Goal: Task Accomplishment & Management: Manage account settings

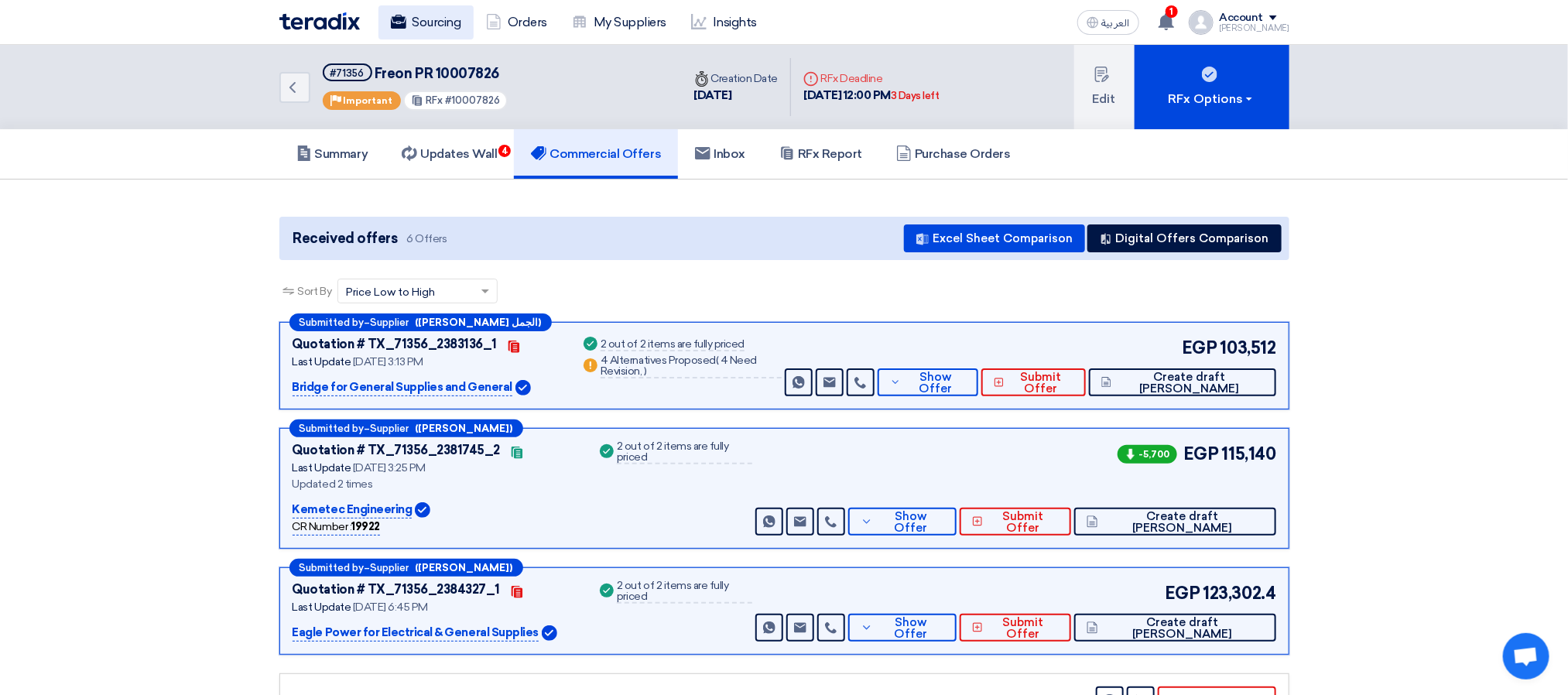
click at [437, 38] on link "Sourcing" at bounding box center [425, 22] width 95 height 34
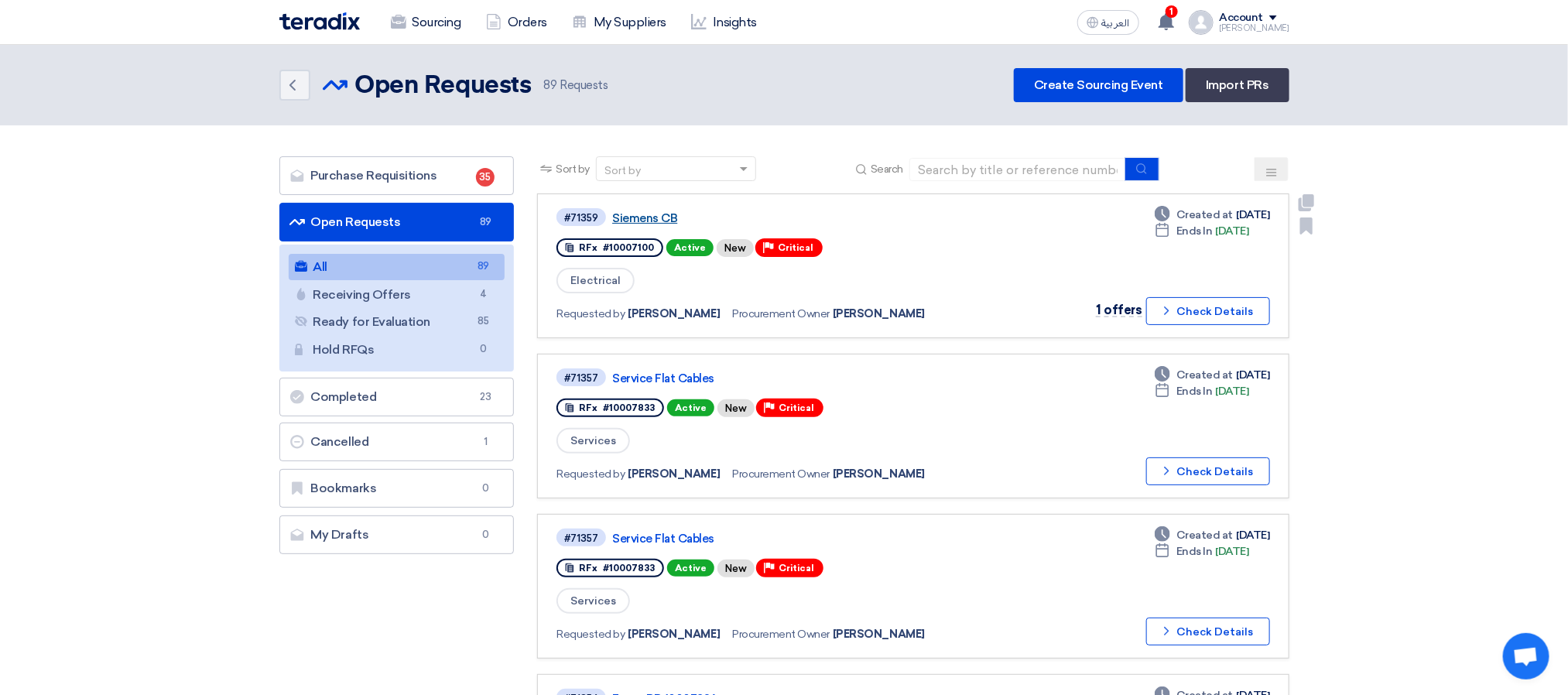
click at [660, 214] on link "Siemens CB" at bounding box center [805, 218] width 387 height 14
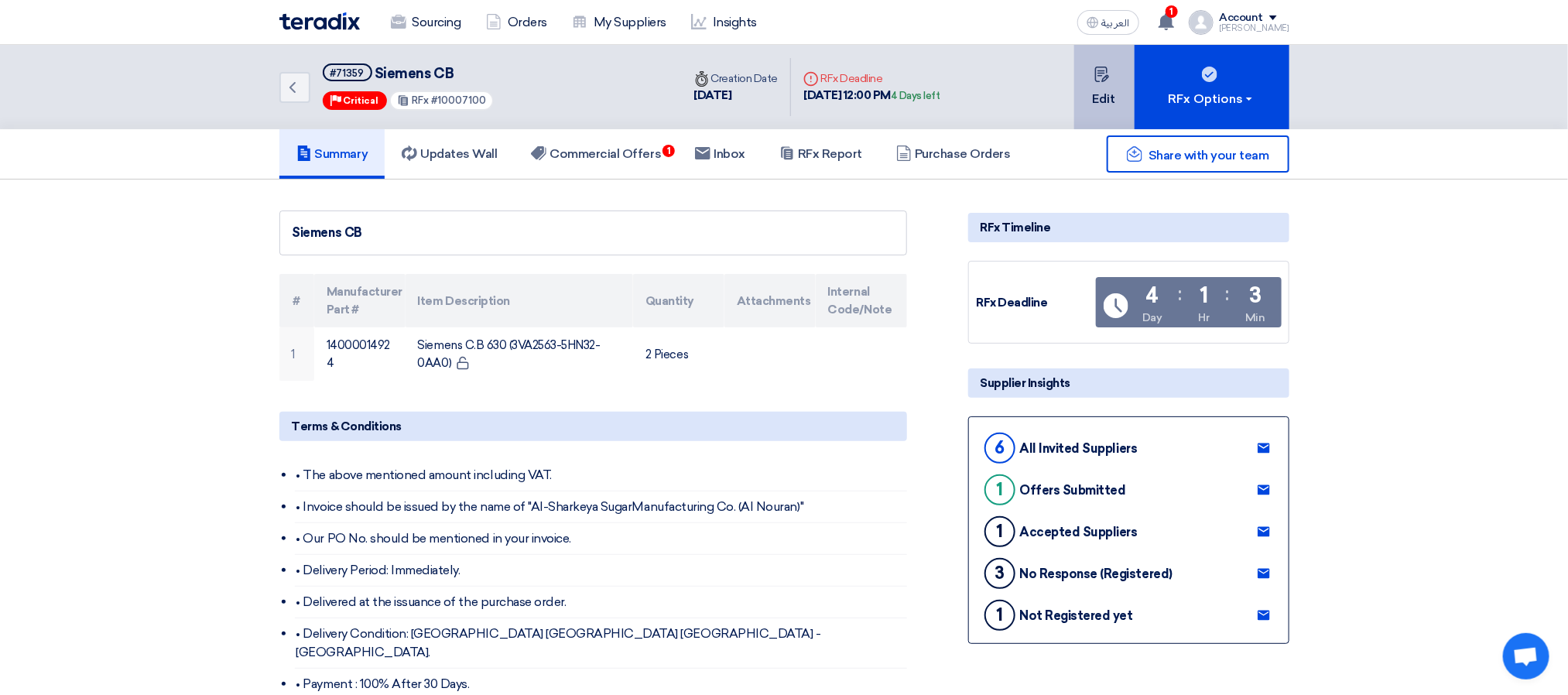
click at [1087, 98] on button "Edit" at bounding box center [1105, 87] width 61 height 84
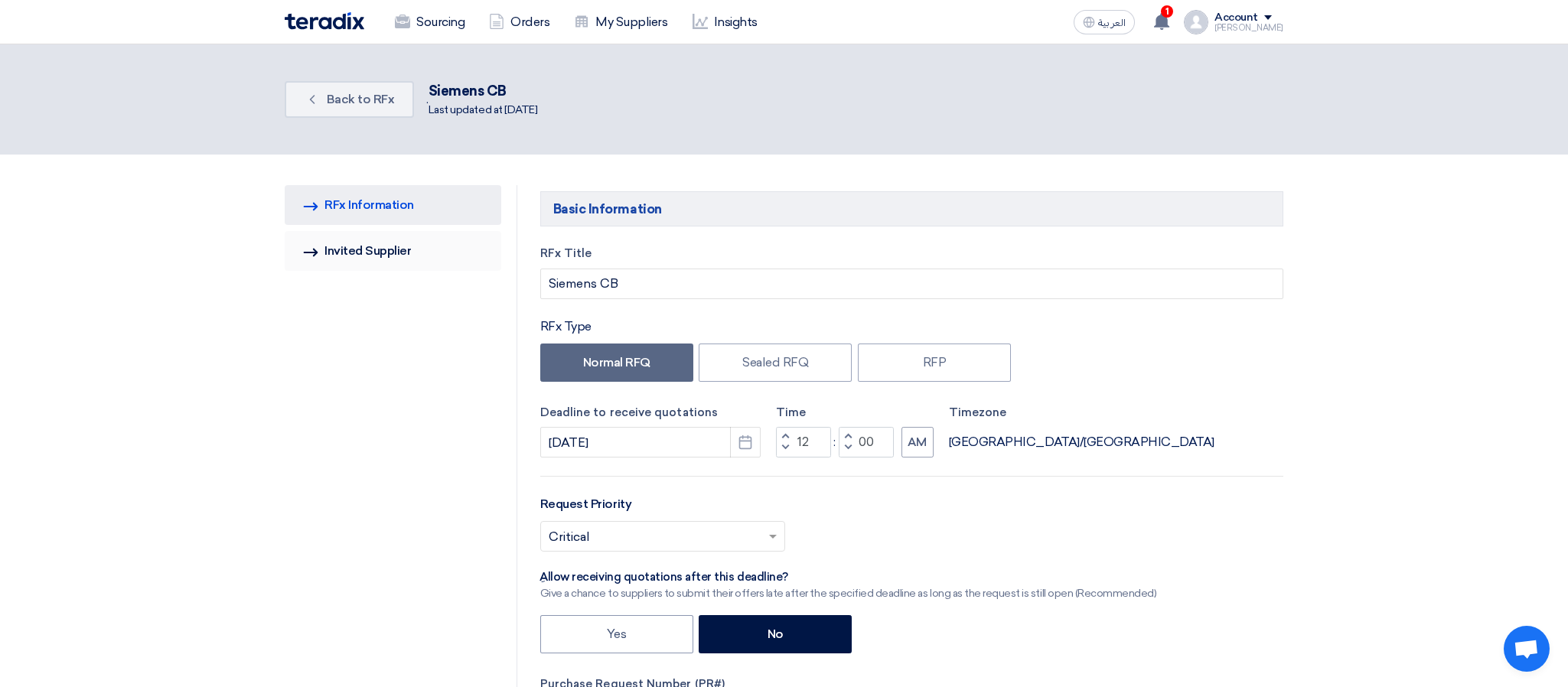
click at [400, 233] on link "Invited Suppliers Invited Supplier" at bounding box center [393, 251] width 217 height 40
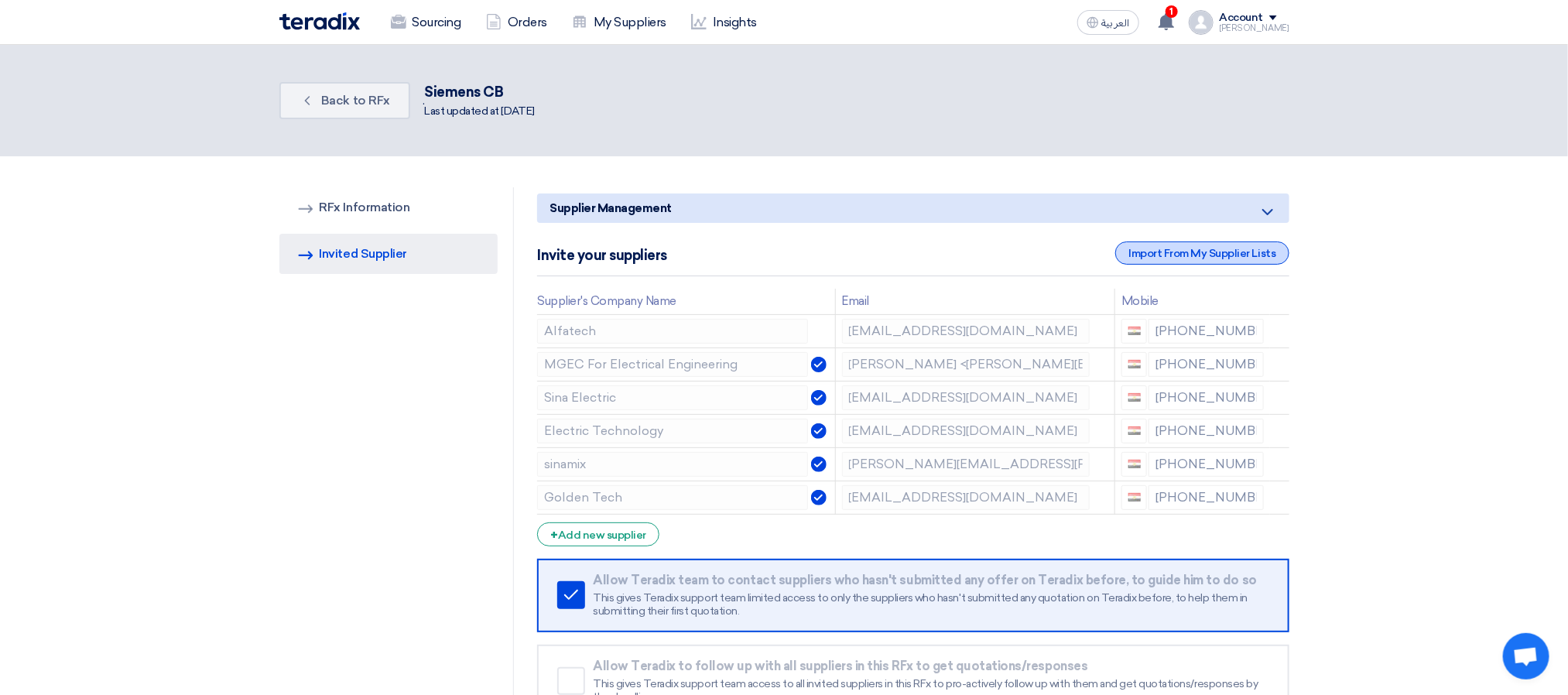
click at [1157, 262] on div "Import From My Supplier Lists" at bounding box center [1202, 253] width 173 height 23
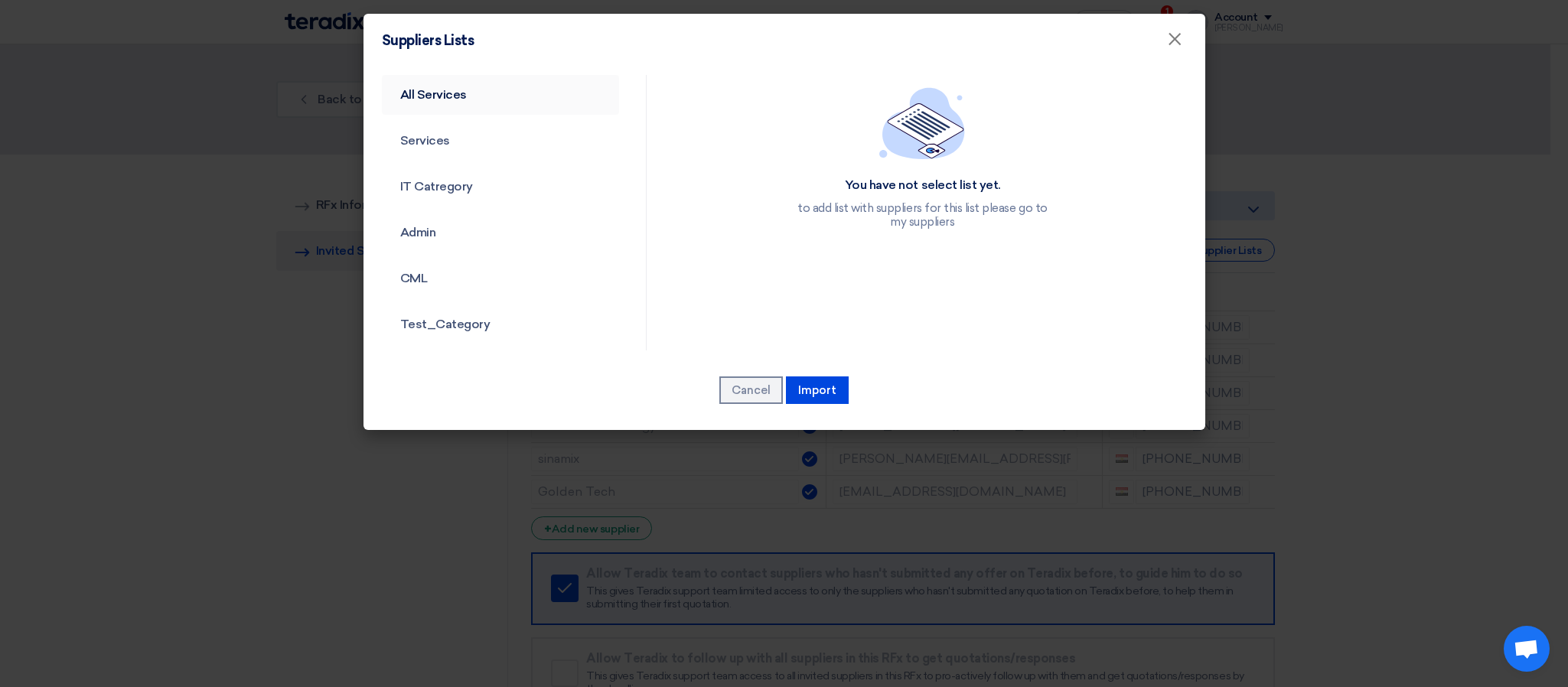
click at [432, 100] on link "All Services" at bounding box center [501, 94] width 238 height 40
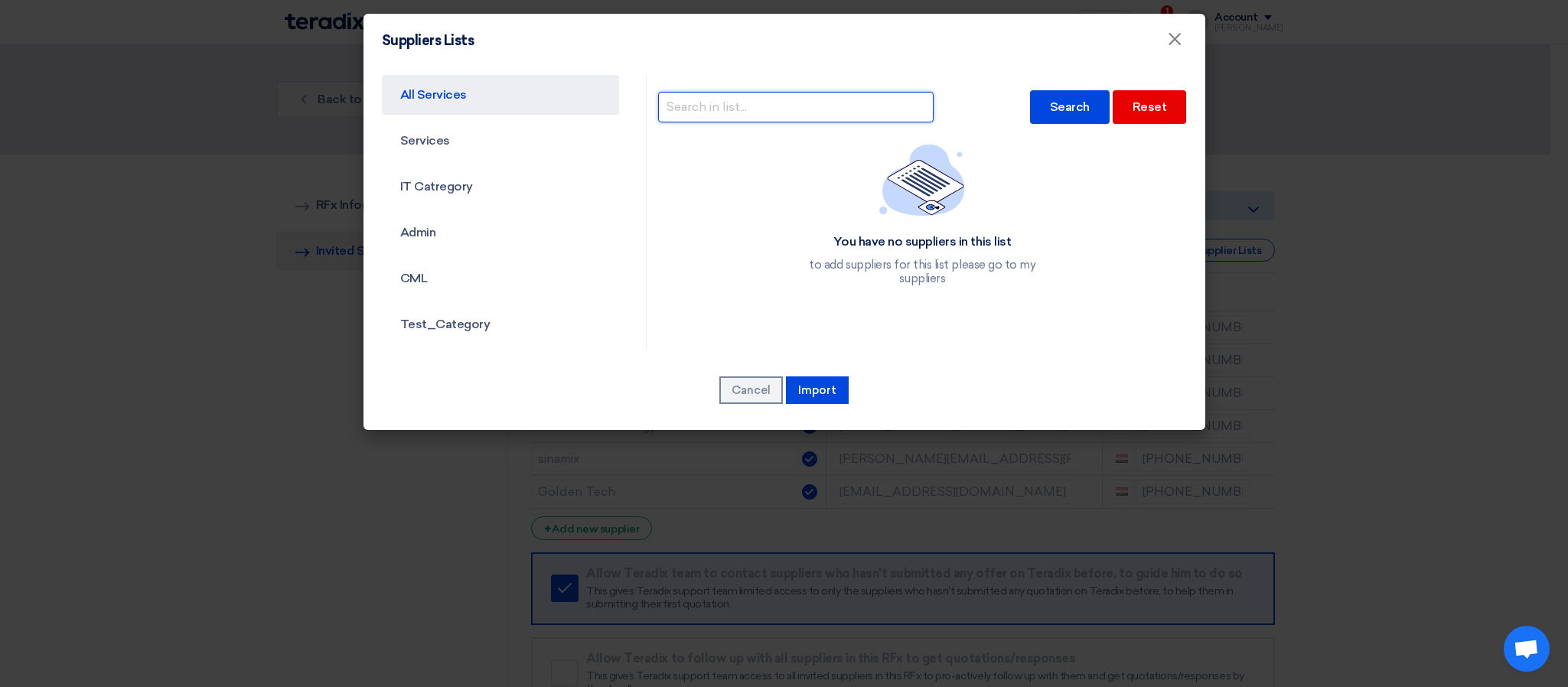
click at [724, 107] on input "text" at bounding box center [796, 107] width 276 height 30
click at [1034, 114] on div "Search" at bounding box center [1069, 107] width 79 height 33
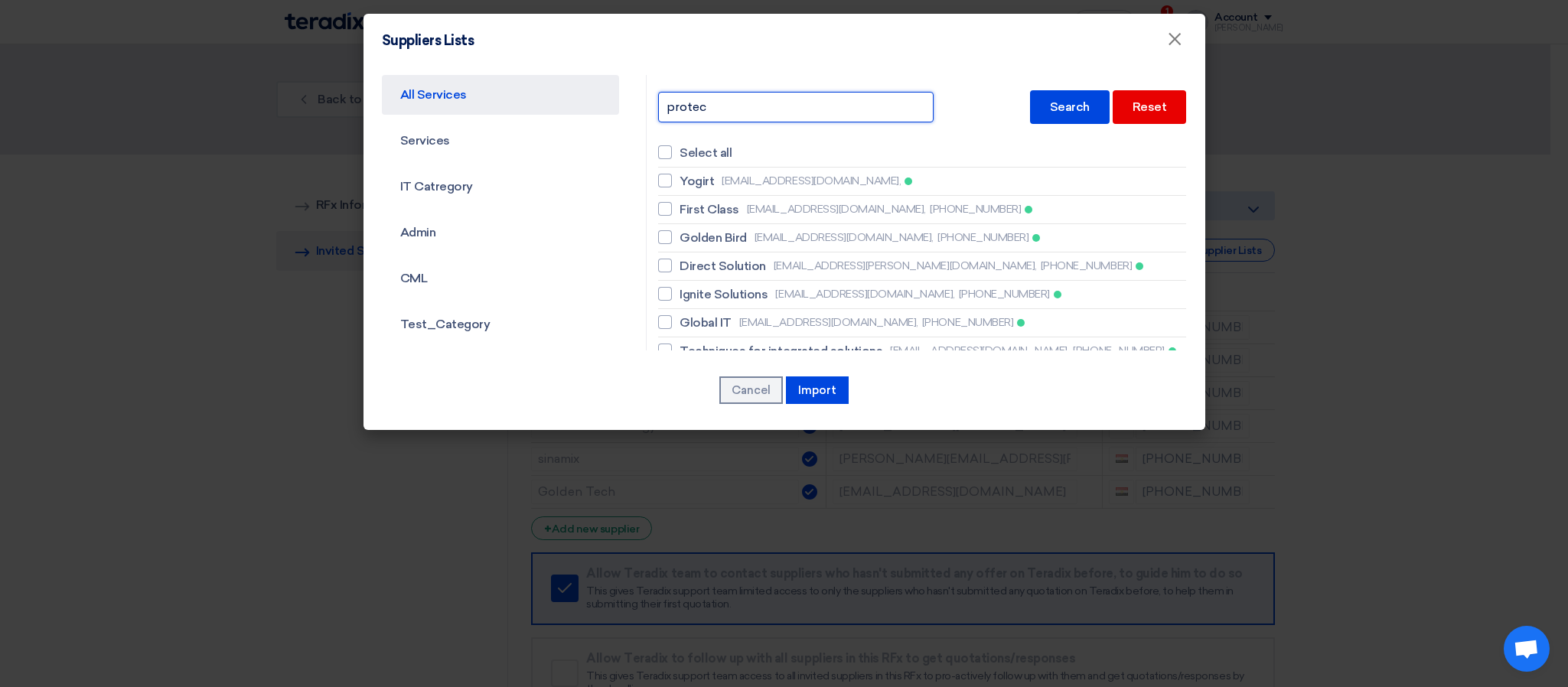
click at [756, 102] on input "protec" at bounding box center [796, 107] width 276 height 30
type input "p"
type input "Protec"
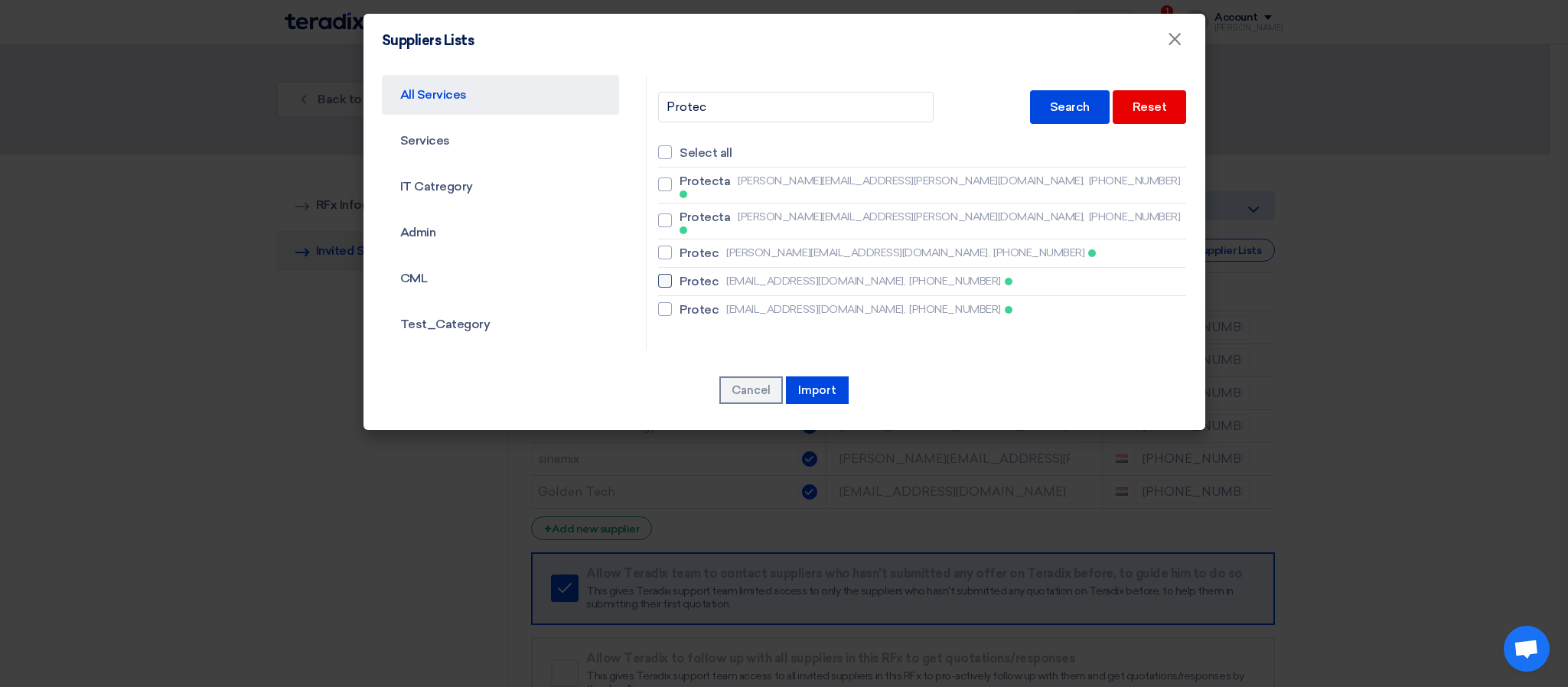
click at [661, 274] on div at bounding box center [665, 281] width 14 height 14
click at [679, 277] on input "Protec [EMAIL_ADDRESS][DOMAIN_NAME], [PHONE_NUMBER]" at bounding box center [684, 281] width 10 height 10
checkbox input "true"
click at [820, 396] on button "Import" at bounding box center [817, 389] width 63 height 27
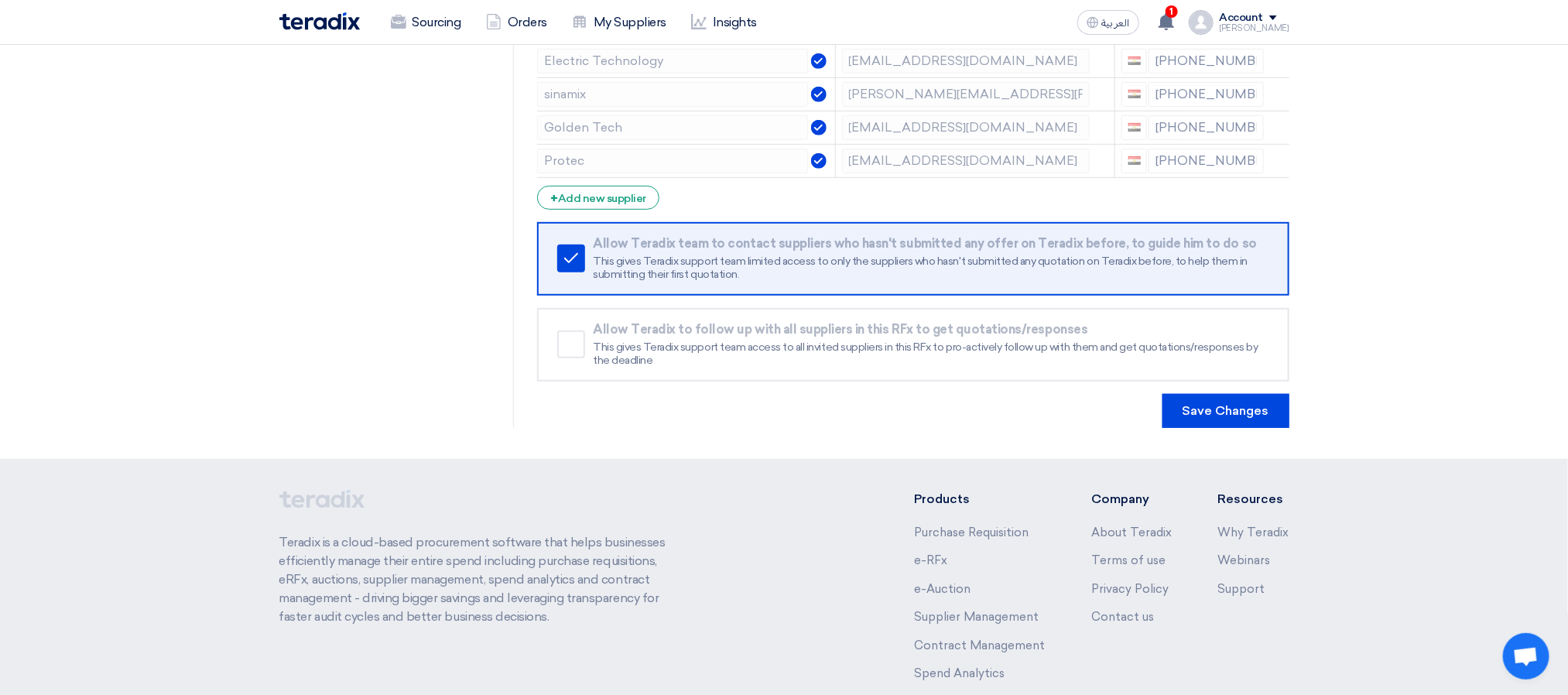
scroll to position [483, 0]
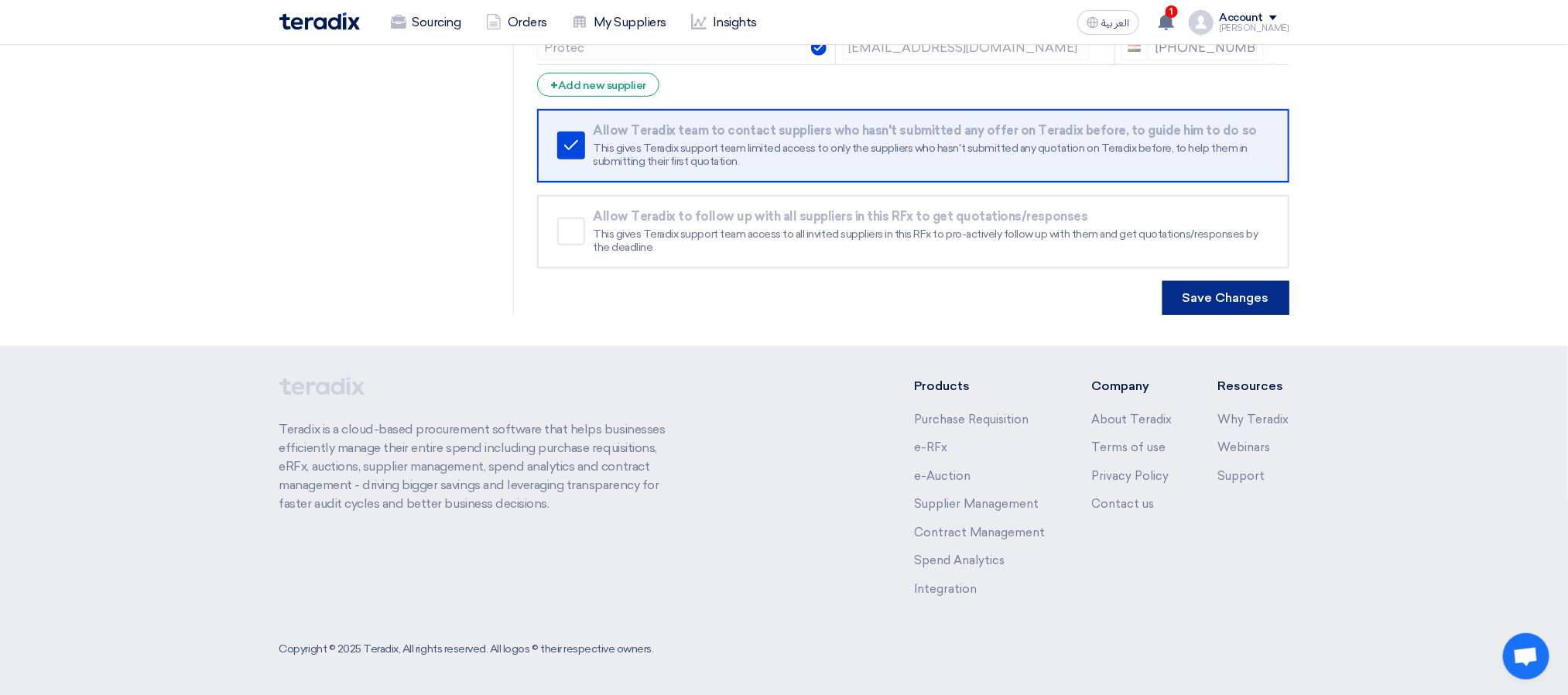
click at [1252, 297] on button "Save Changes" at bounding box center [1226, 298] width 127 height 34
click at [1178, 298] on button "Save Changes" at bounding box center [1226, 298] width 127 height 34
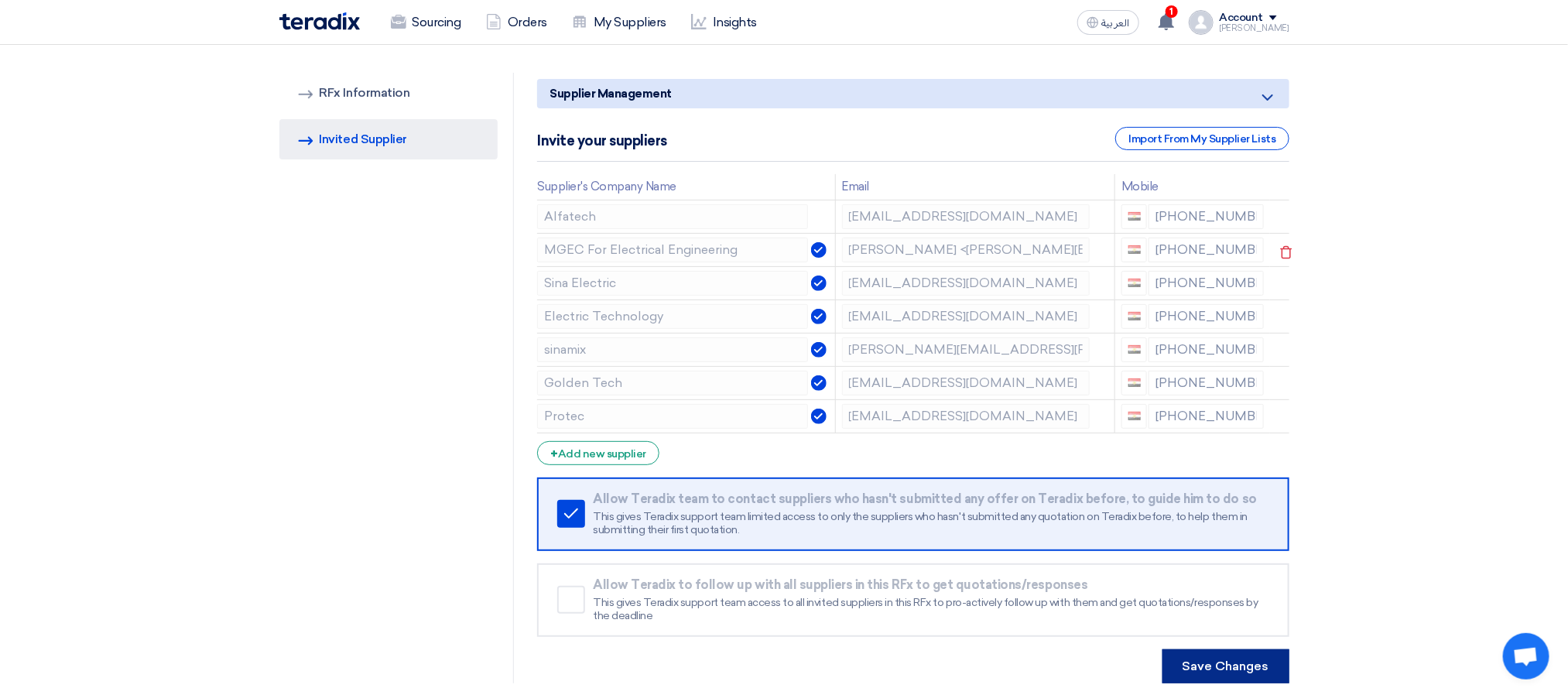
scroll to position [0, 0]
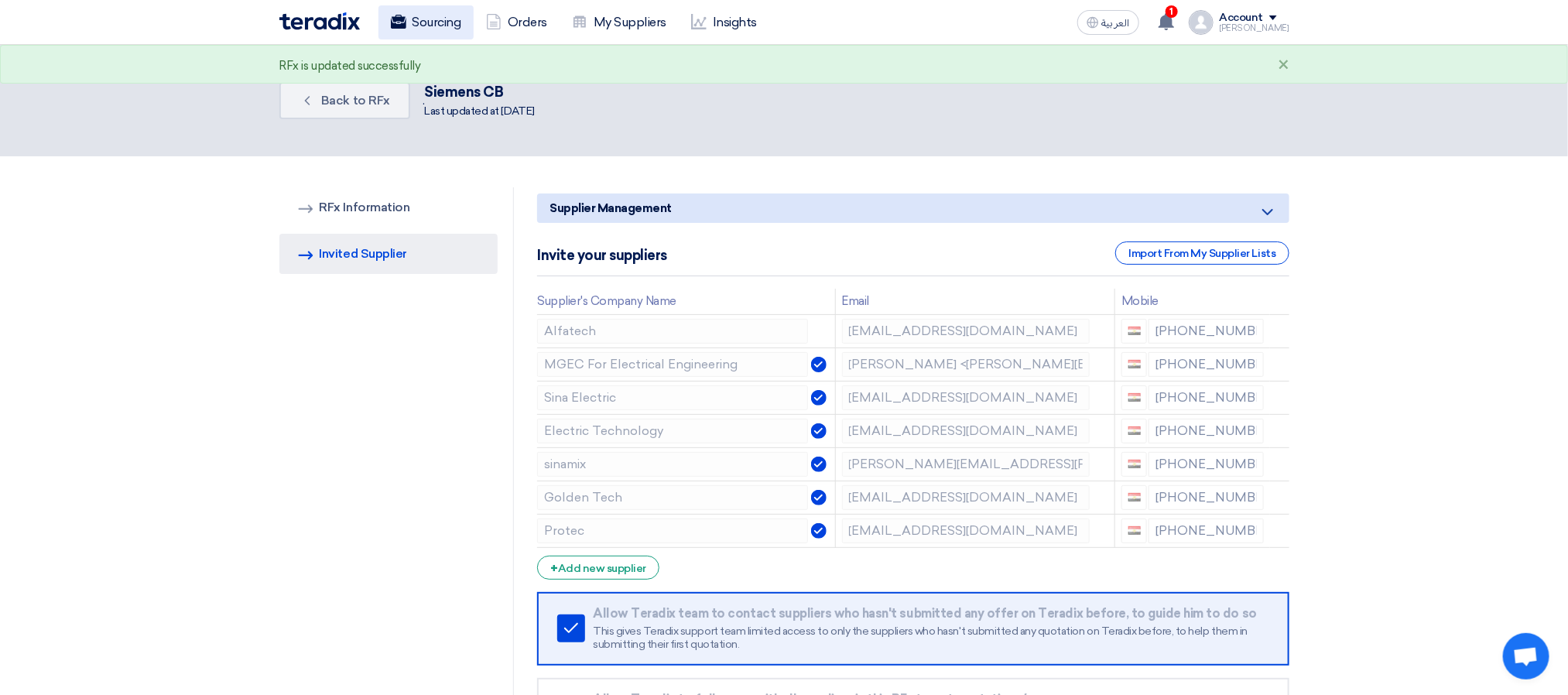
click at [427, 22] on link "Sourcing" at bounding box center [425, 22] width 95 height 34
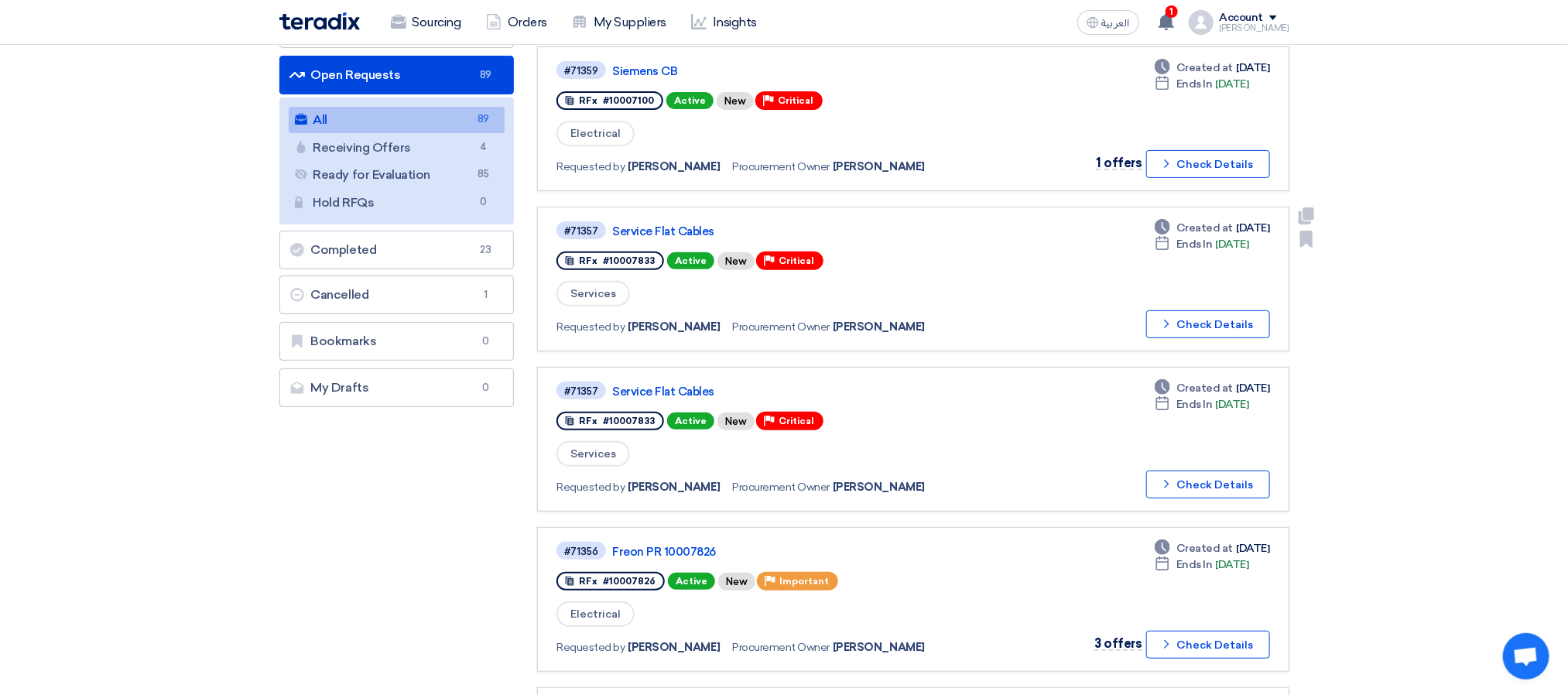
scroll to position [232, 0]
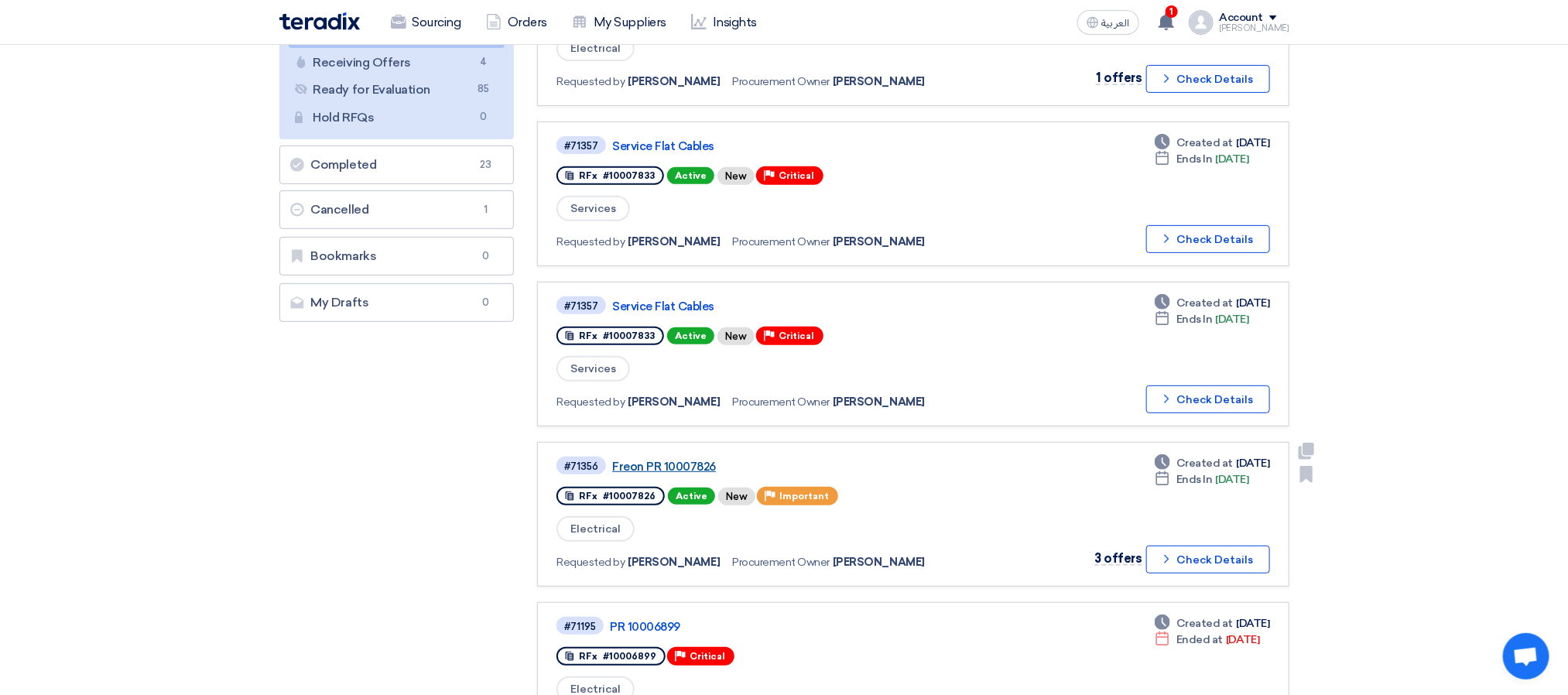
click at [679, 466] on link "Freon PR 10007826" at bounding box center [805, 467] width 387 height 14
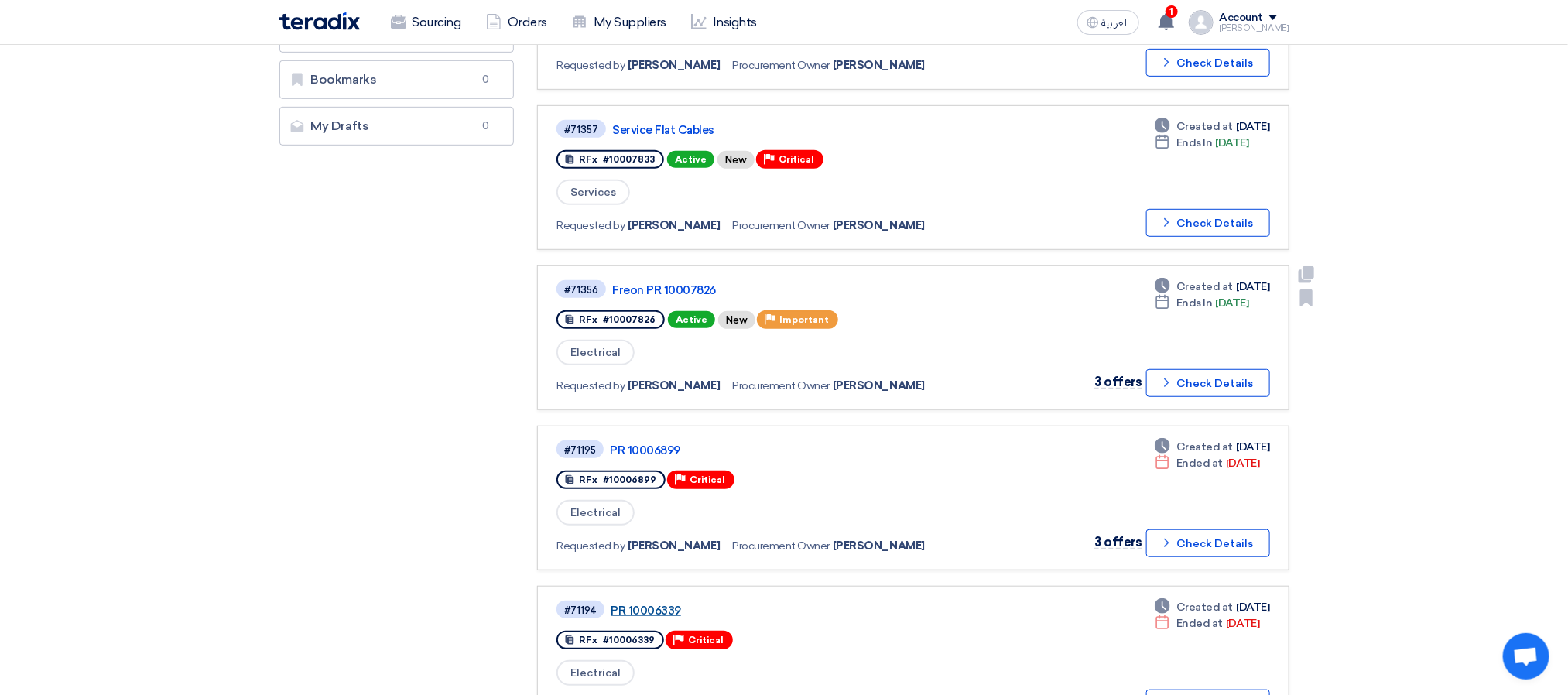
scroll to position [464, 0]
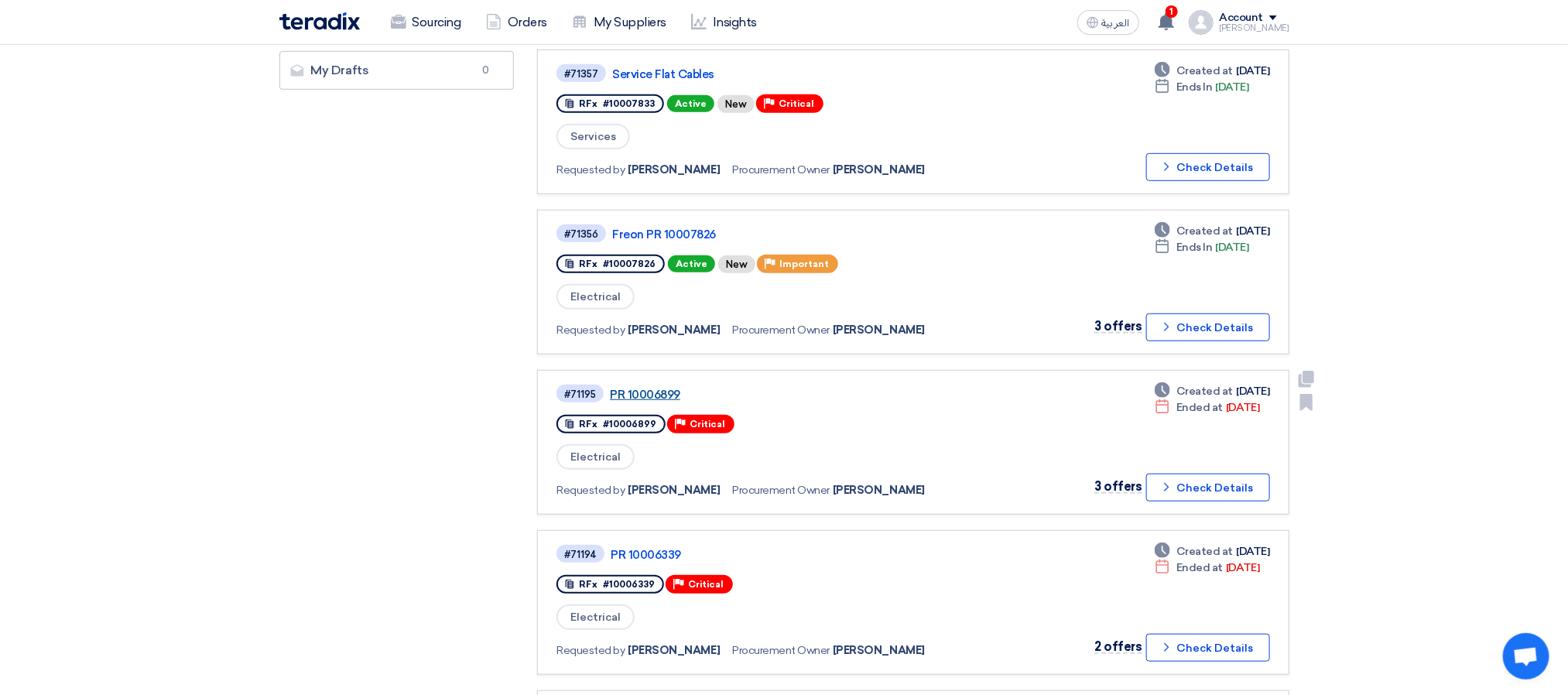
click at [637, 390] on link "PR 10006899" at bounding box center [803, 395] width 387 height 14
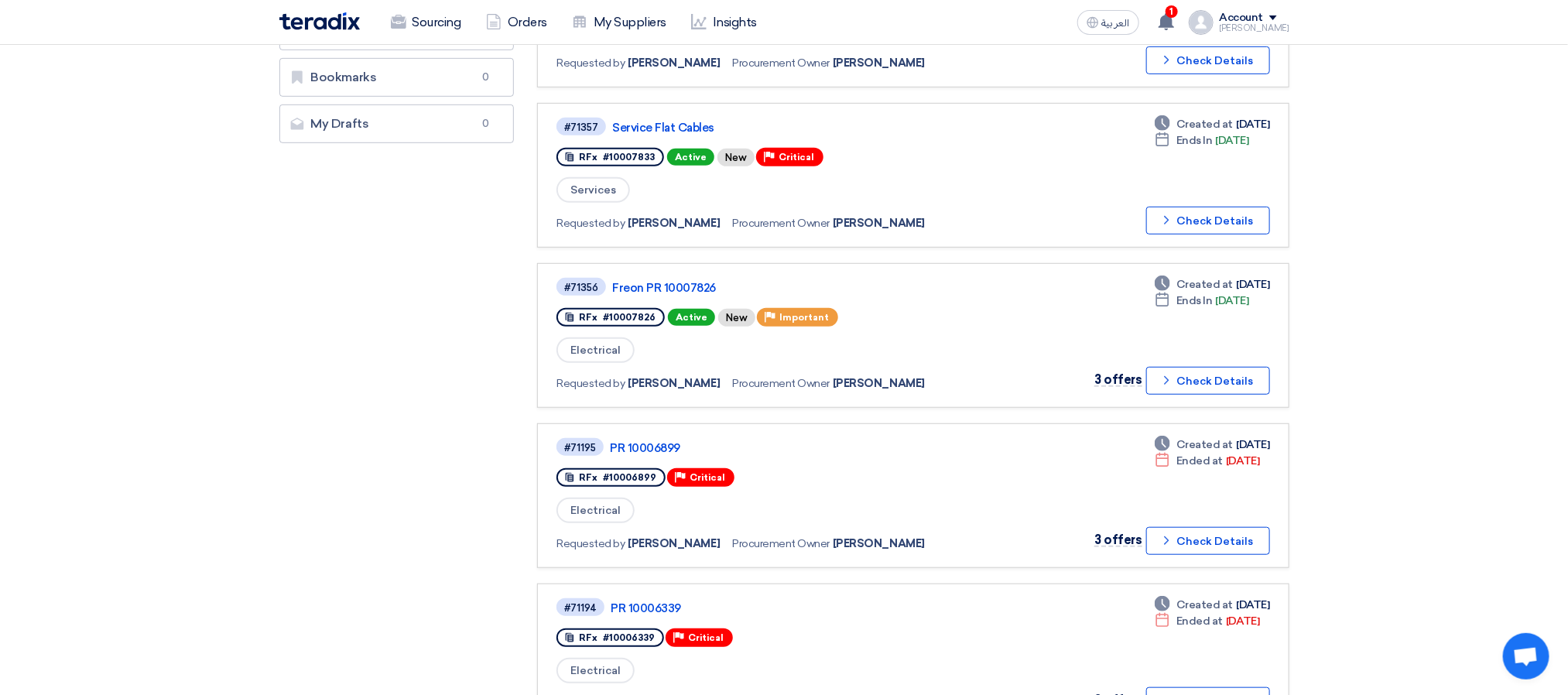
scroll to position [464, 0]
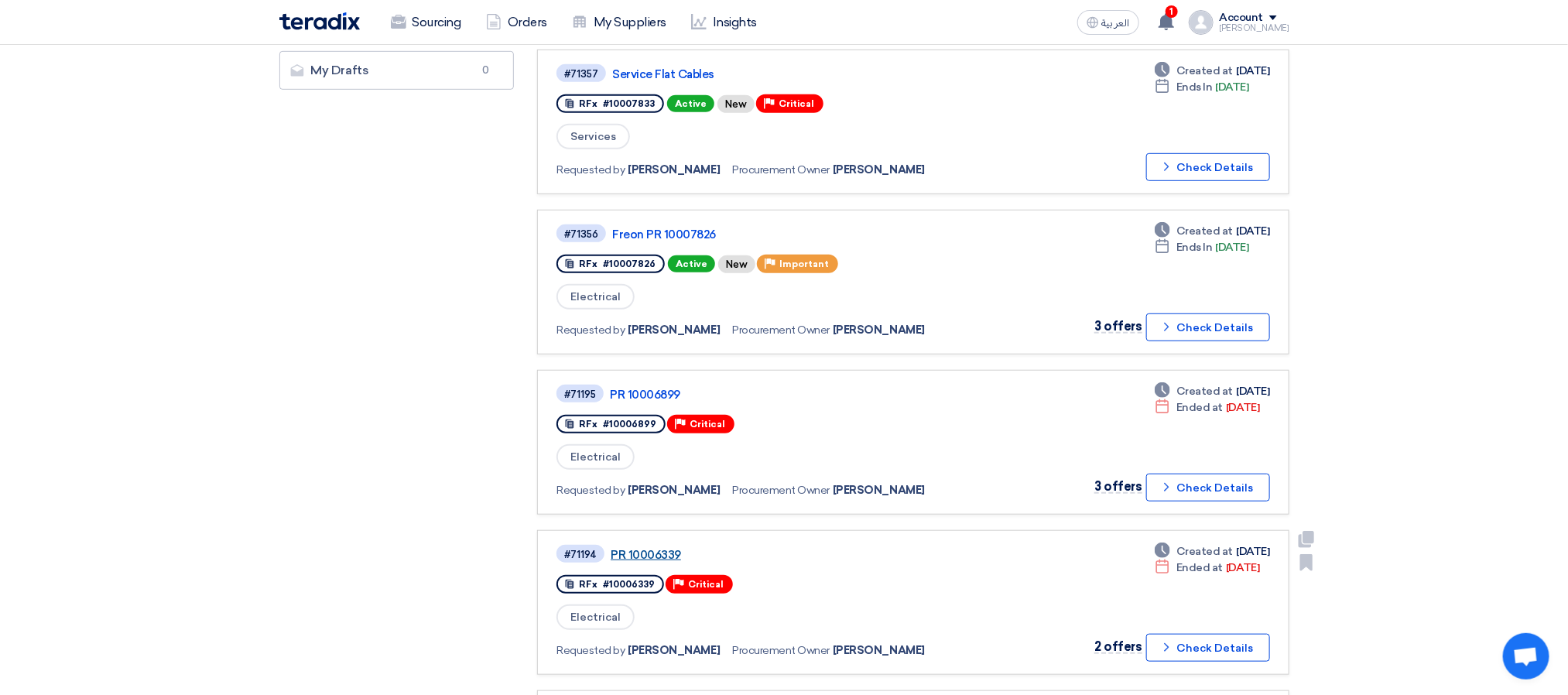
click at [630, 548] on link "PR 10006339" at bounding box center [804, 556] width 387 height 14
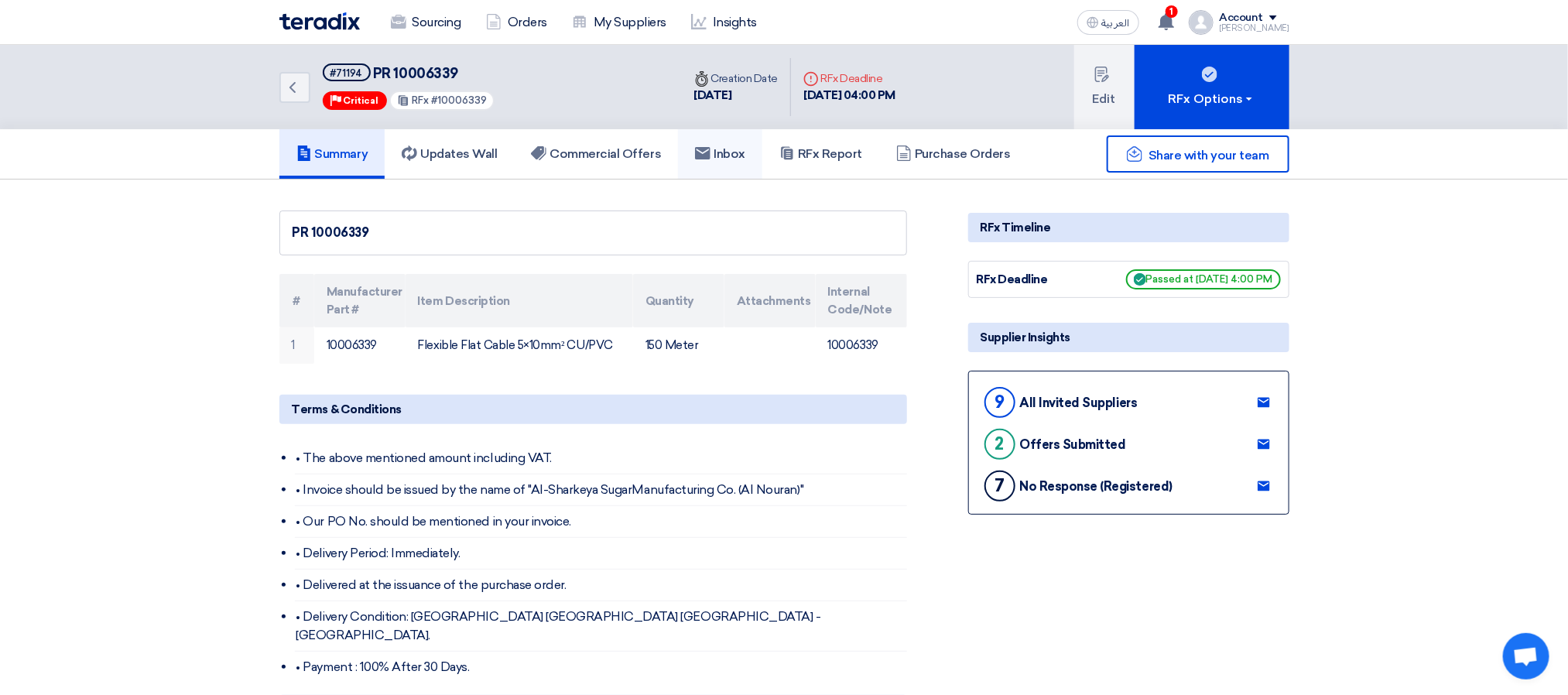
click at [741, 163] on link "Inbox" at bounding box center [720, 154] width 84 height 50
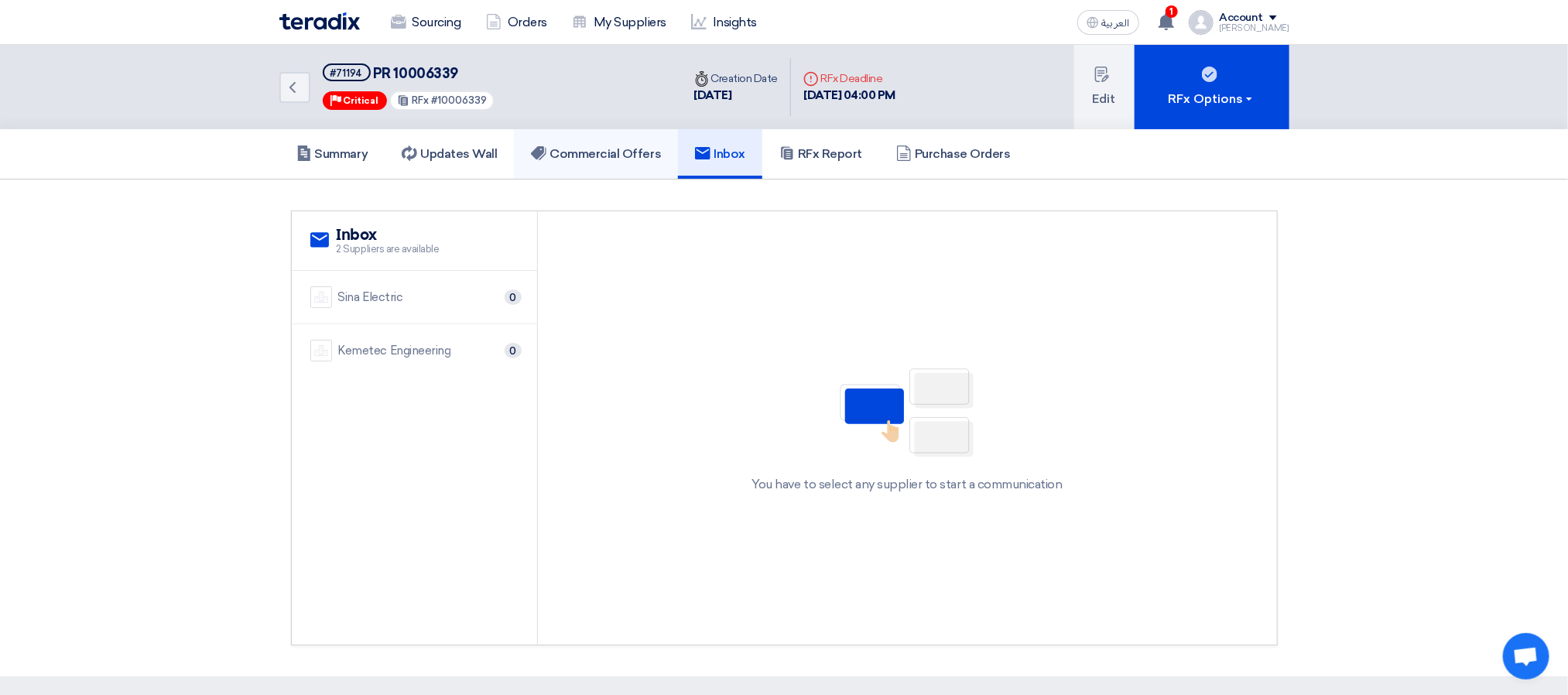
click at [645, 167] on link "Commercial Offers" at bounding box center [596, 154] width 164 height 50
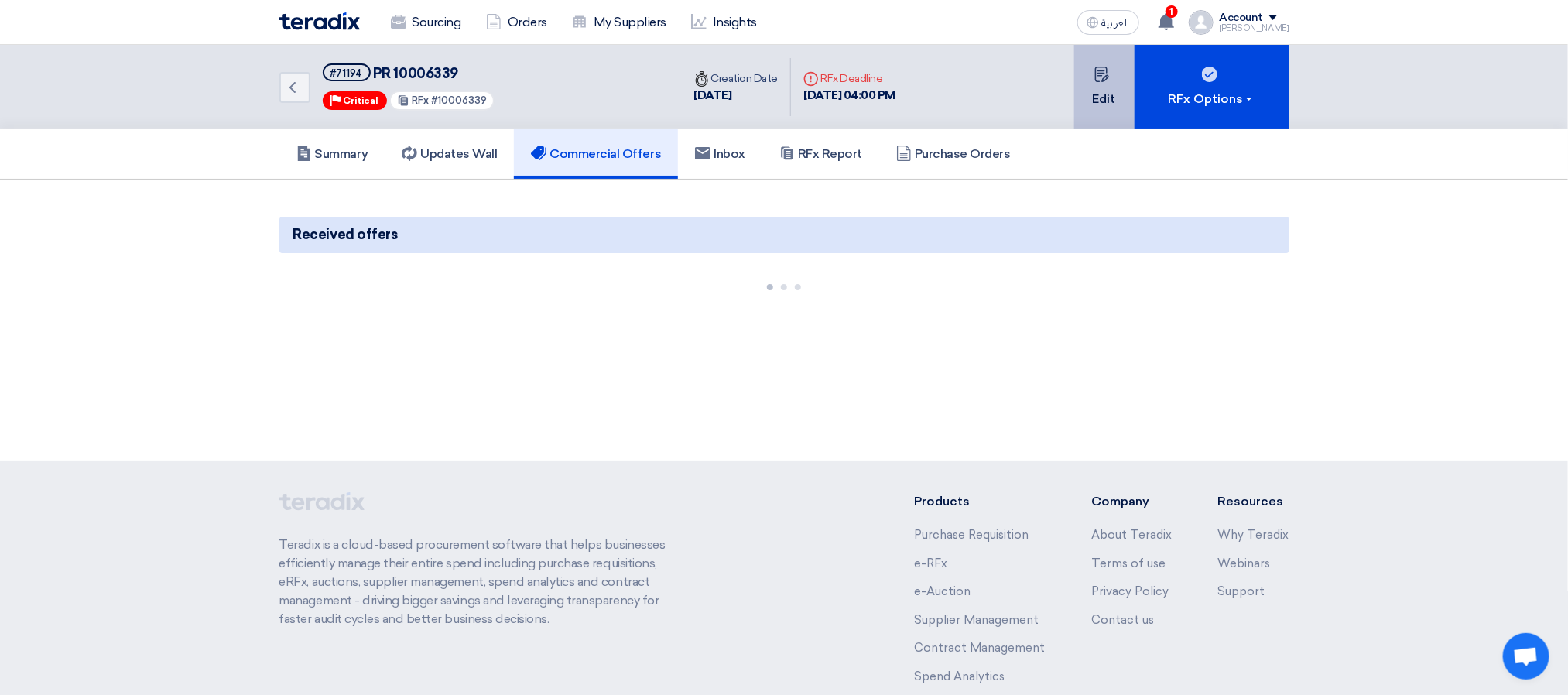
click at [1102, 76] on icon at bounding box center [1102, 74] width 16 height 16
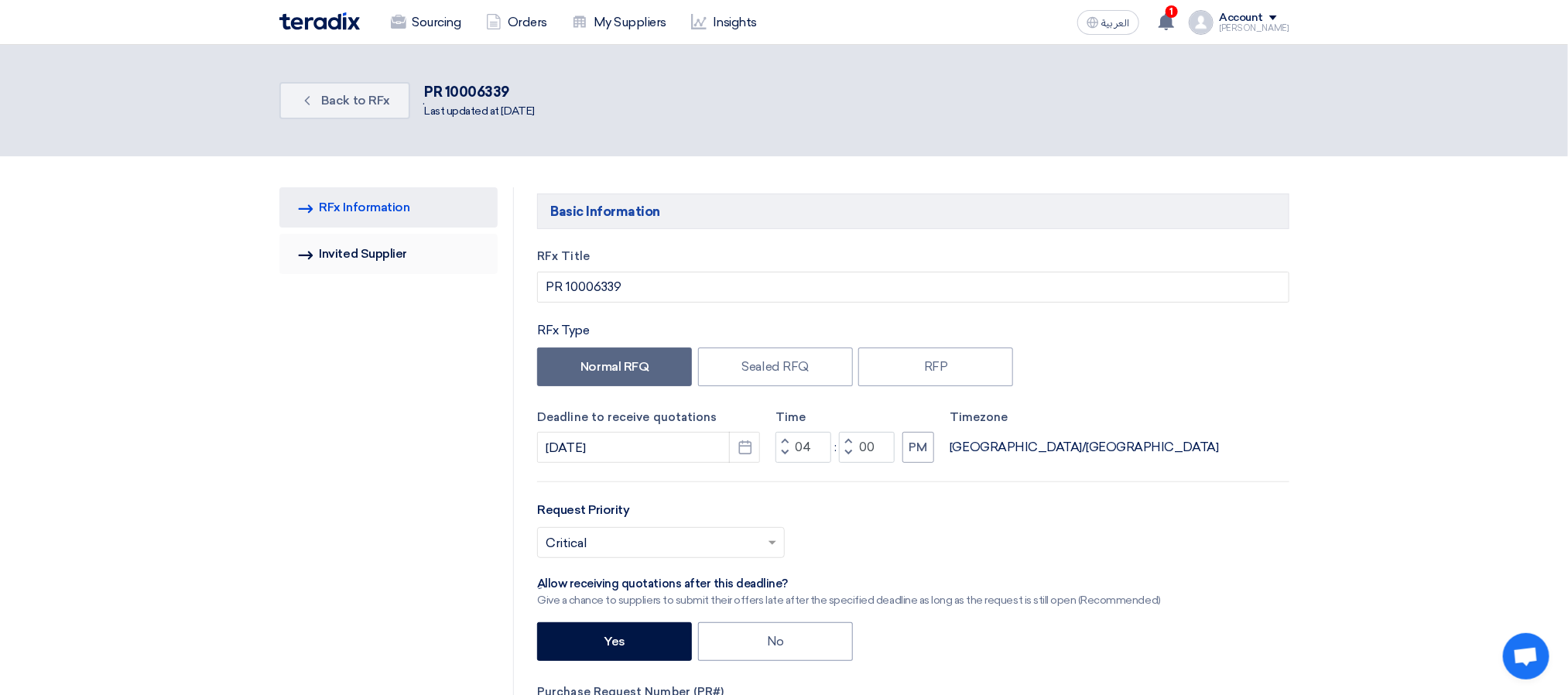
click at [367, 249] on link "Invited Suppliers Invited Supplier" at bounding box center [389, 254] width 219 height 40
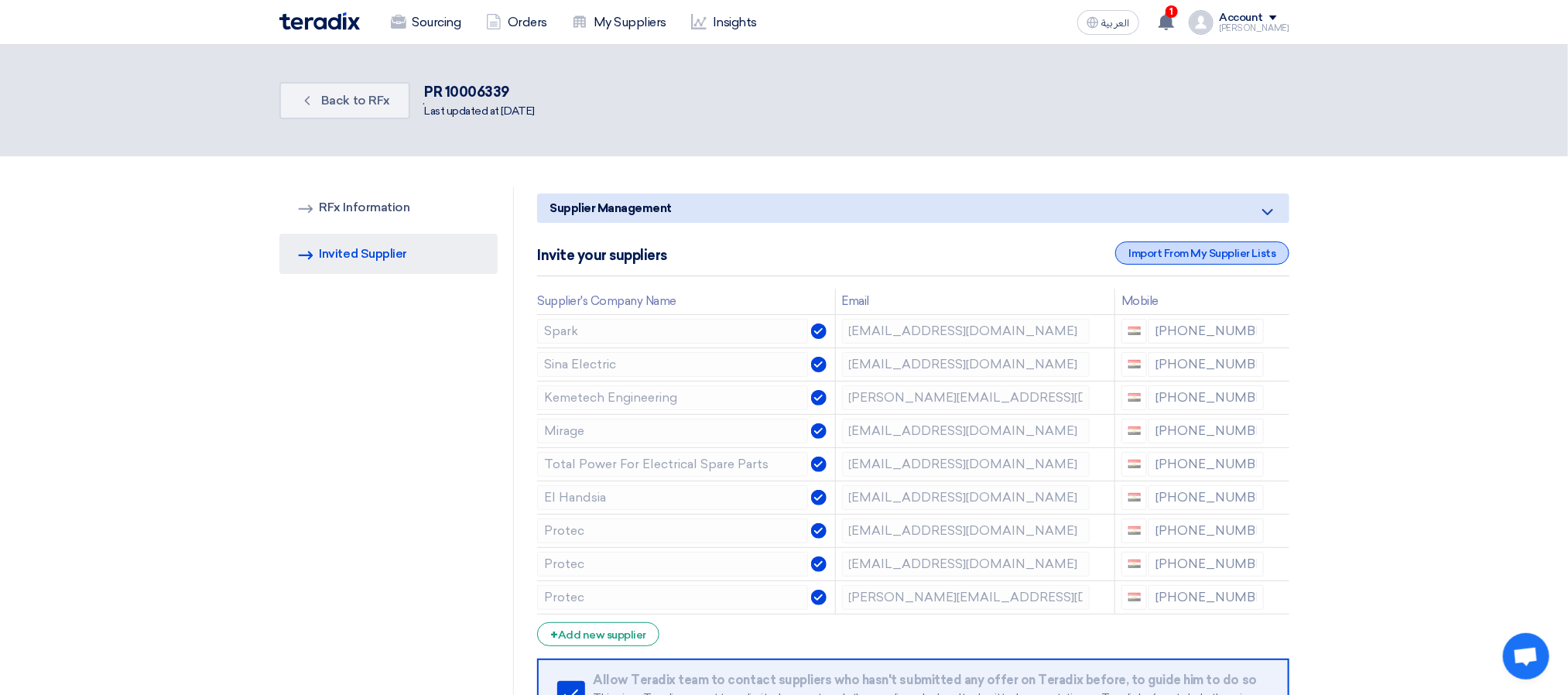
click at [1214, 255] on div "Import From My Supplier Lists" at bounding box center [1202, 253] width 173 height 23
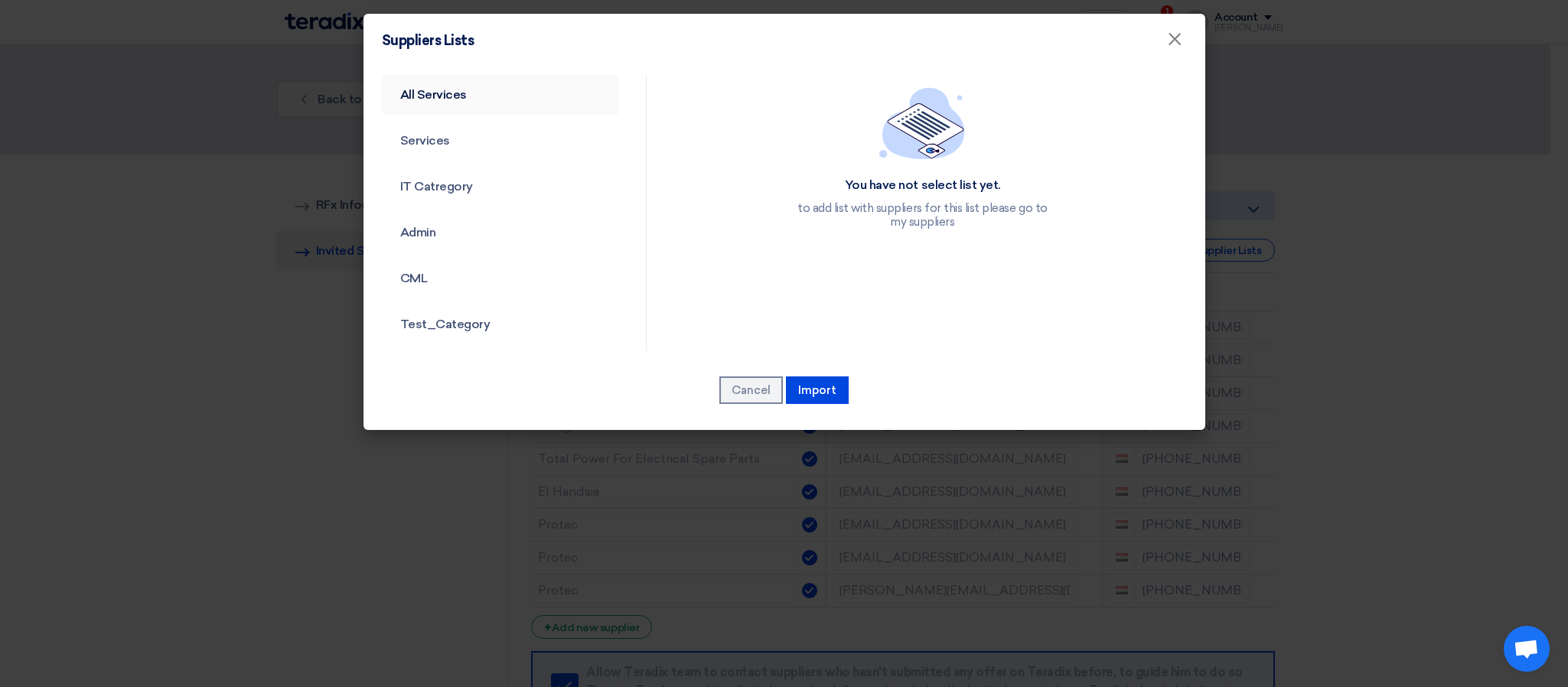
click at [456, 104] on link "All Services" at bounding box center [501, 94] width 238 height 40
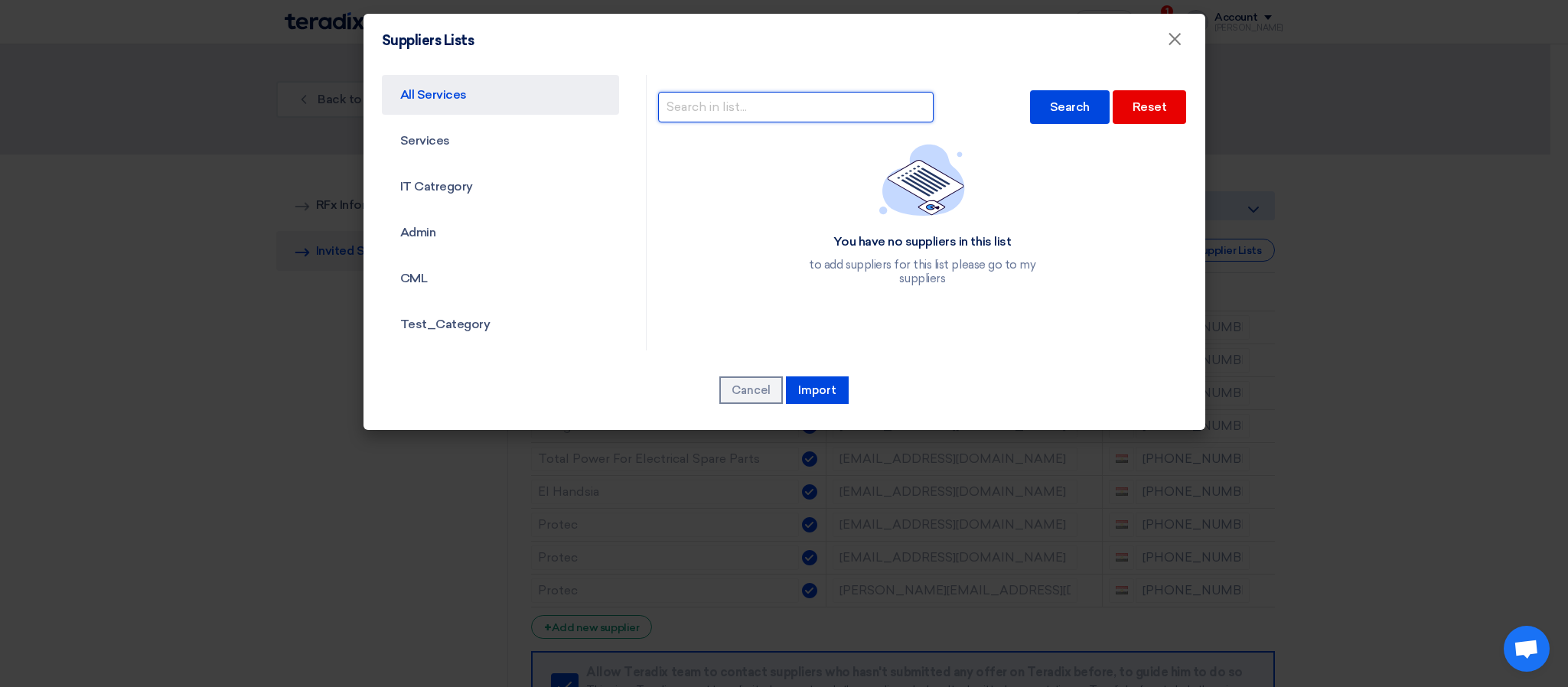
click at [724, 102] on input "text" at bounding box center [796, 107] width 276 height 30
type input "elhamd"
click at [1030, 101] on div "Search" at bounding box center [1069, 107] width 79 height 33
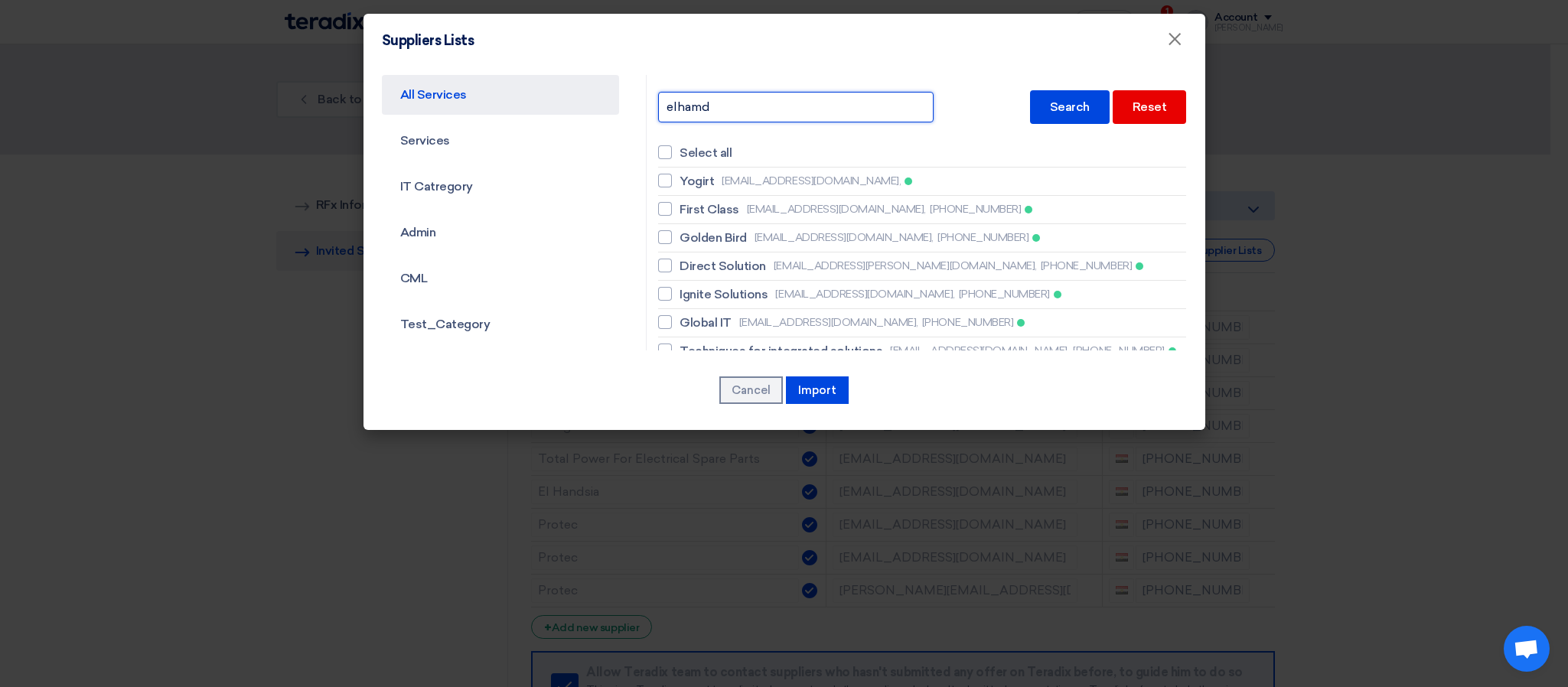
click at [779, 106] on input "elhamd" at bounding box center [796, 107] width 276 height 30
click at [675, 106] on input "elhamd" at bounding box center [796, 107] width 276 height 30
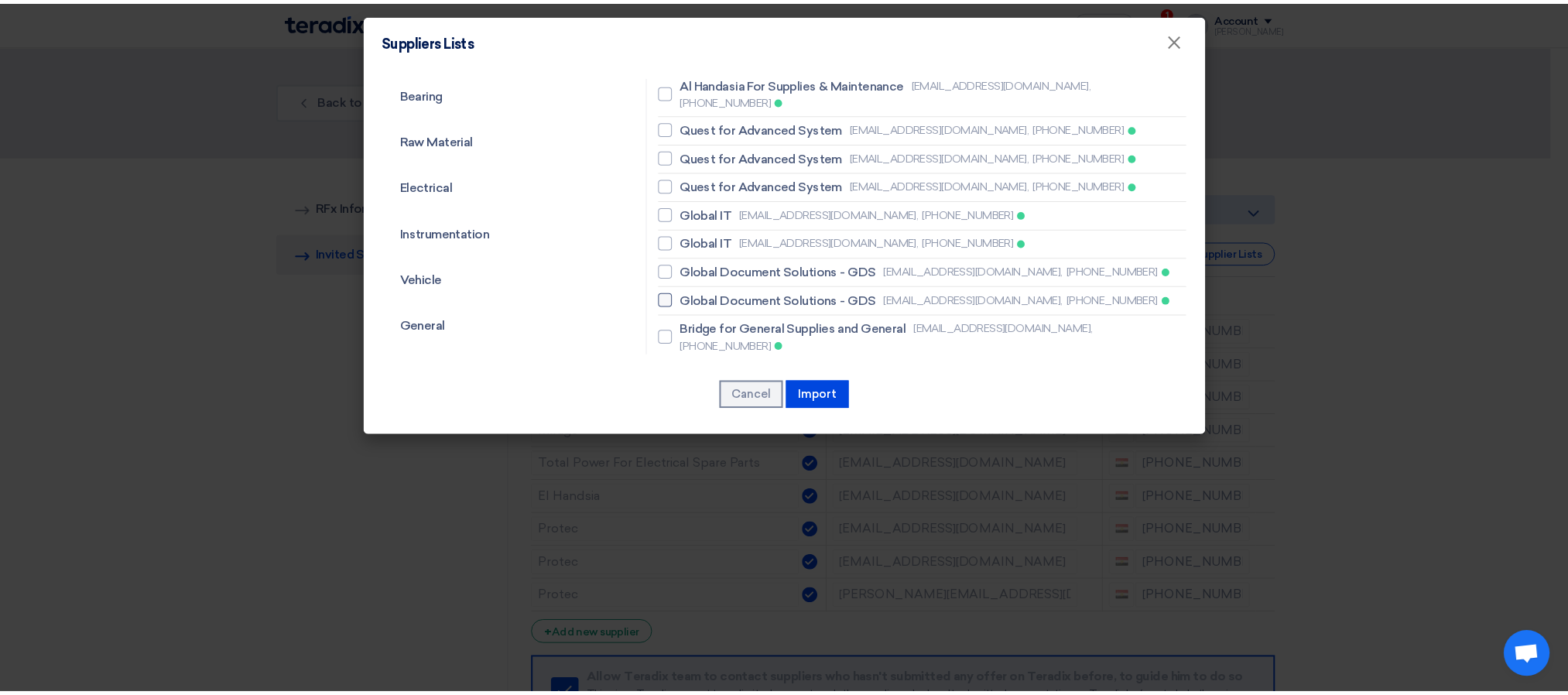
scroll to position [697, 0]
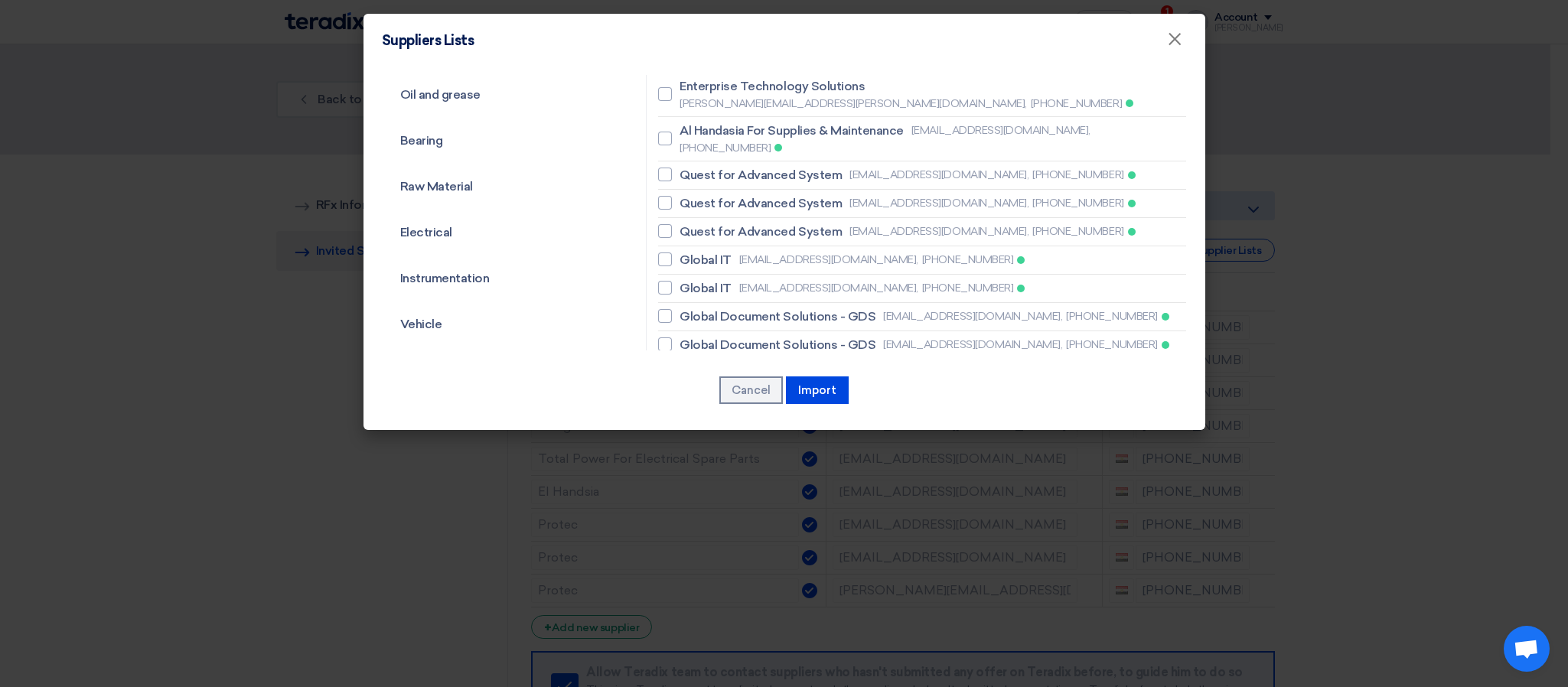
click at [742, 409] on span "El Hamd for General Supplies" at bounding box center [760, 418] width 163 height 19
click at [689, 421] on input "El Hamd for General Supplies [DOMAIN_NAME][EMAIL_ADDRESS][DOMAIN_NAME], [PHONE_…" at bounding box center [684, 425] width 10 height 10
checkbox input "true"
click at [827, 398] on button "Import" at bounding box center [817, 389] width 63 height 27
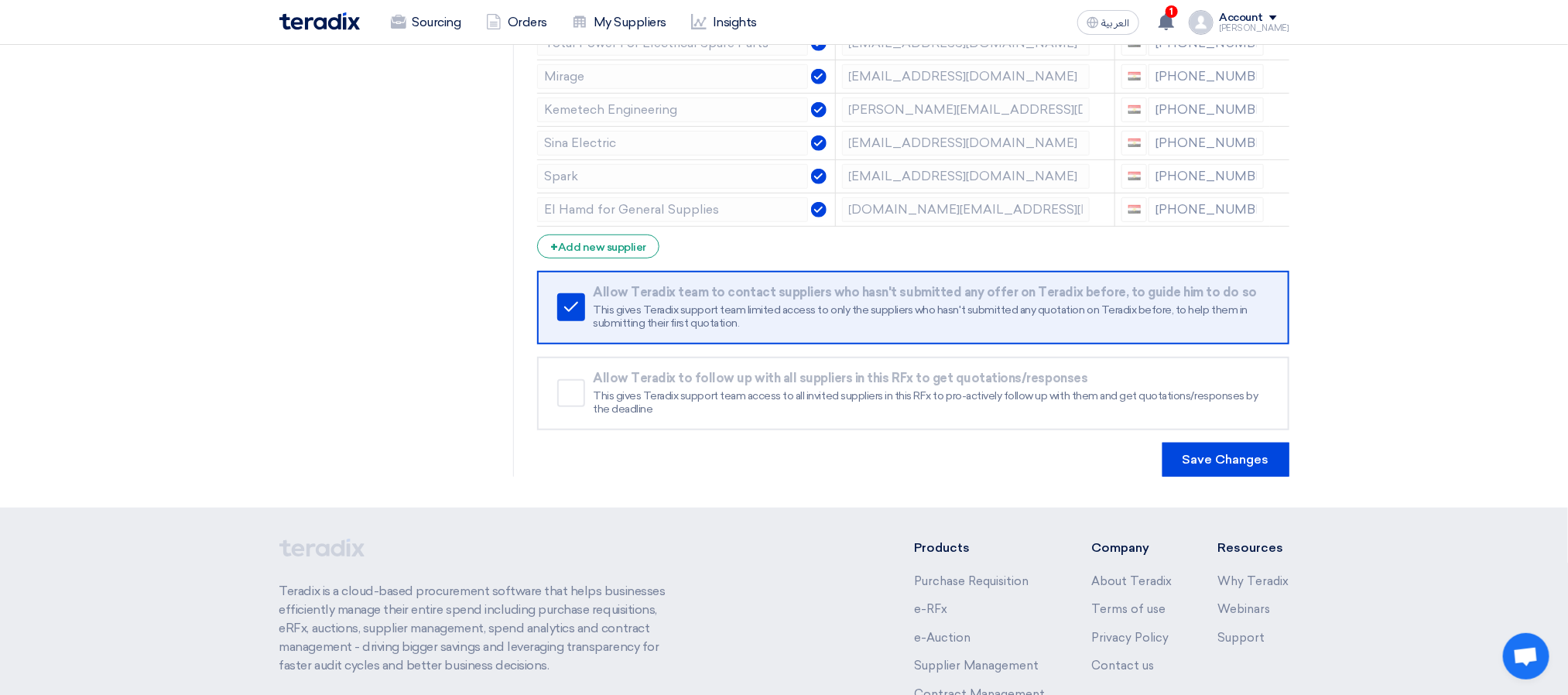
scroll to position [584, 0]
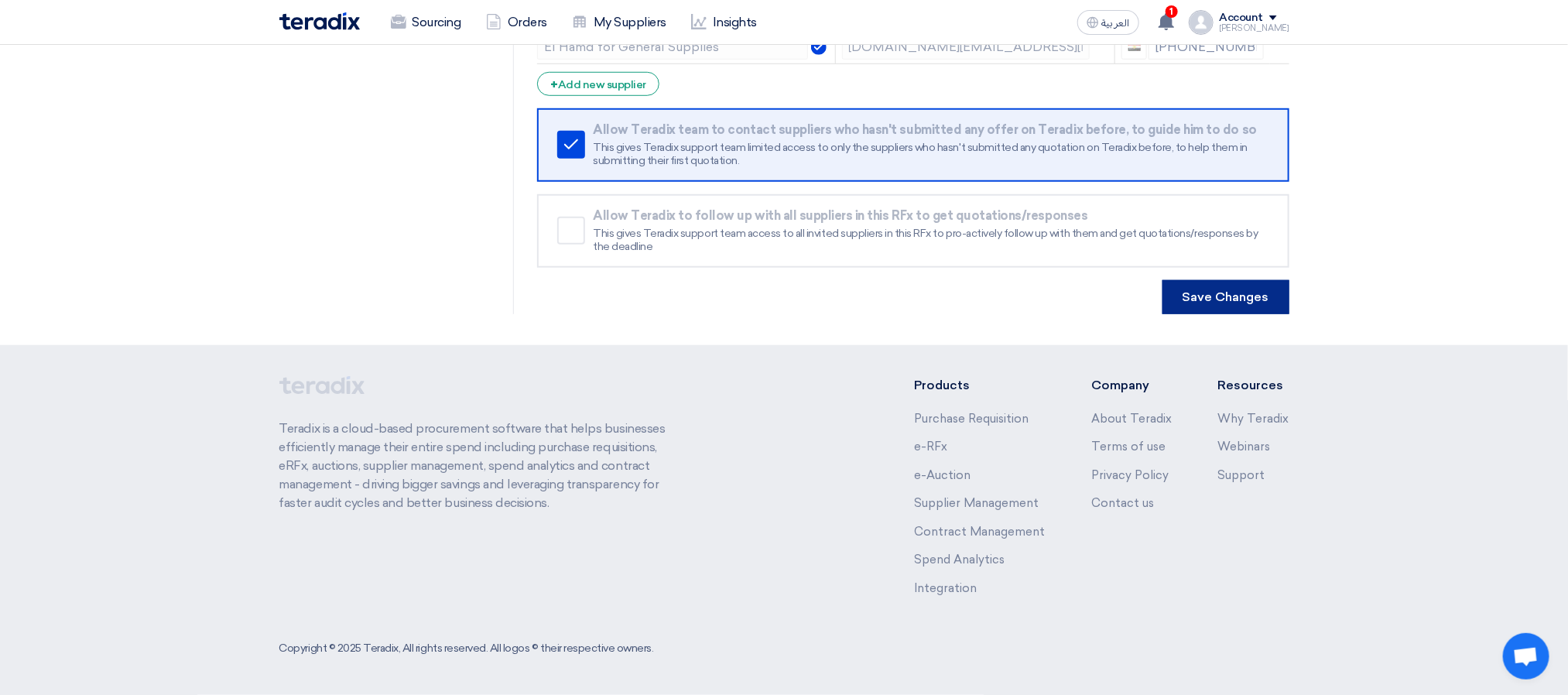
click at [1206, 298] on button "Save Changes" at bounding box center [1226, 297] width 127 height 34
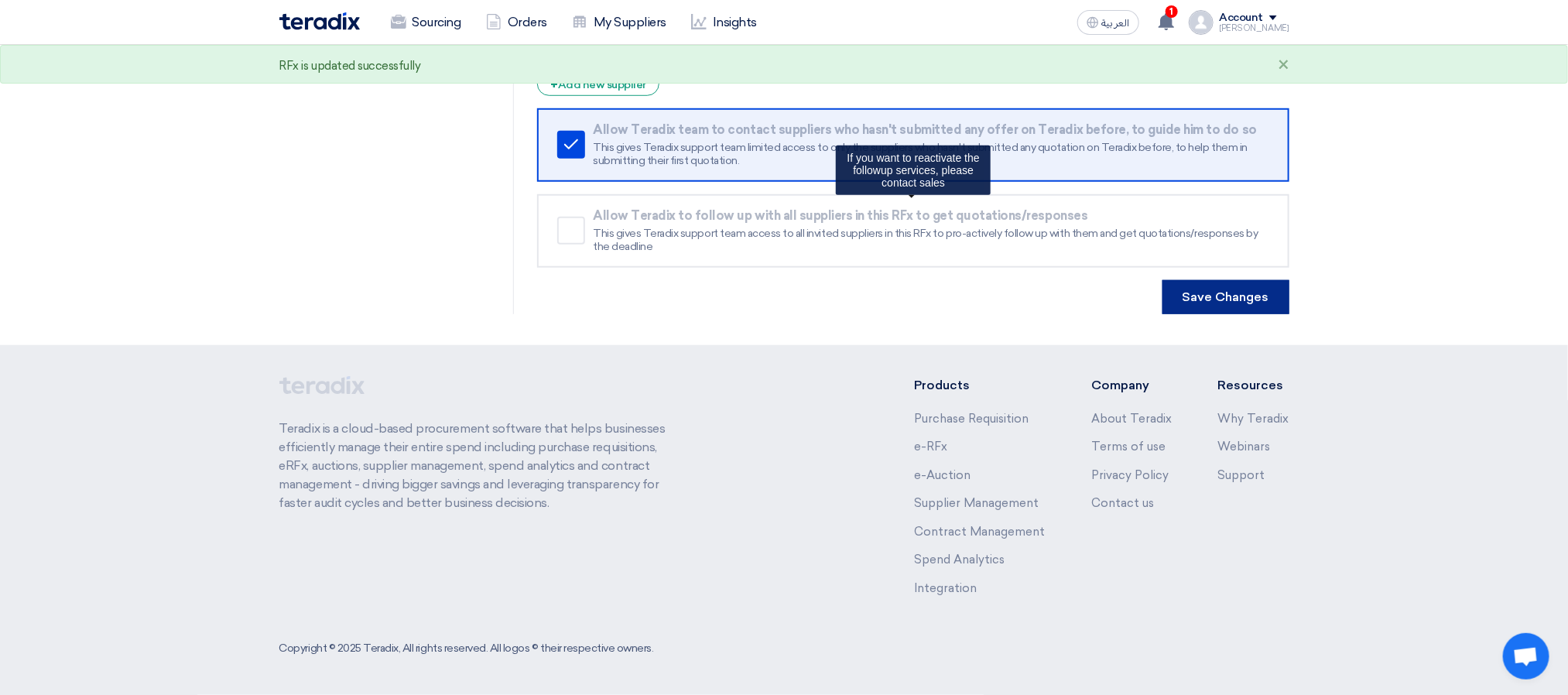
scroll to position [0, 0]
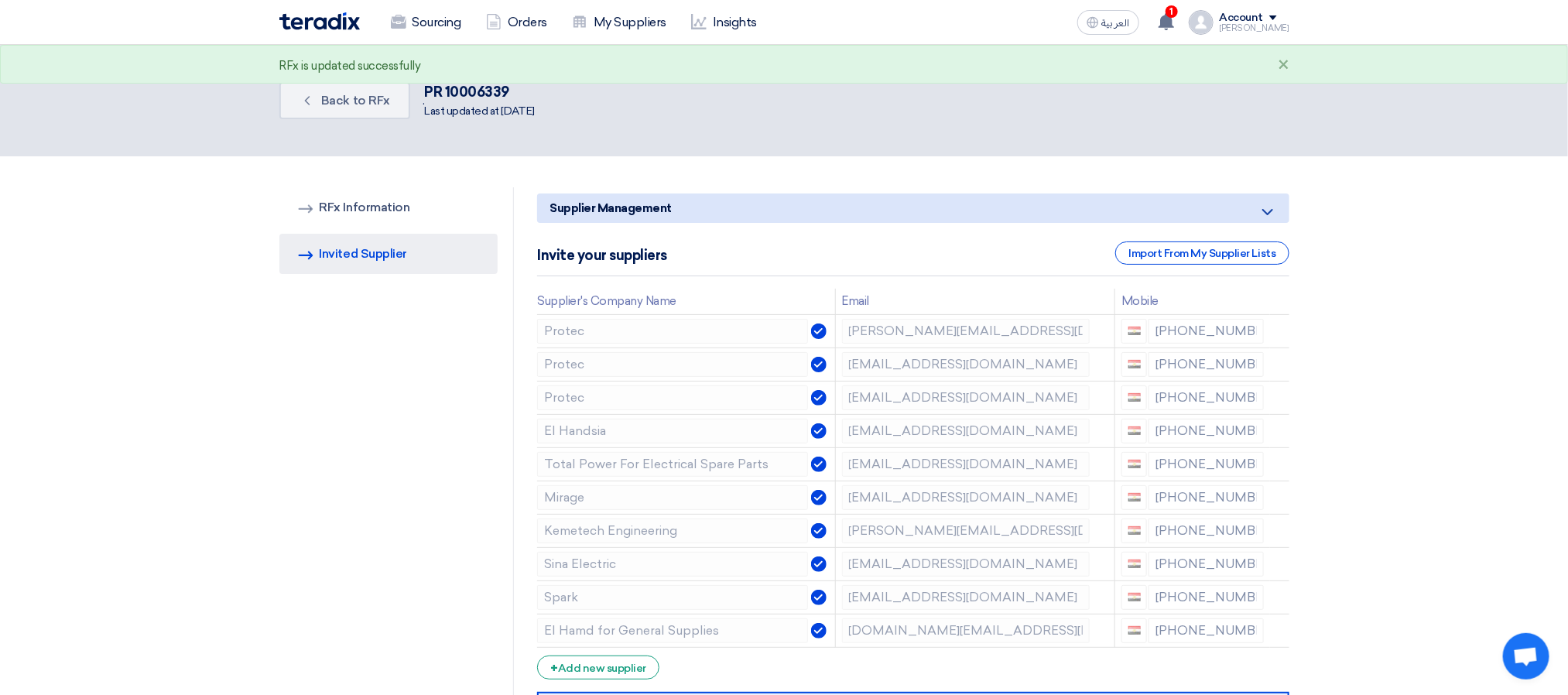
click at [819, 167] on section "RFQ Information RFx Information Invited Suppliers Invited Supplier Supplier Man…" at bounding box center [784, 542] width 1568 height 772
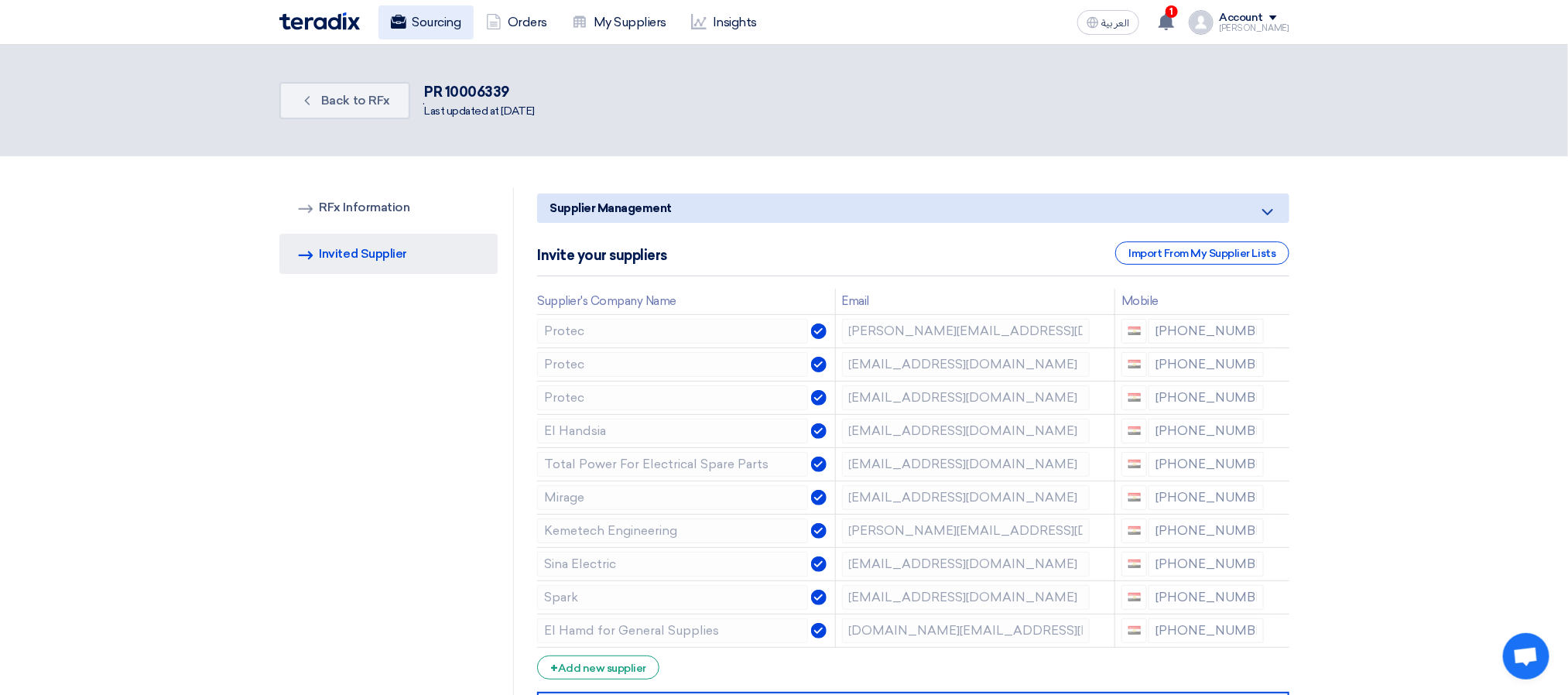
click at [432, 26] on link "Sourcing" at bounding box center [425, 22] width 95 height 34
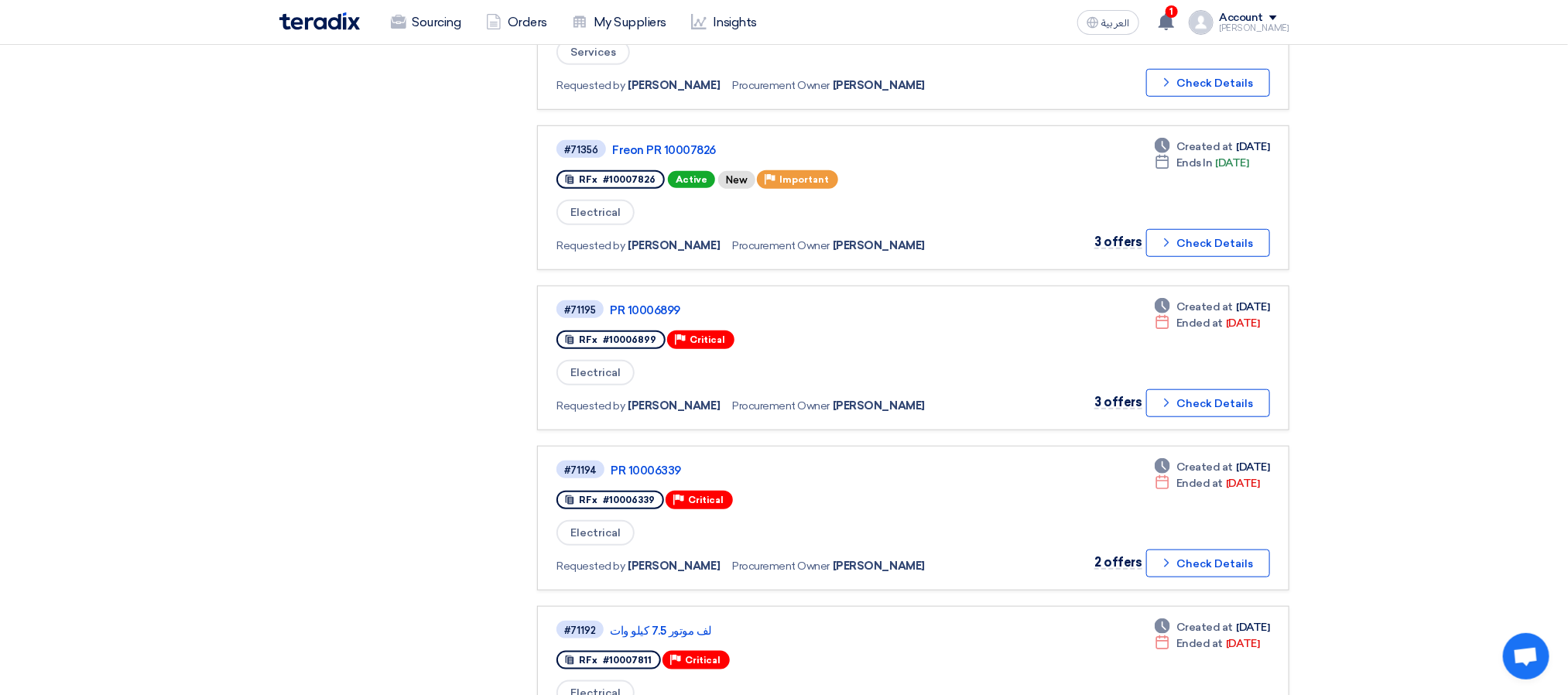
scroll to position [464, 0]
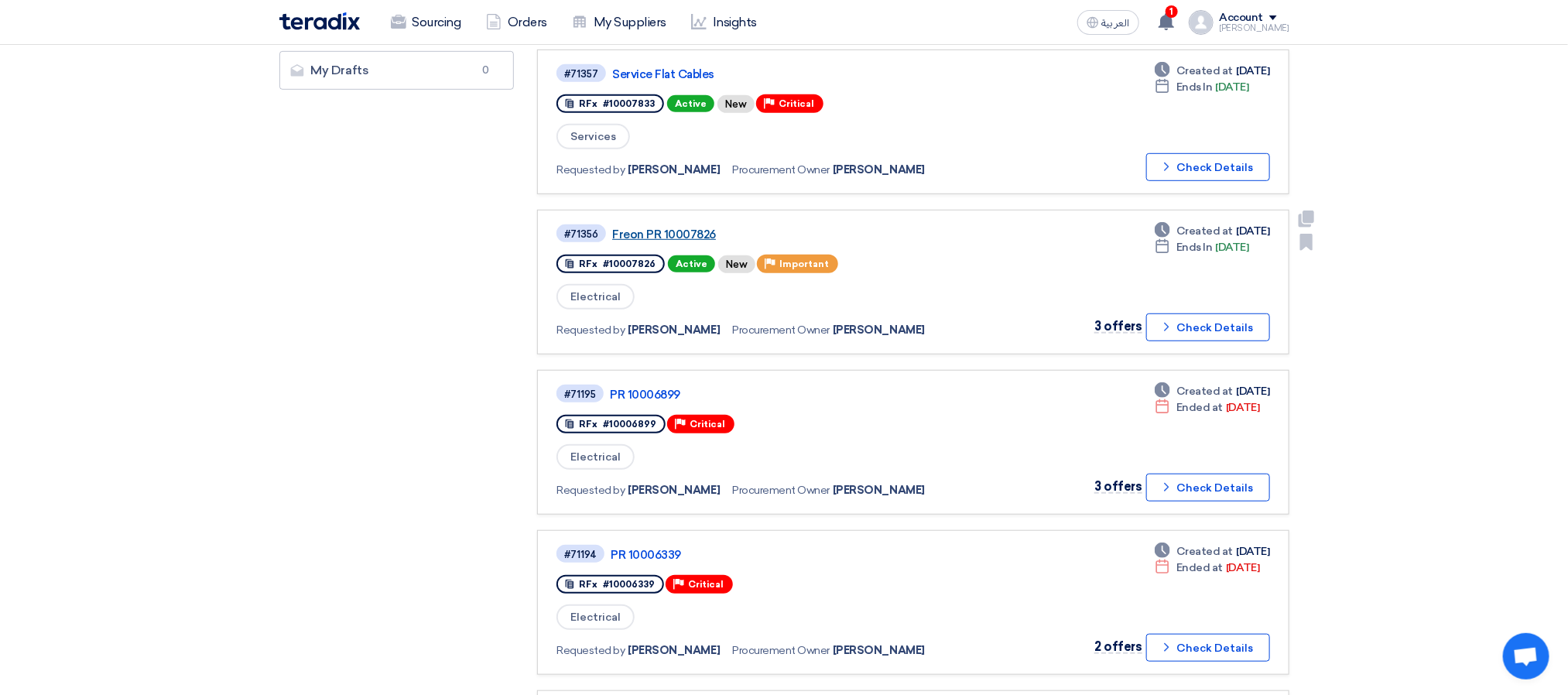
click at [682, 228] on link "Freon PR 10007826" at bounding box center [805, 235] width 387 height 14
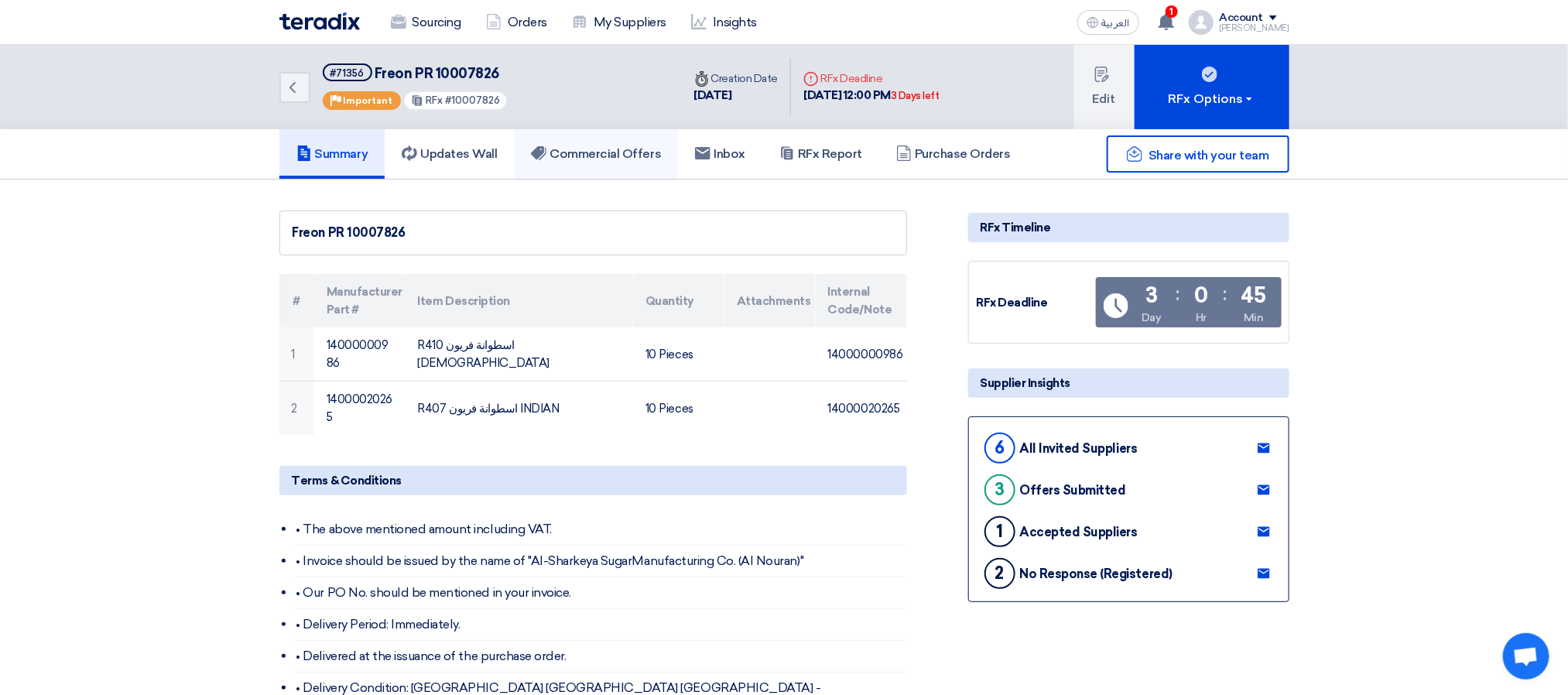
click at [593, 147] on h5 "Commercial Offers" at bounding box center [596, 154] width 130 height 16
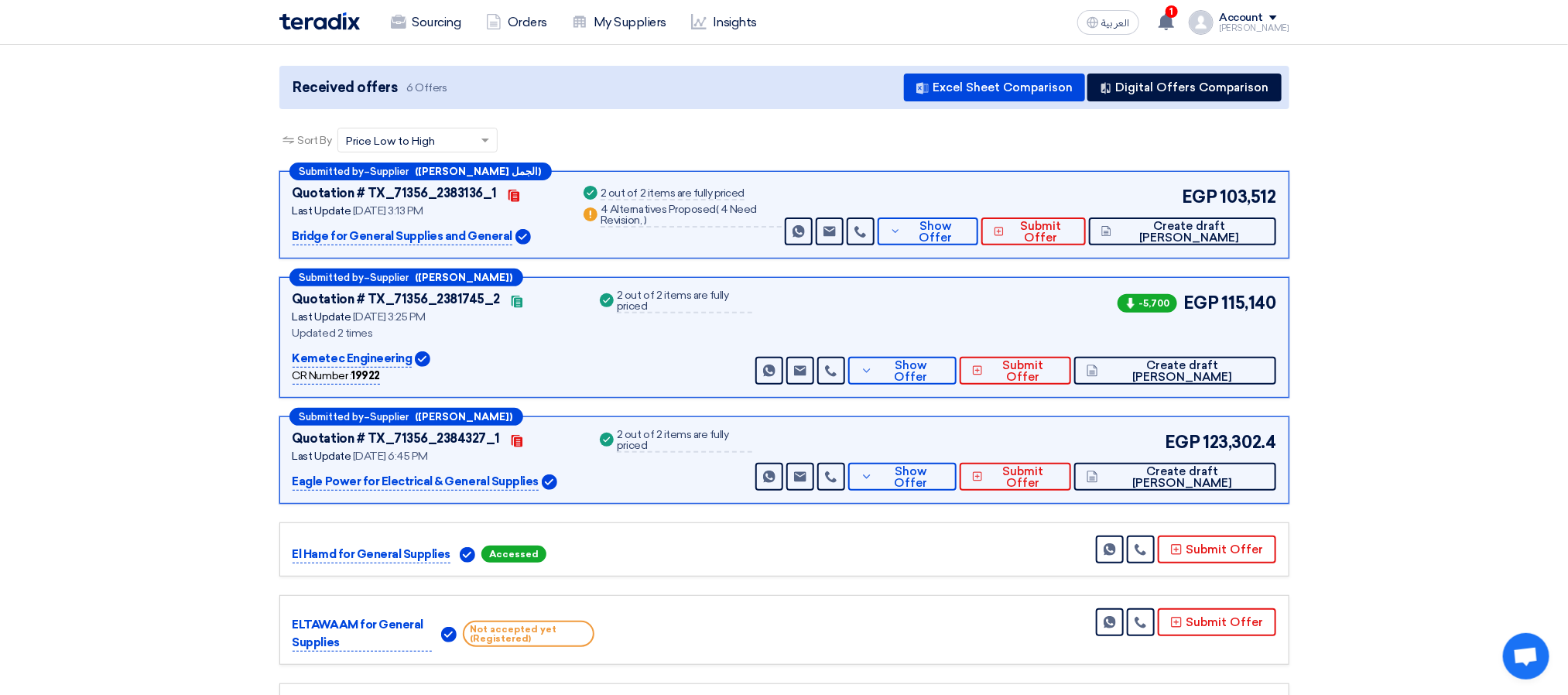
scroll to position [232, 0]
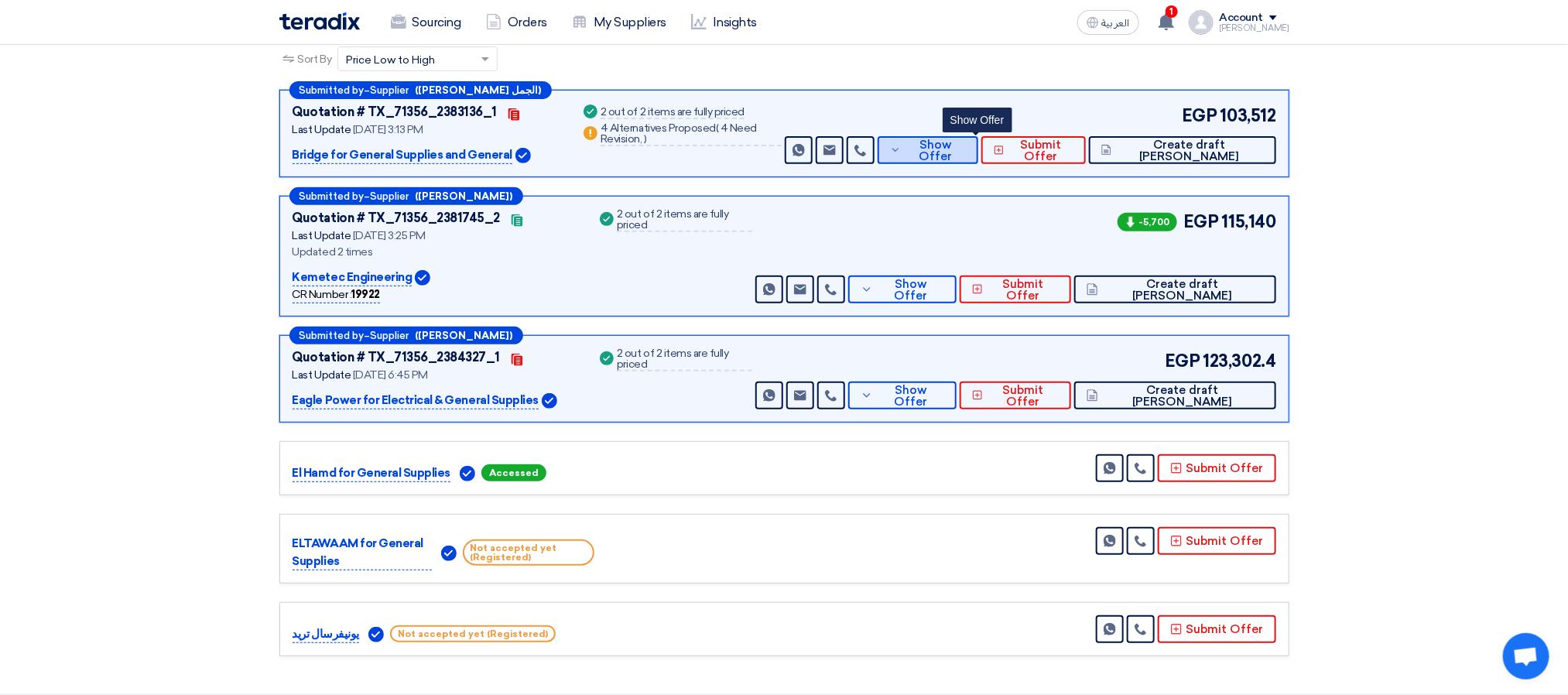
click at [966, 144] on span "Show Offer" at bounding box center [935, 151] width 61 height 23
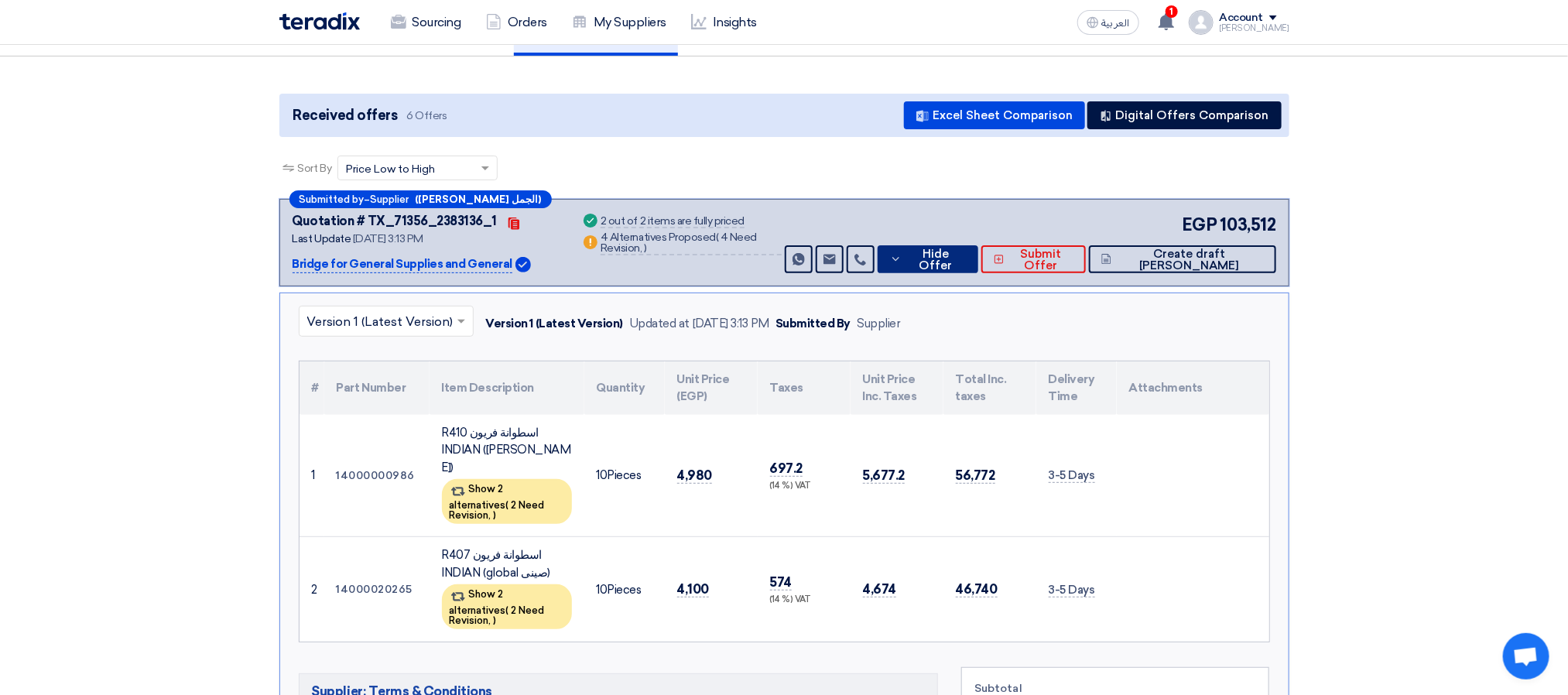
scroll to position [0, 0]
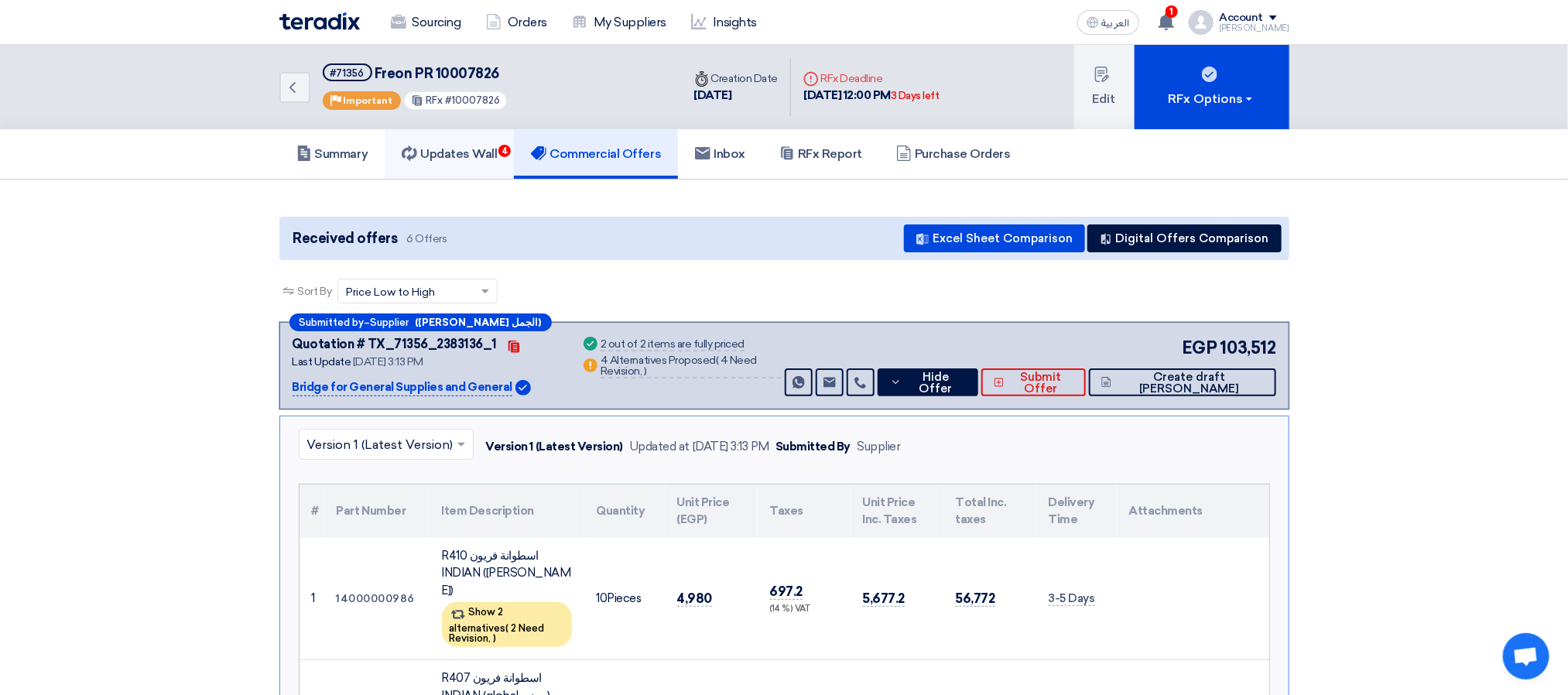
click at [469, 149] on h5 "Updates Wall 4" at bounding box center [449, 154] width 95 height 16
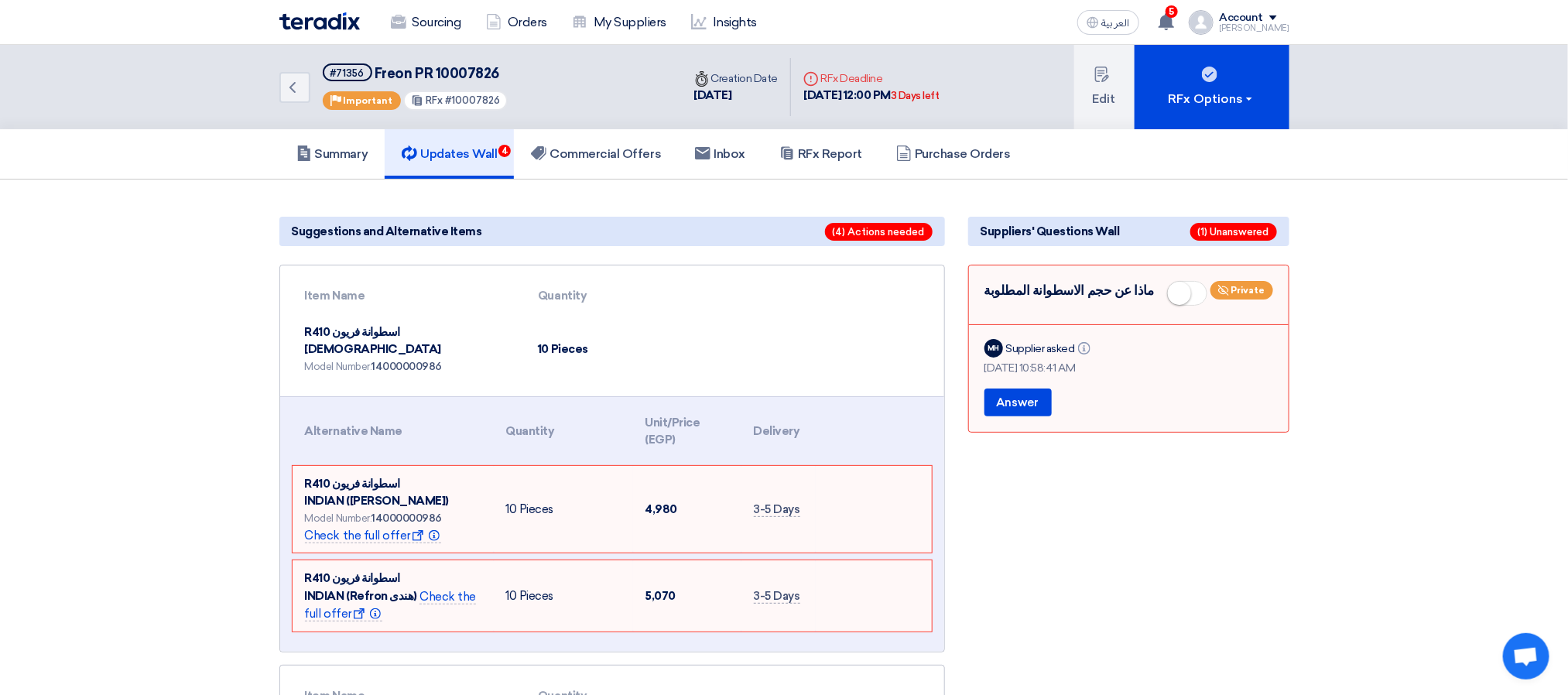
click at [503, 163] on link "Updates Wall 4" at bounding box center [449, 154] width 129 height 50
click at [621, 147] on h5 "Commercial Offers" at bounding box center [596, 154] width 130 height 16
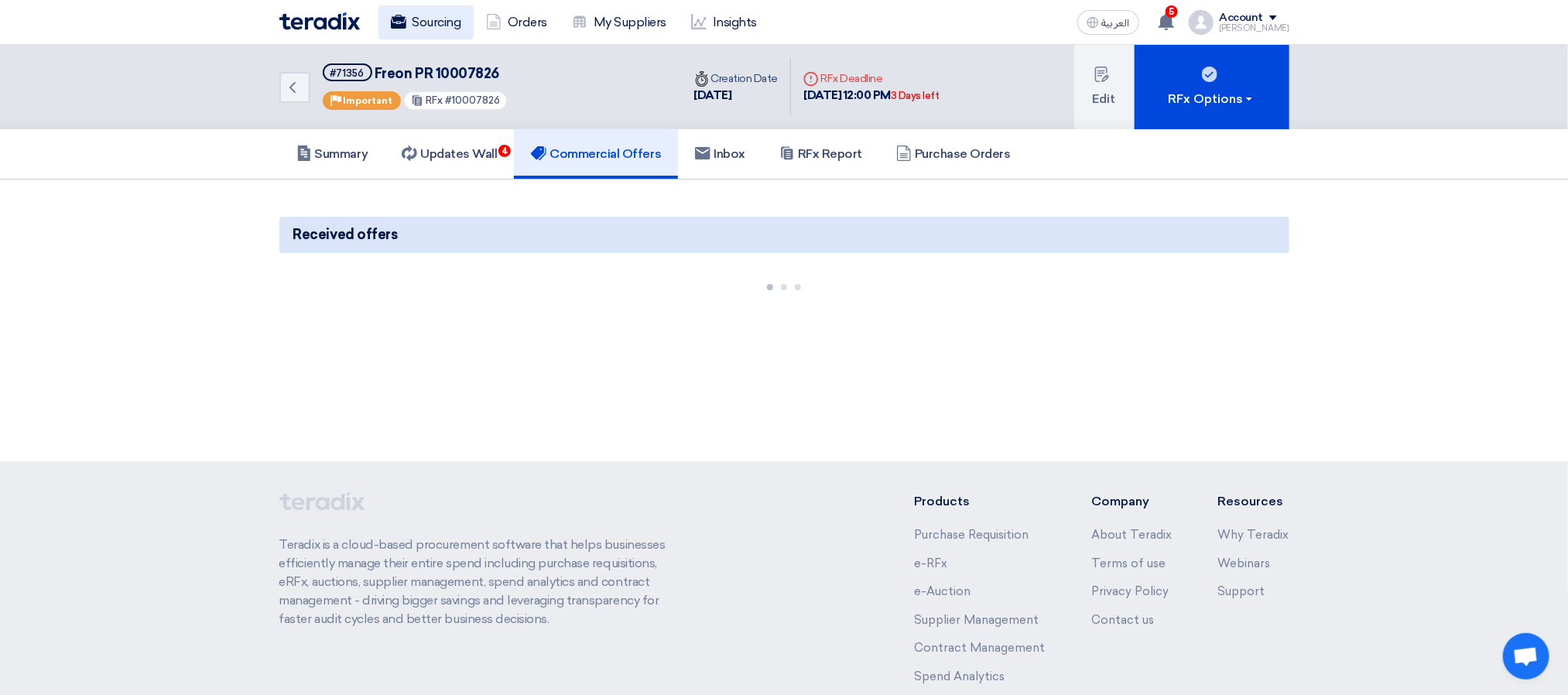
click at [397, 24] on use at bounding box center [398, 22] width 16 height 14
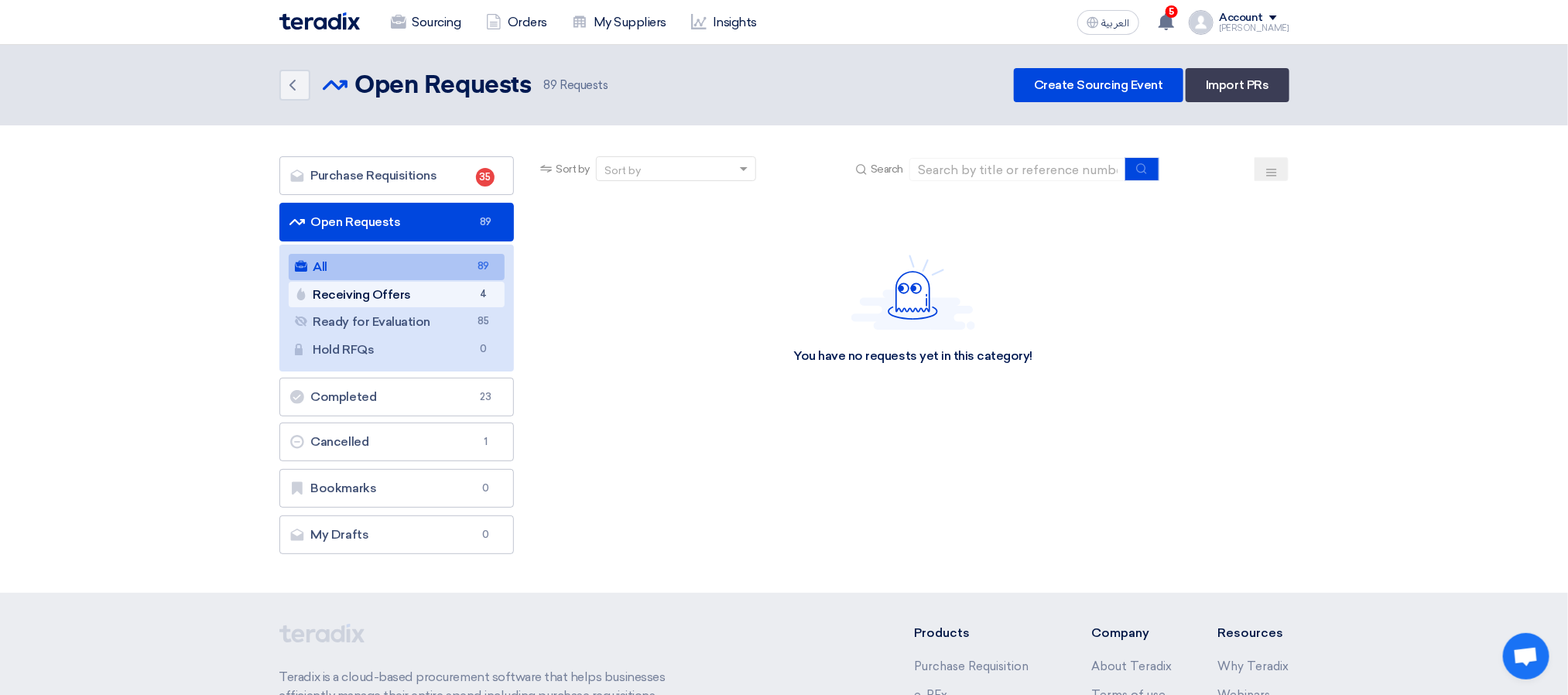
click at [422, 292] on link "Receiving Offers Receiving Offers 4" at bounding box center [396, 295] width 217 height 26
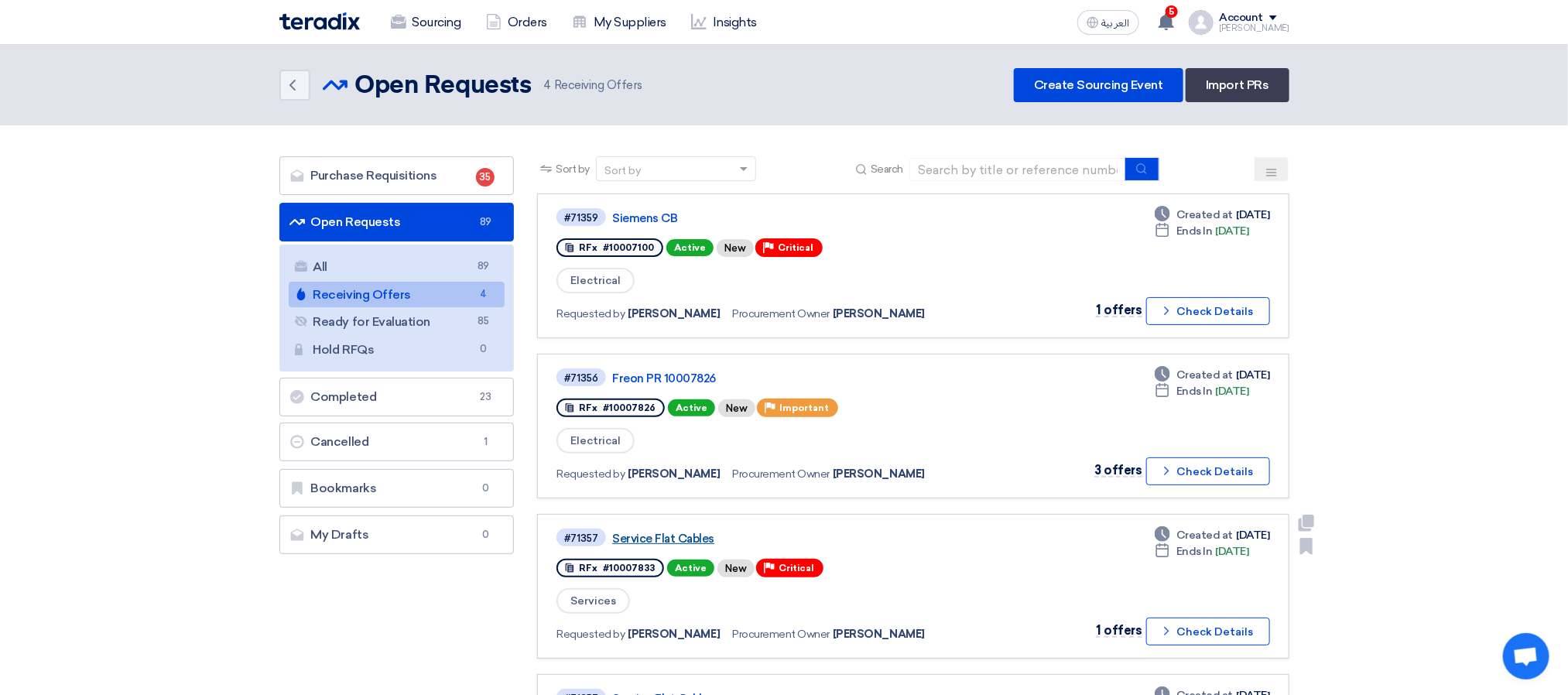
click at [685, 534] on link "Service Flat Cables" at bounding box center [805, 539] width 387 height 14
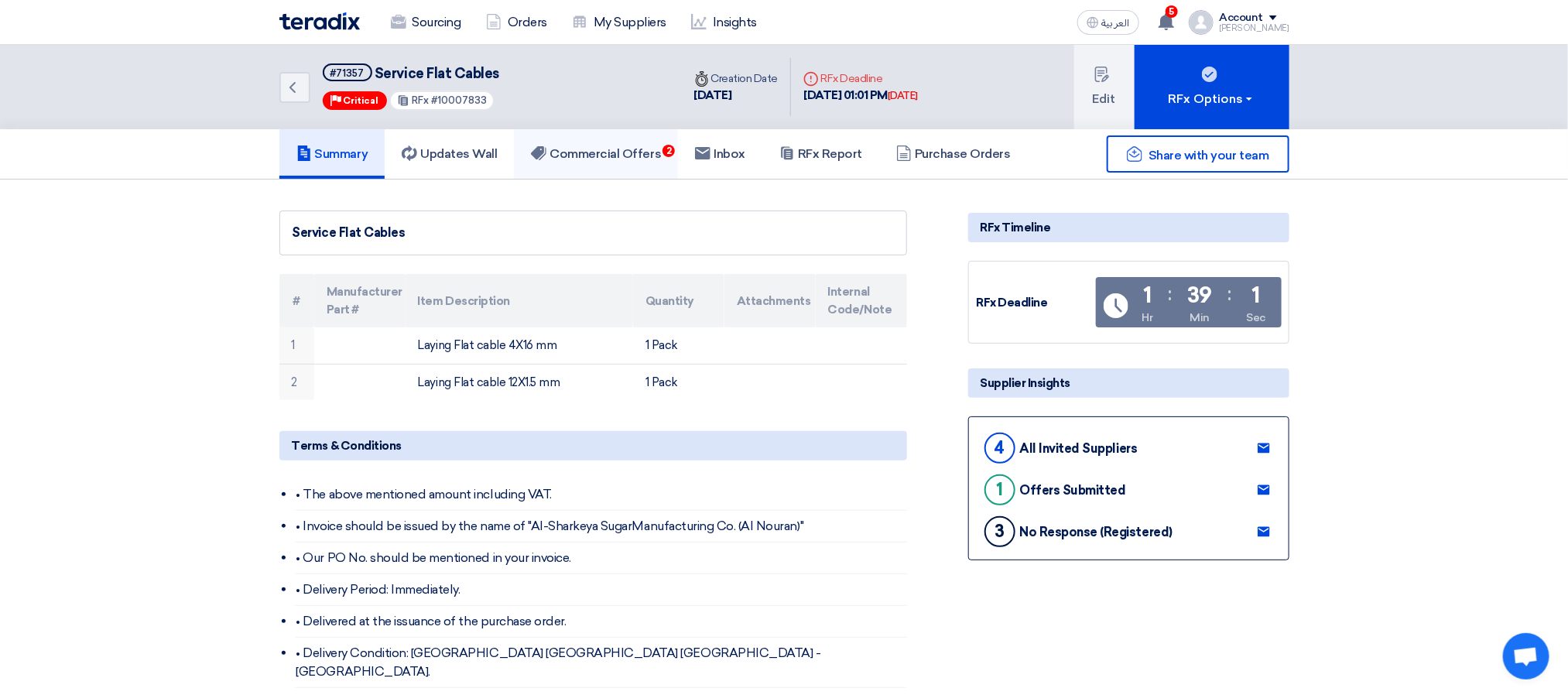
click at [648, 165] on link "Commercial Offers 2" at bounding box center [596, 154] width 164 height 50
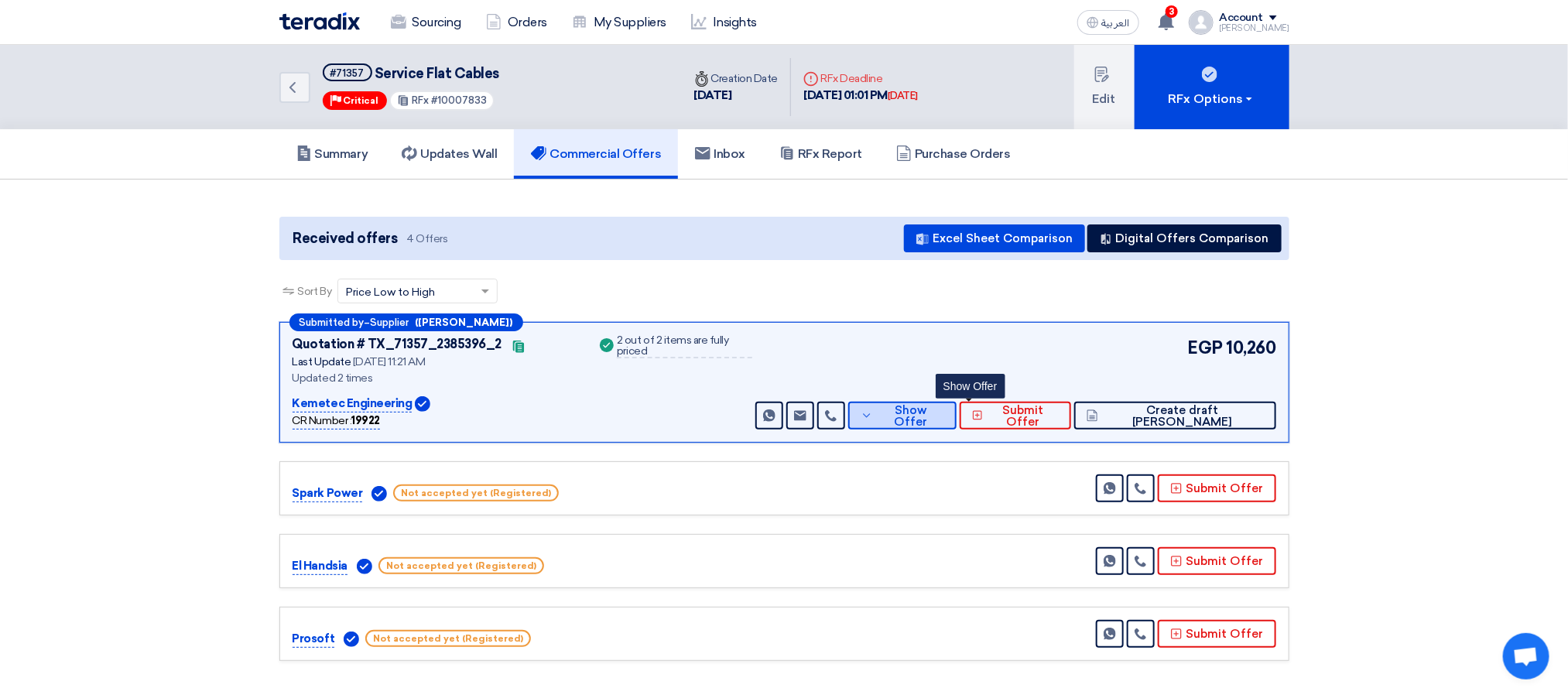
click at [945, 411] on span "Show Offer" at bounding box center [910, 416] width 67 height 23
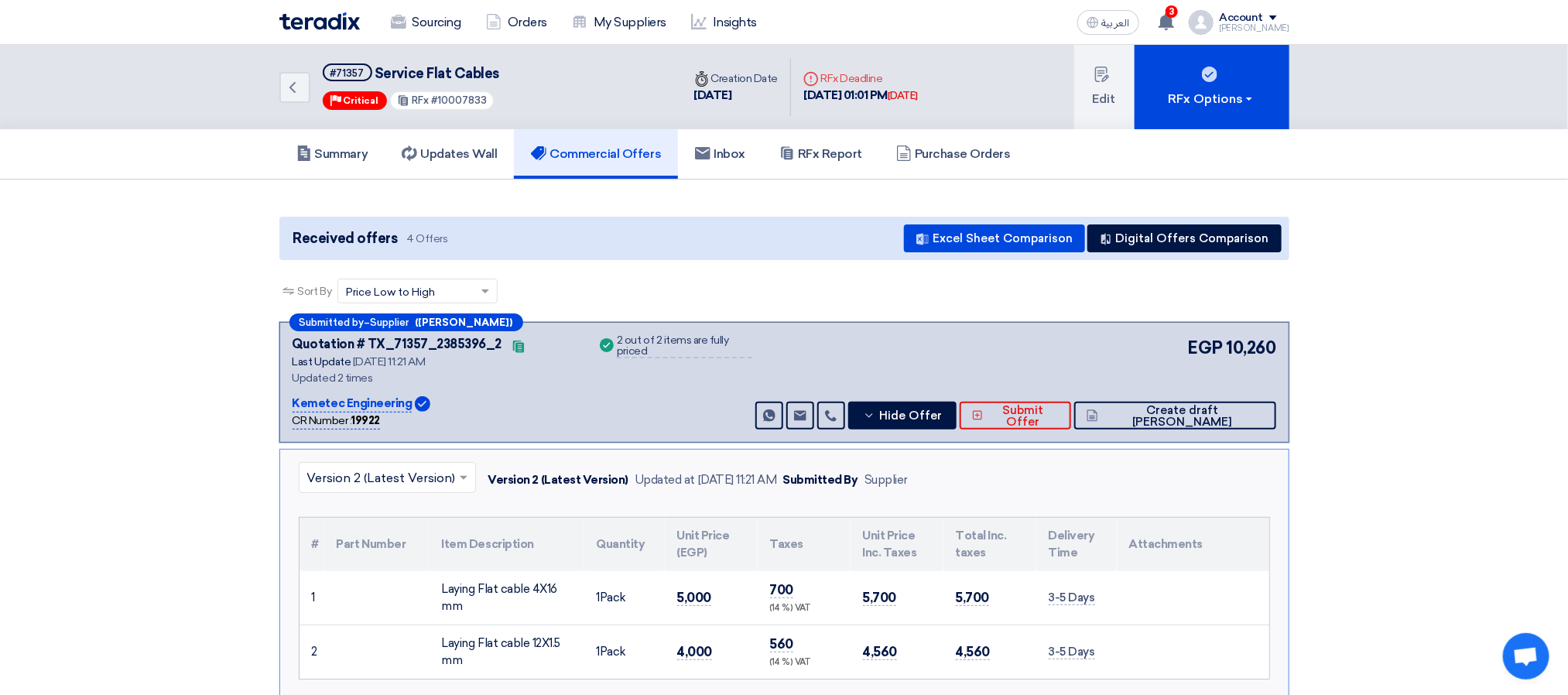
click at [832, 288] on div "Sort By Sort by × Price Low to High ×" at bounding box center [785, 300] width 1010 height 43
click at [672, 291] on div "Sort By Sort by × Price Low to High ×" at bounding box center [785, 300] width 1010 height 43
click at [802, 243] on div "Received offers 4 Offers Excel Sheet Comparison Digital Offers Comparison" at bounding box center [785, 238] width 1010 height 43
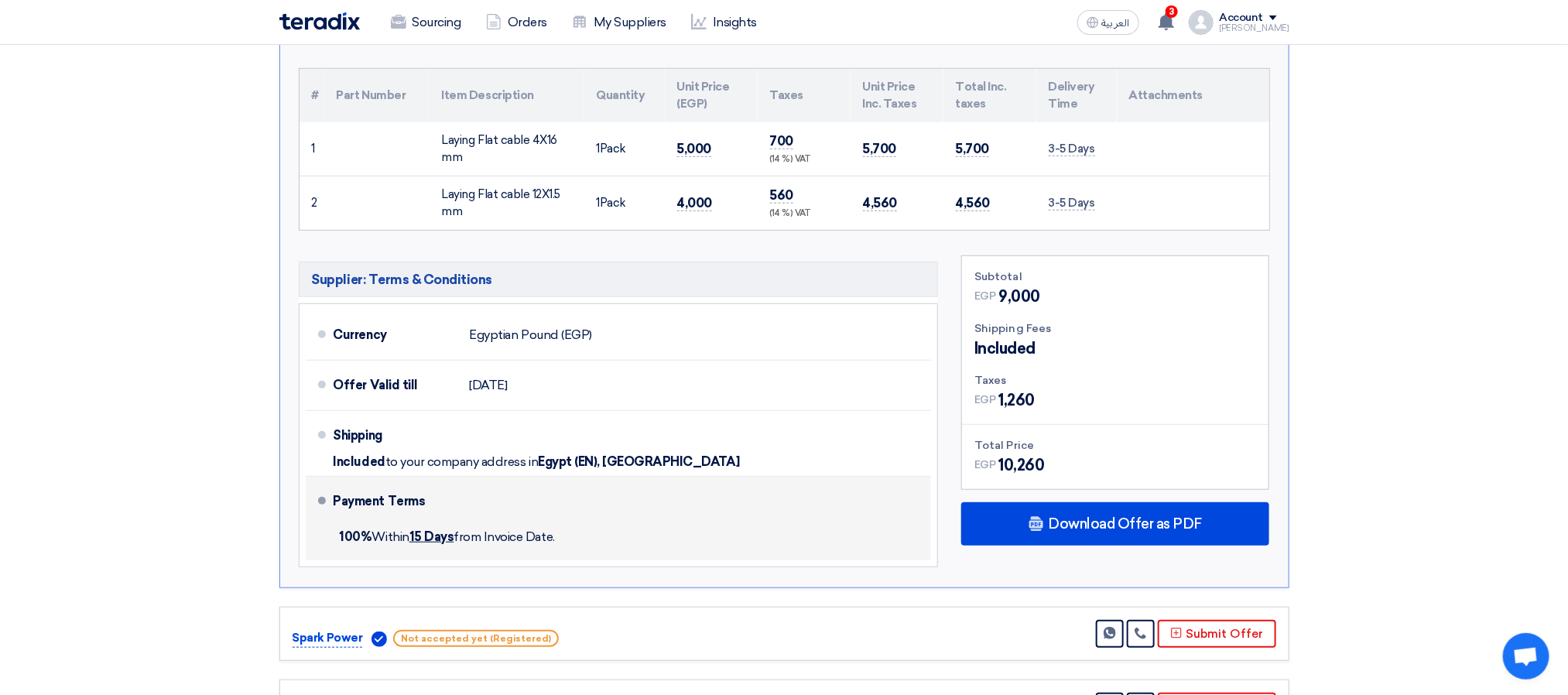
scroll to position [464, 0]
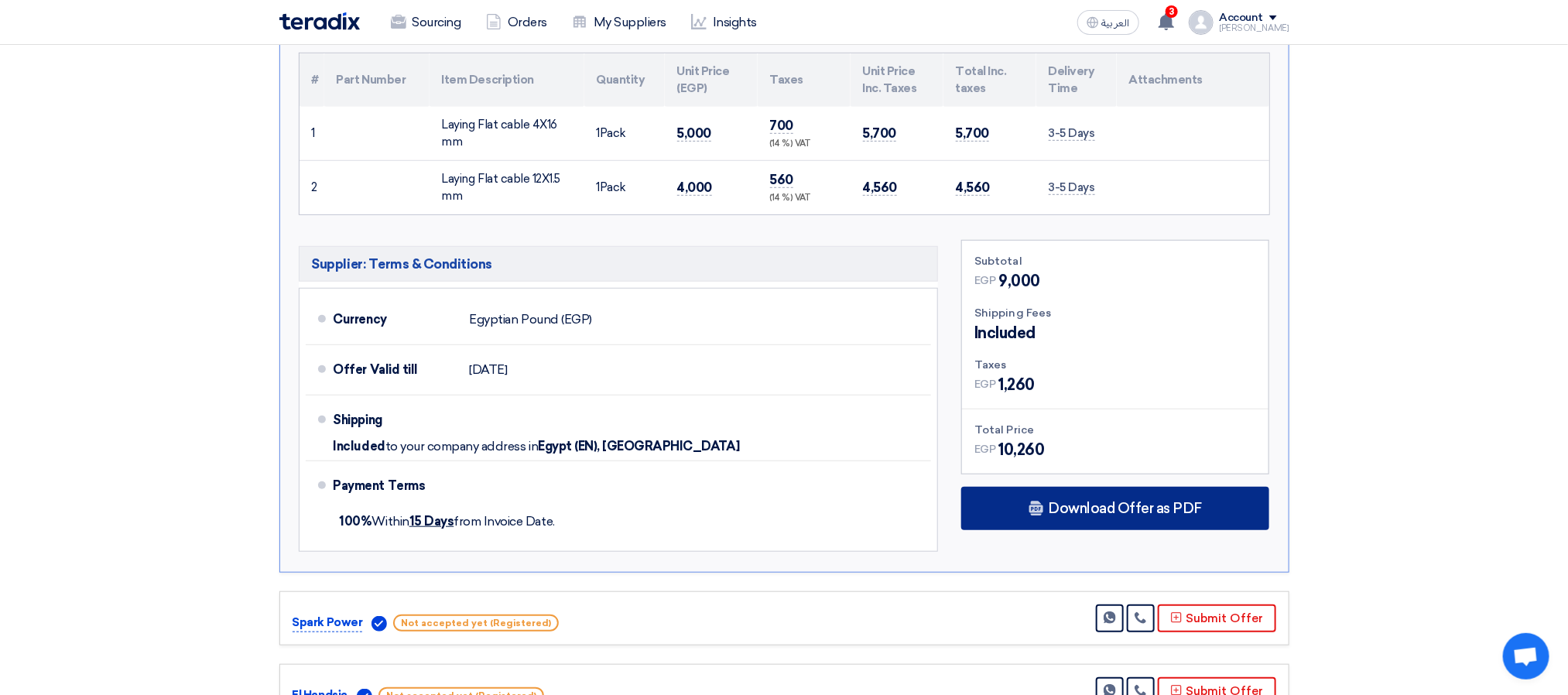
click at [1030, 511] on div "Download Offer as PDF" at bounding box center [1115, 508] width 308 height 43
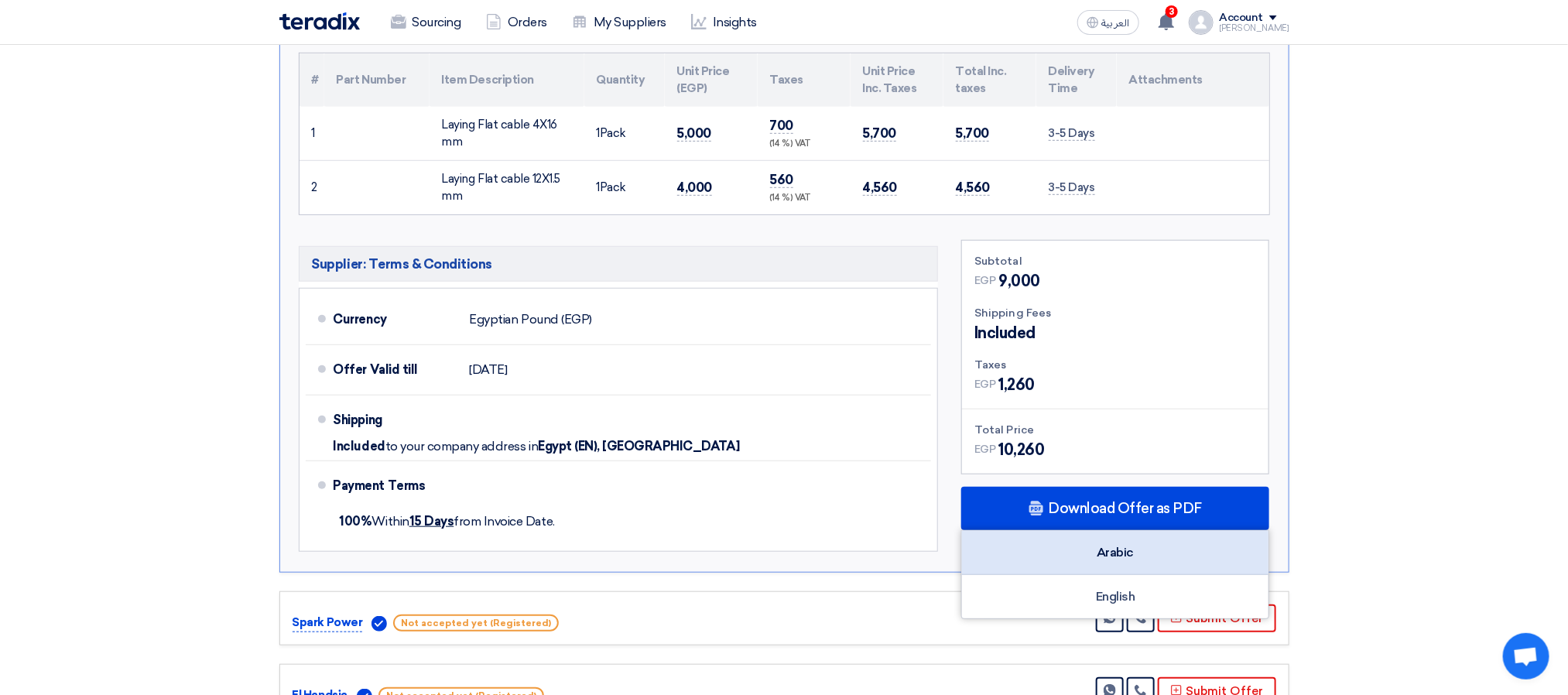
click at [1102, 553] on div "Arabic" at bounding box center [1115, 553] width 307 height 44
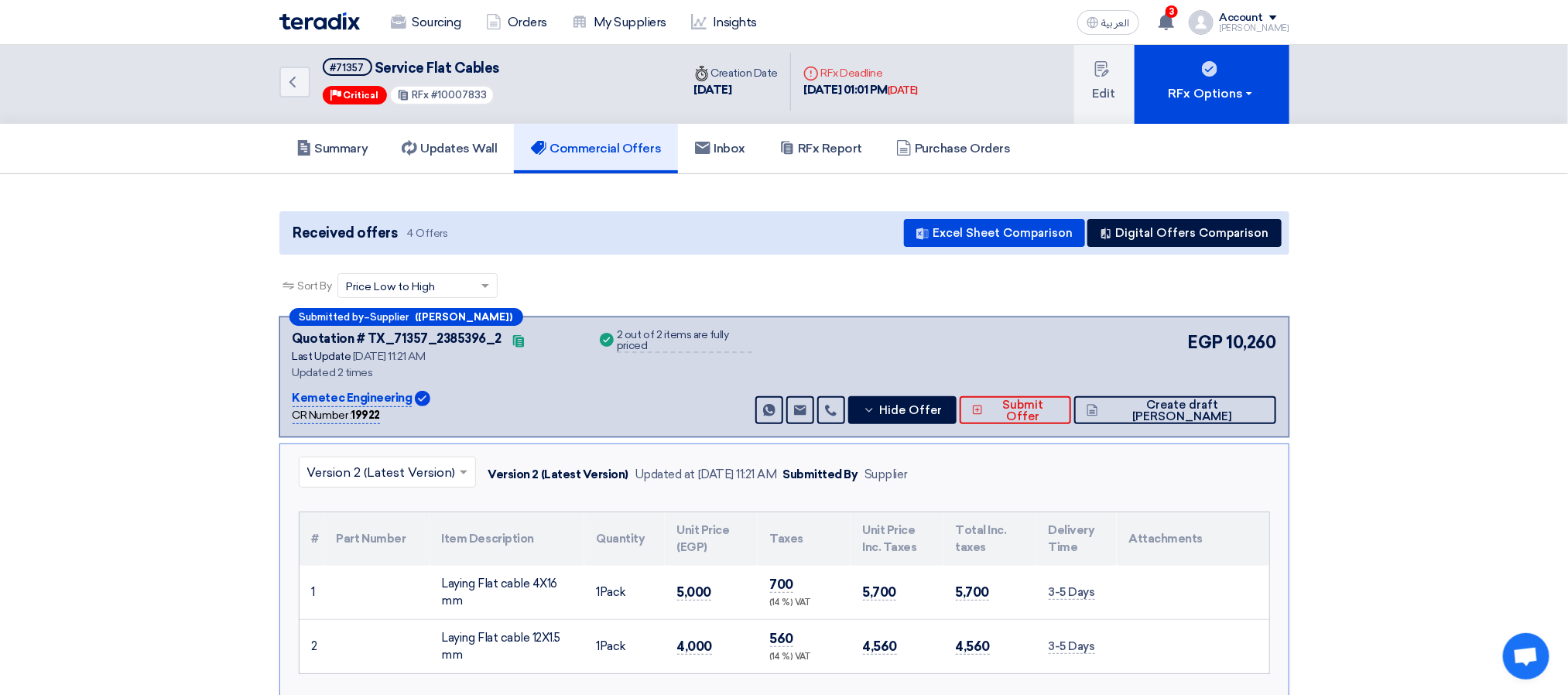
scroll to position [0, 0]
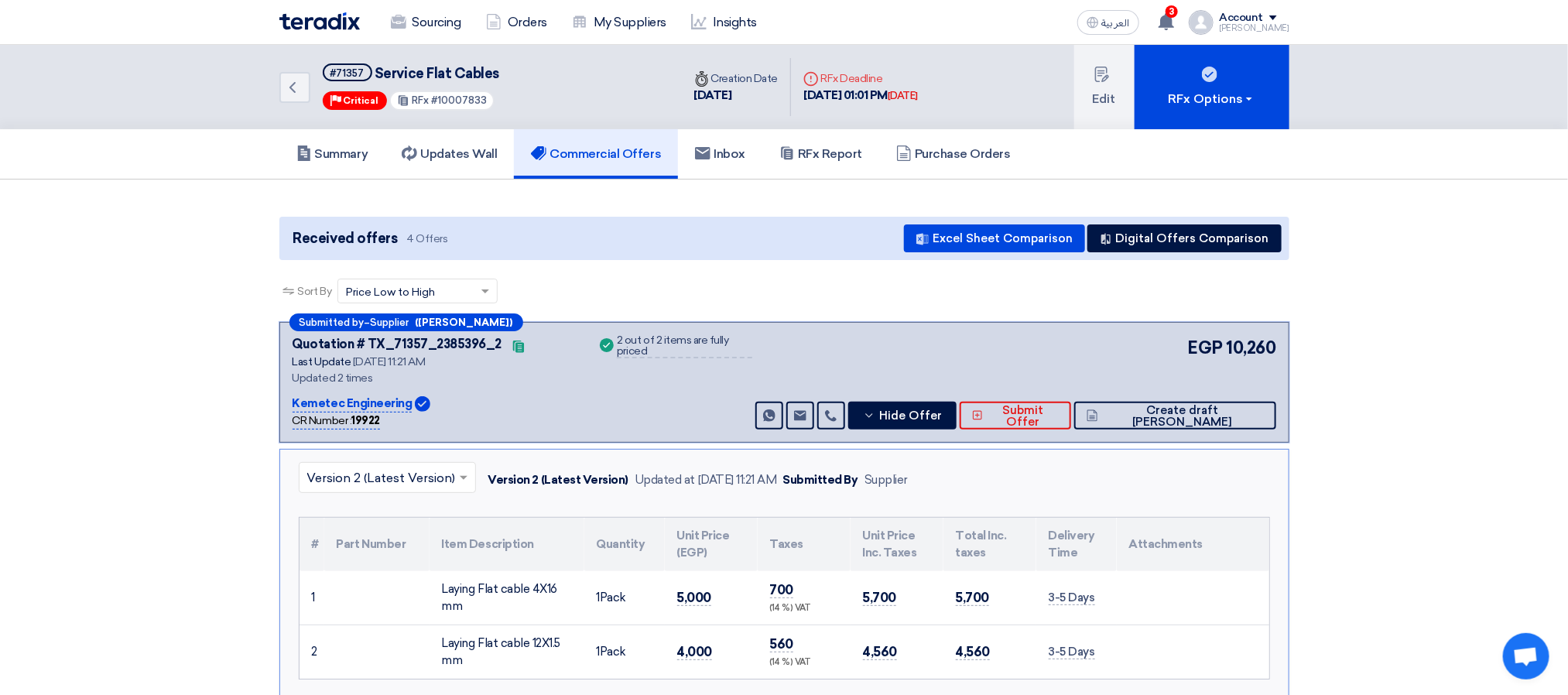
drag, startPoint x: 954, startPoint y: 420, endPoint x: 967, endPoint y: 427, distance: 14.8
click at [942, 420] on span "Hide Offer" at bounding box center [911, 416] width 63 height 12
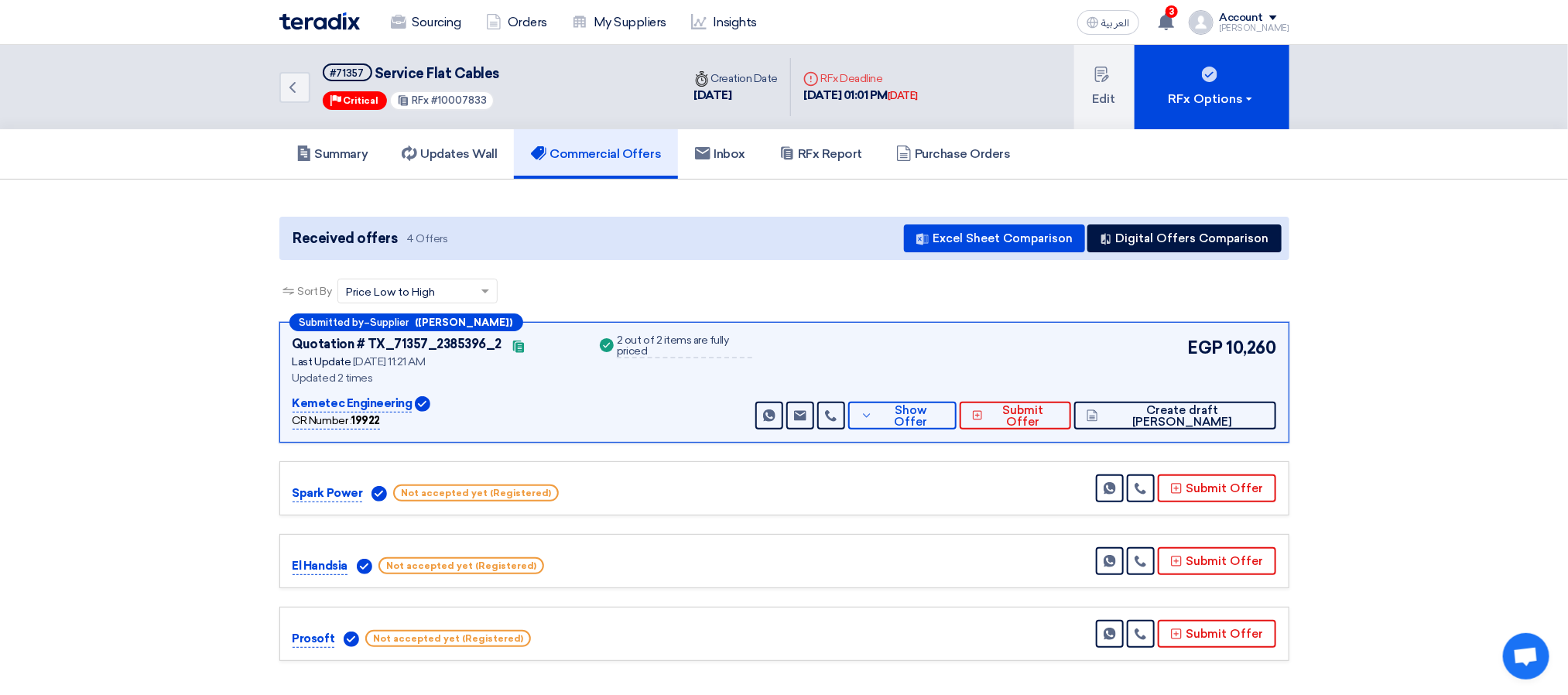
click at [1403, 335] on section "Received offers 4 Offers Excel Sheet Comparison Digital Offers Comparison Sort …" at bounding box center [784, 439] width 1568 height 519
click at [437, 25] on link "Sourcing" at bounding box center [425, 22] width 95 height 34
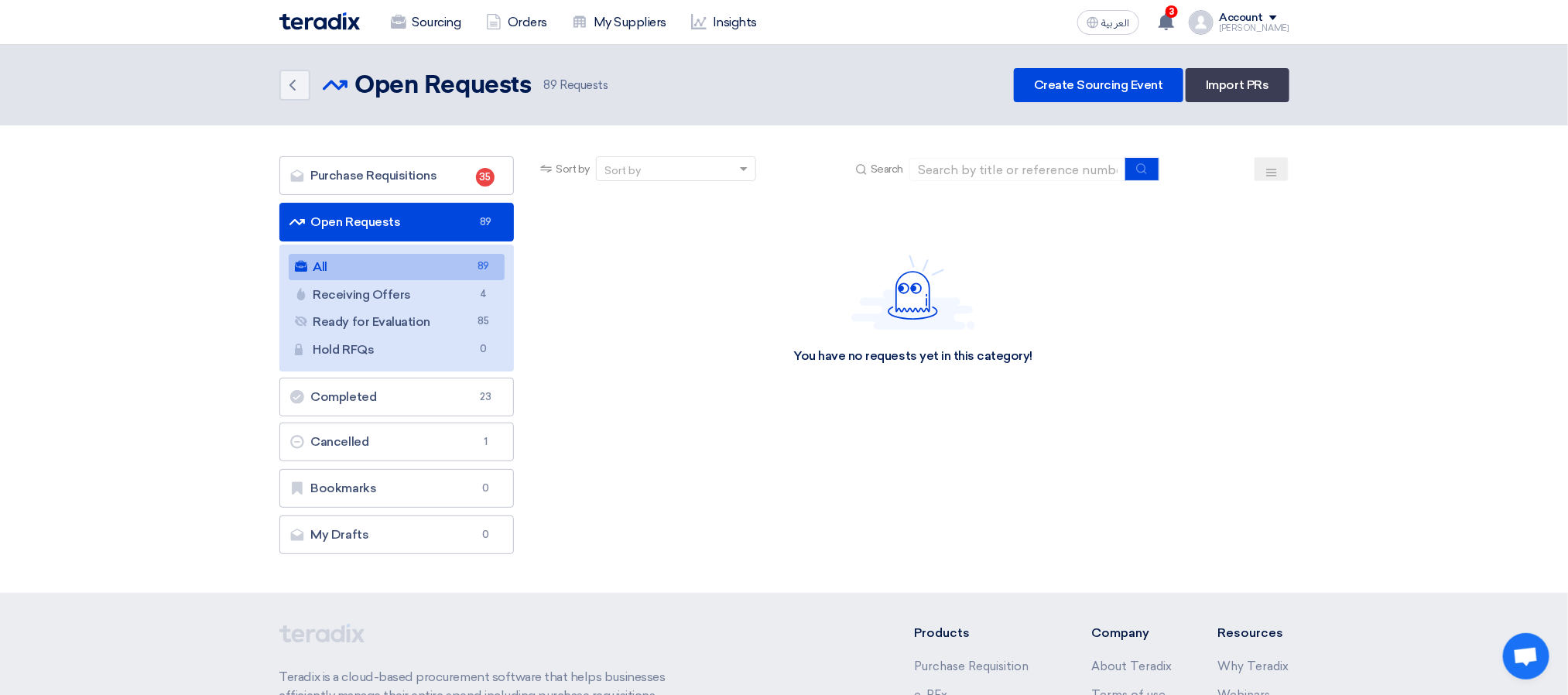
click at [715, 54] on header "Back Open Requests Open Requests 89" at bounding box center [784, 85] width 1568 height 80
drag, startPoint x: 658, startPoint y: 81, endPoint x: 399, endPoint y: 54, distance: 260.4
click at [400, 54] on header "Back Open Requests Open Requests 89" at bounding box center [784, 85] width 1568 height 80
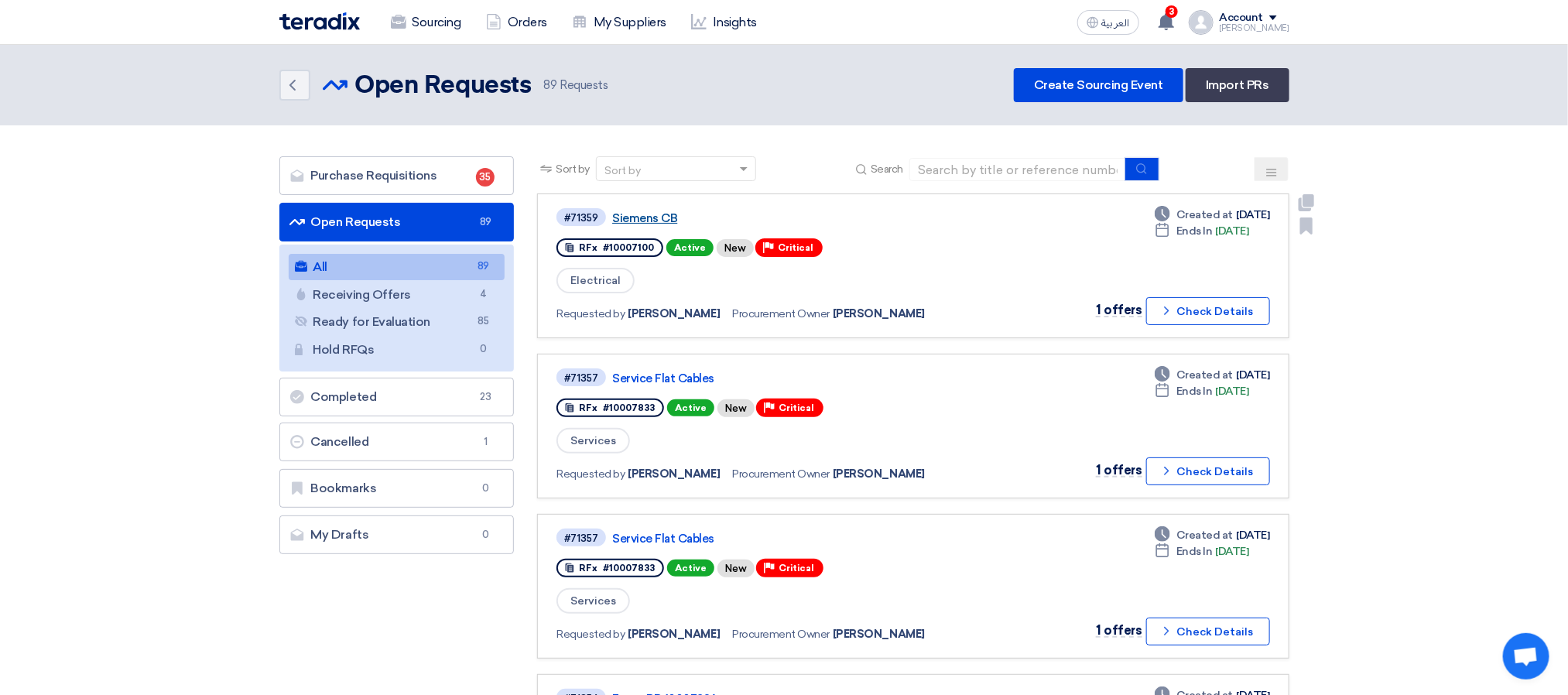
click at [674, 217] on link "Siemens CB" at bounding box center [805, 218] width 387 height 14
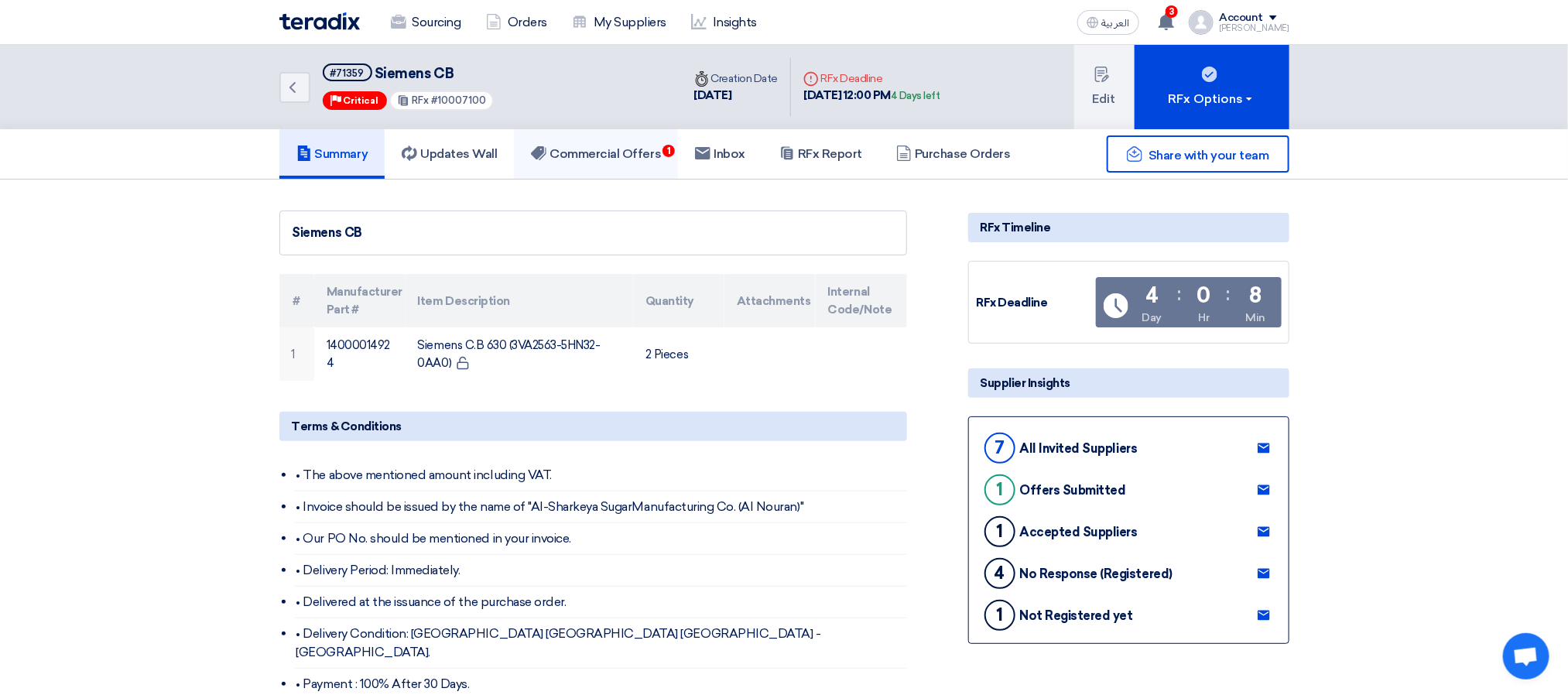
click at [644, 158] on h5 "Commercial Offers 1" at bounding box center [596, 154] width 130 height 16
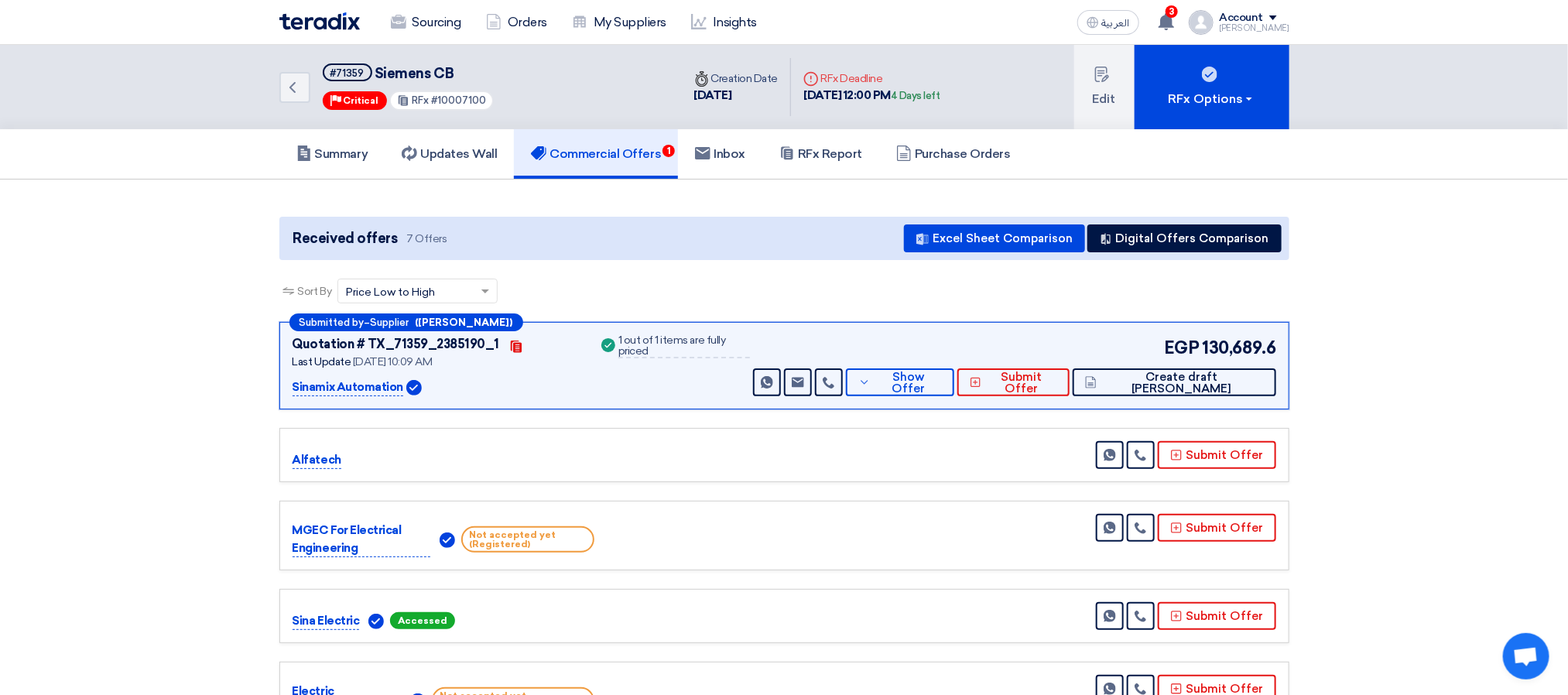
click at [797, 265] on app-buyer-offers "Received offers 7 Offers Excel Sheet Comparison Digital Offers Comparison Sort …" at bounding box center [785, 550] width 1010 height 667
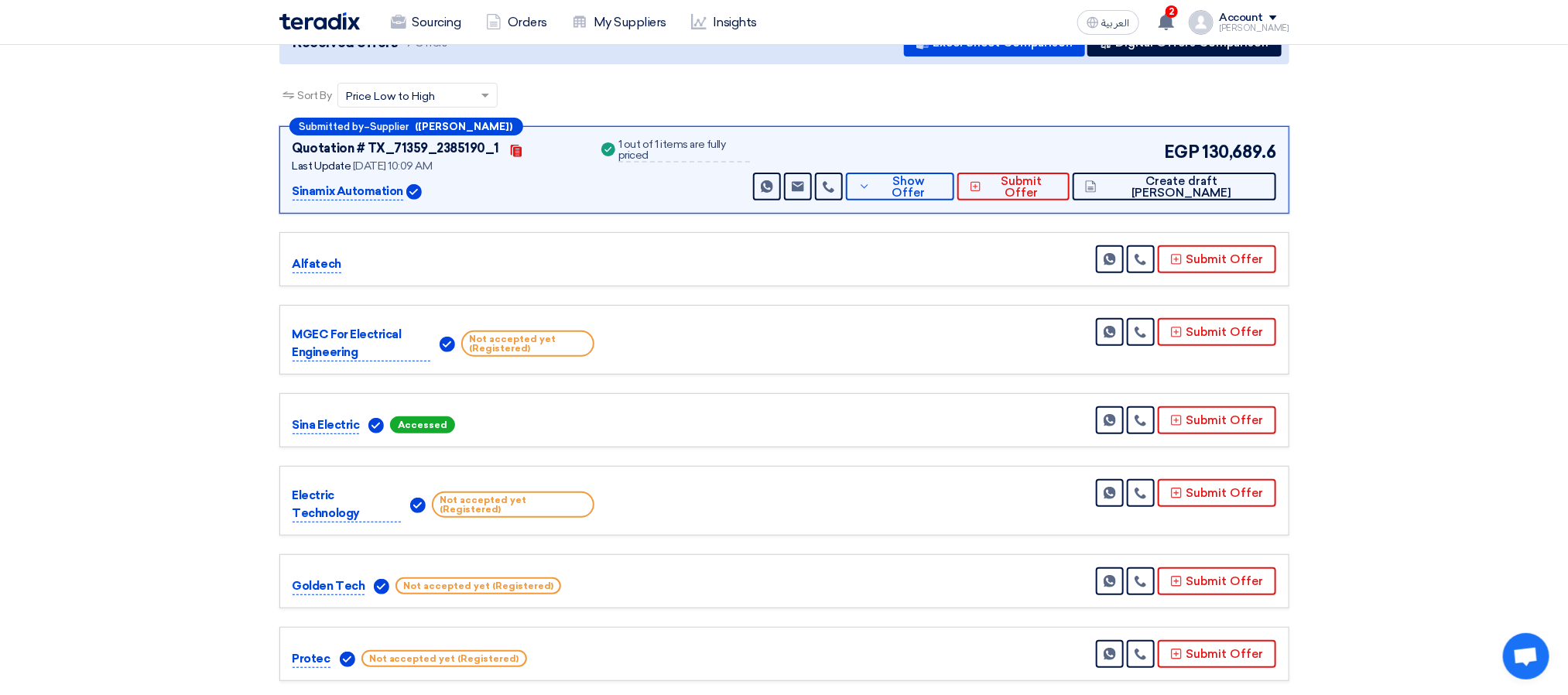
scroll to position [558, 0]
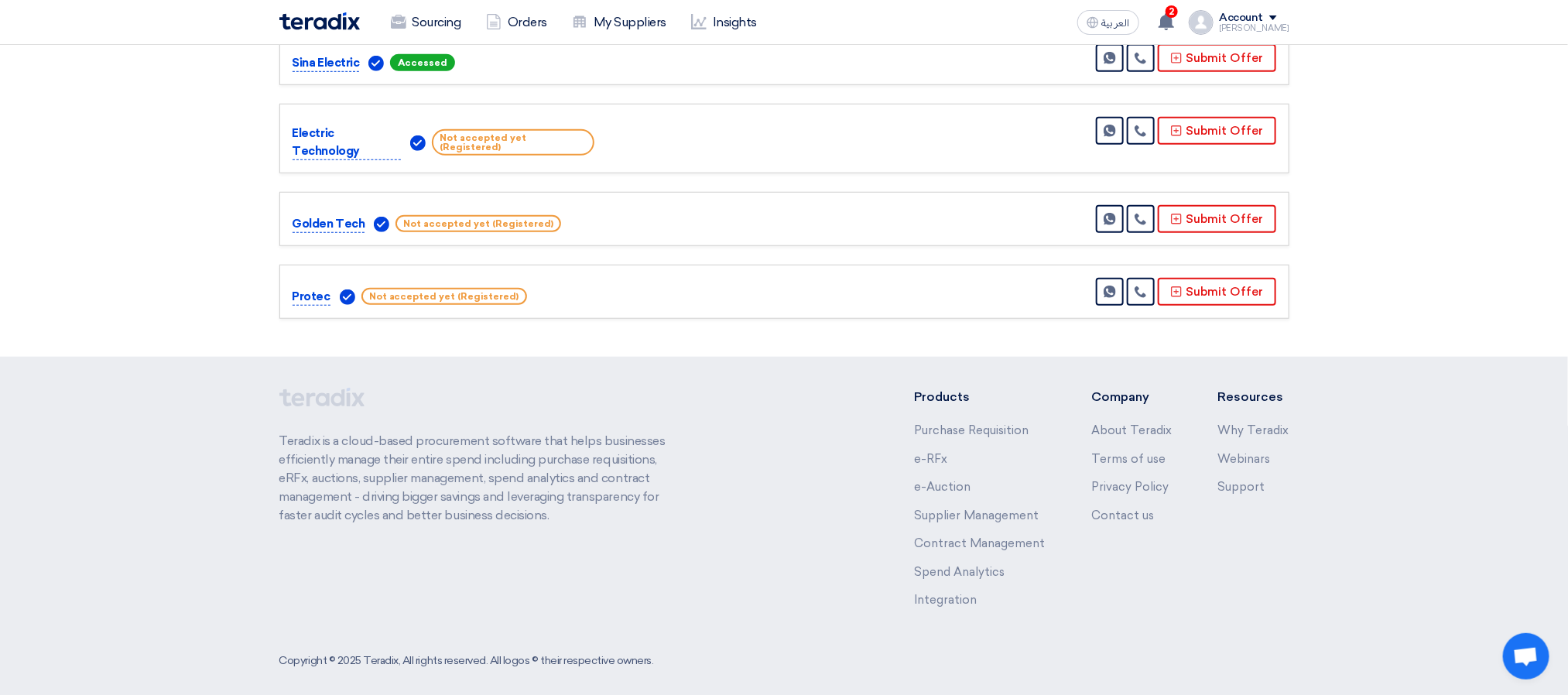
click at [297, 288] on p "Protec" at bounding box center [311, 297] width 38 height 19
drag, startPoint x: 303, startPoint y: 286, endPoint x: 339, endPoint y: 302, distance: 39.4
click at [304, 288] on p "Protec" at bounding box center [311, 297] width 38 height 19
click at [1146, 287] on use at bounding box center [1140, 292] width 12 height 12
click at [979, 295] on div "Protec Not accepted yet (Registered) Send Message" at bounding box center [785, 292] width 1010 height 54
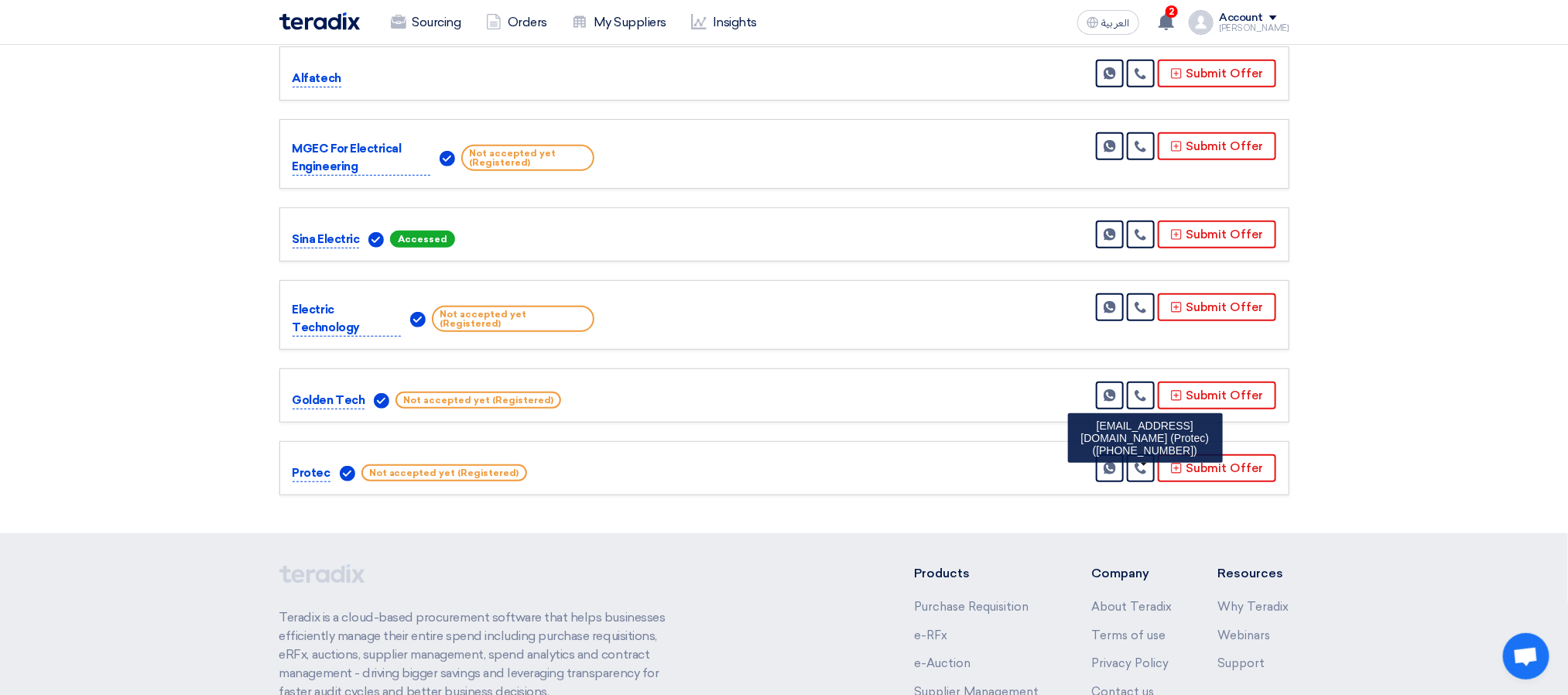
scroll to position [326, 0]
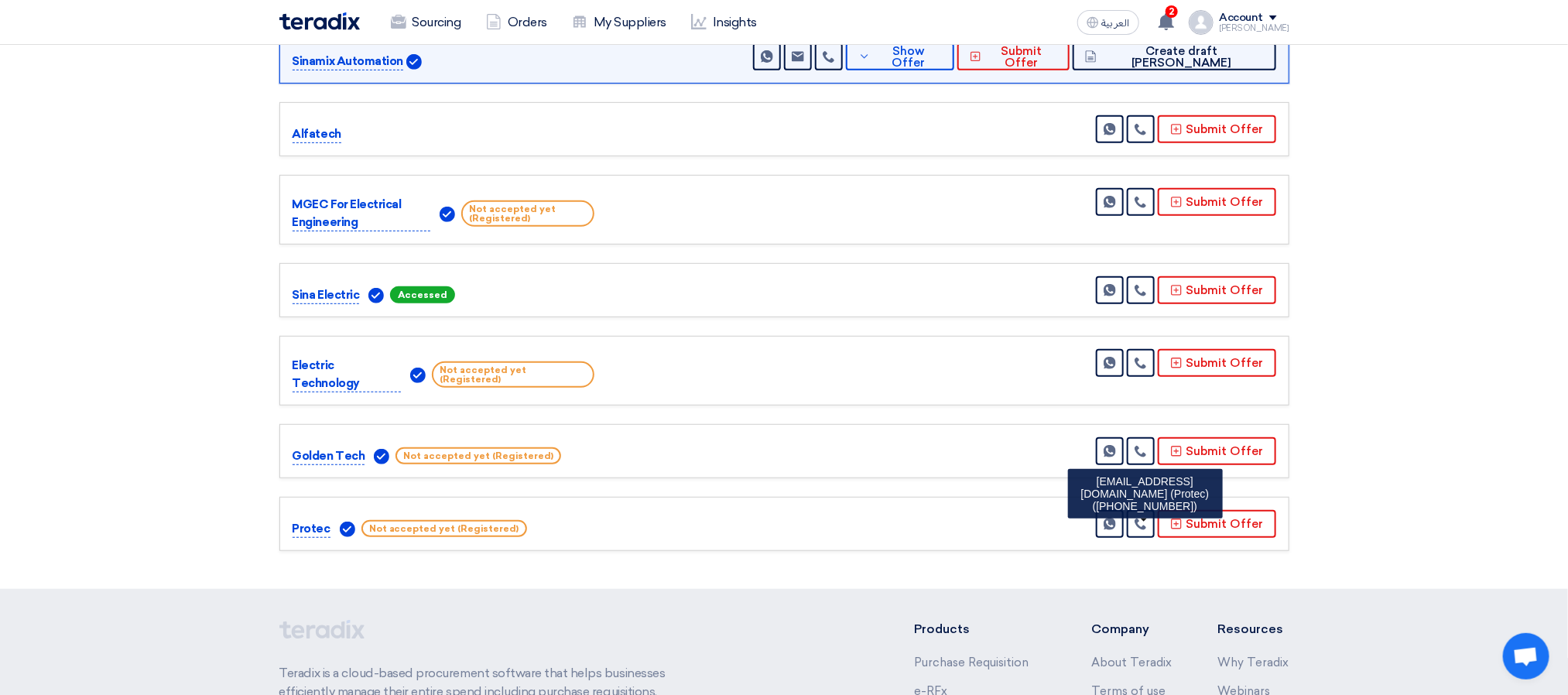
click at [892, 290] on div "Sina Electric Accessed Send Message" at bounding box center [784, 290] width 984 height 28
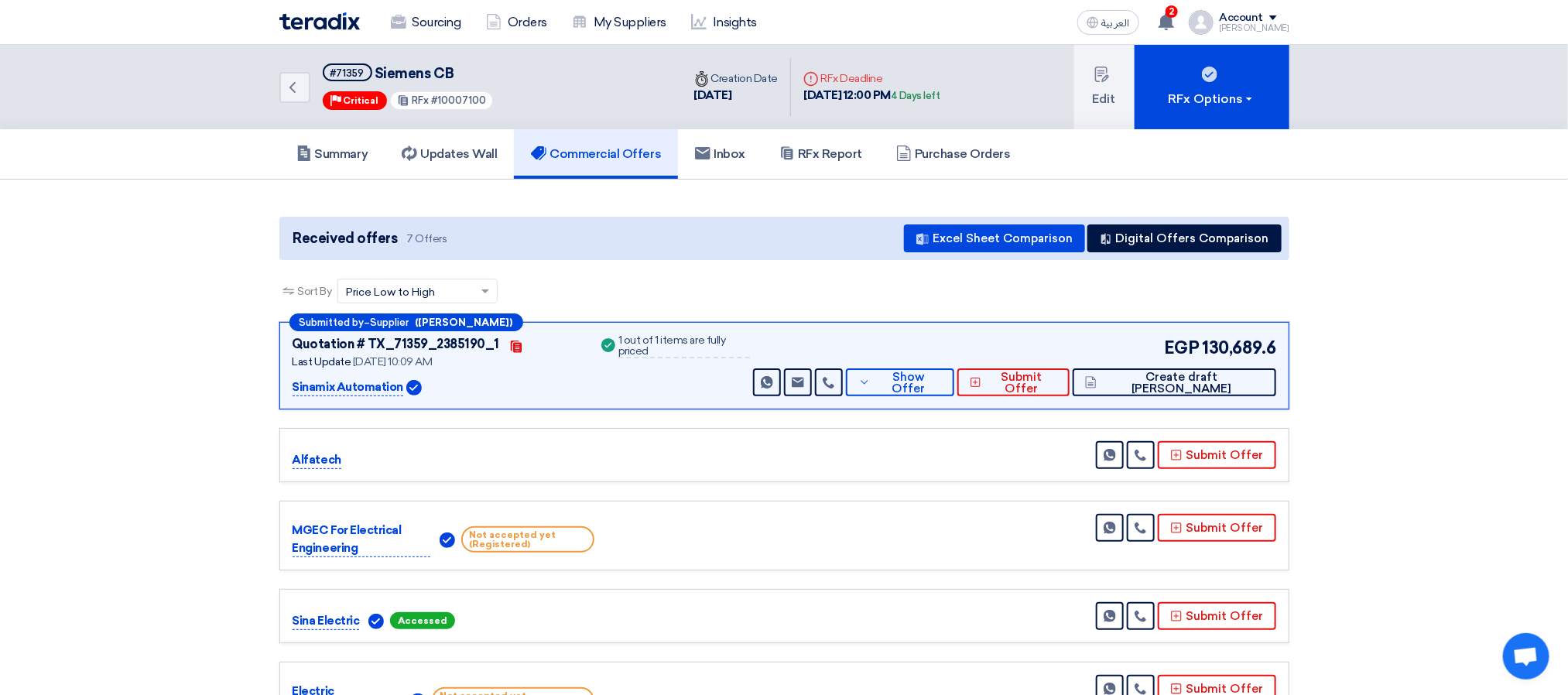
click at [607, 223] on div "Received offers 7 Offers Excel Sheet Comparison Digital Offers Comparison" at bounding box center [785, 238] width 1010 height 43
click at [1109, 101] on button "Edit" at bounding box center [1105, 87] width 61 height 84
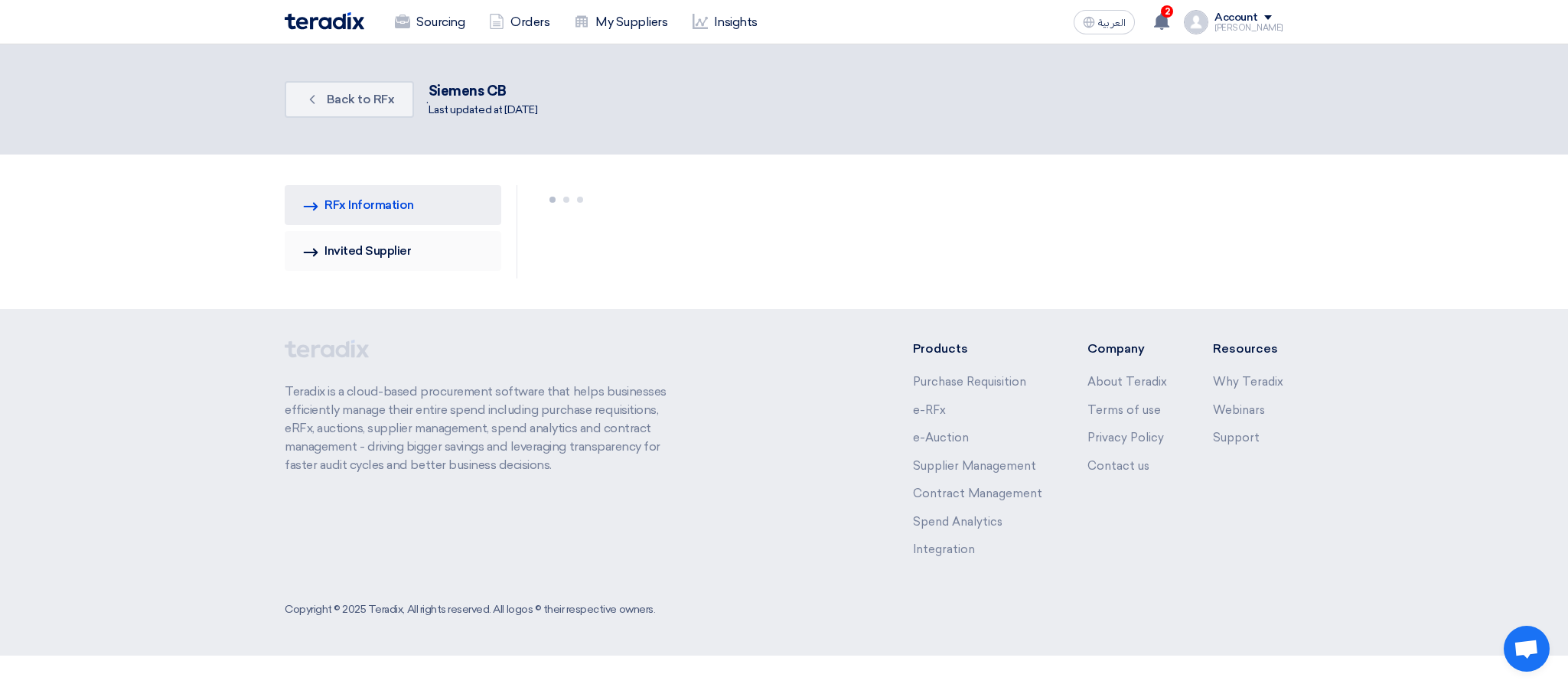
click at [411, 258] on link "Invited Suppliers Invited Supplier" at bounding box center [393, 251] width 217 height 40
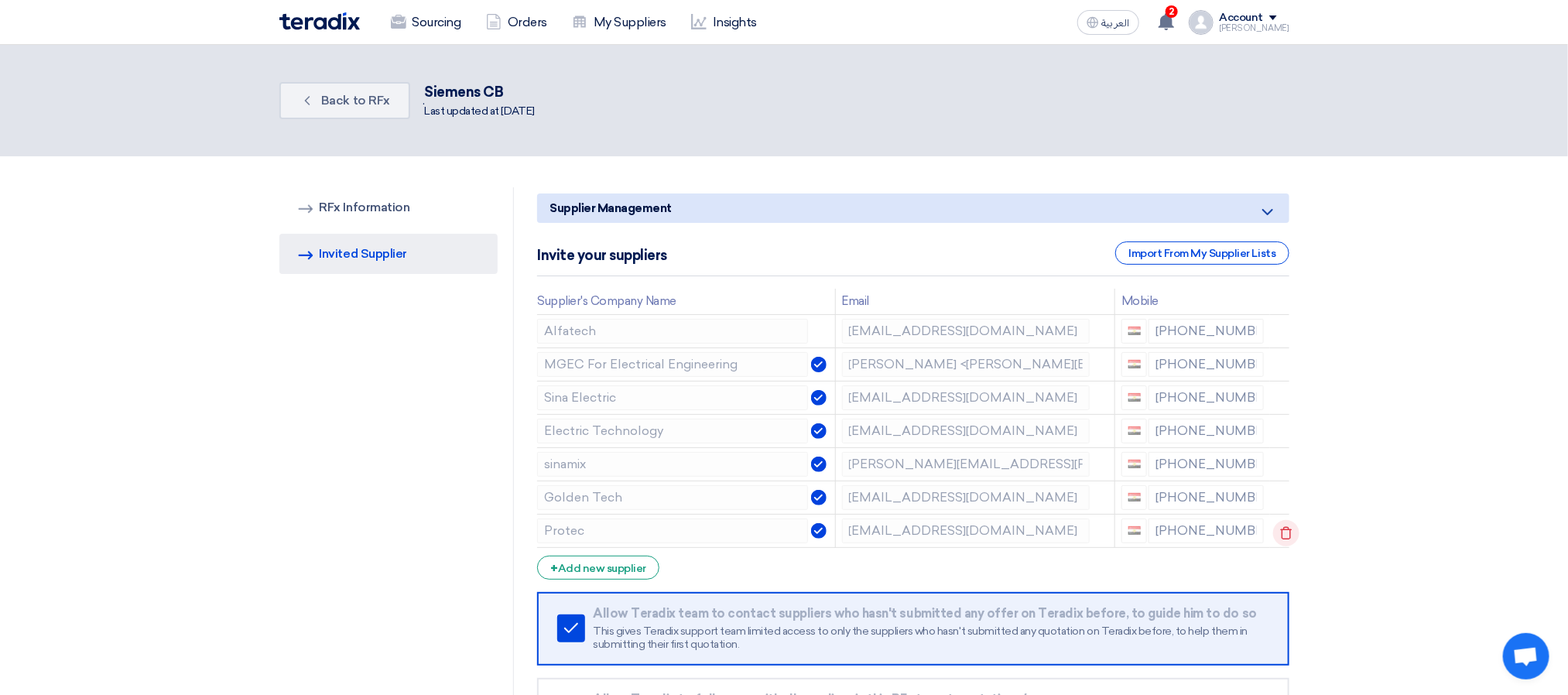
click at [1277, 537] on icon at bounding box center [1286, 533] width 26 height 26
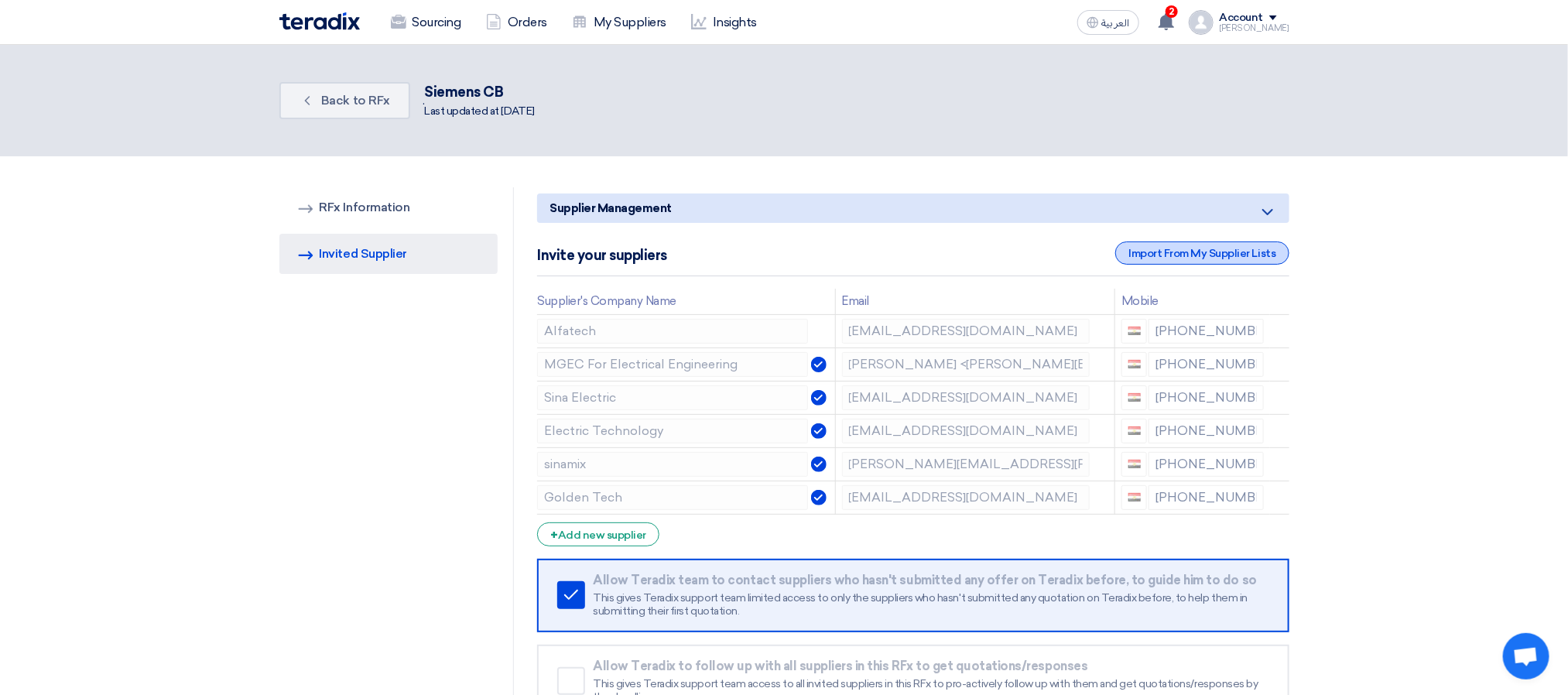
click at [1199, 255] on div "Import From My Supplier Lists" at bounding box center [1202, 253] width 173 height 23
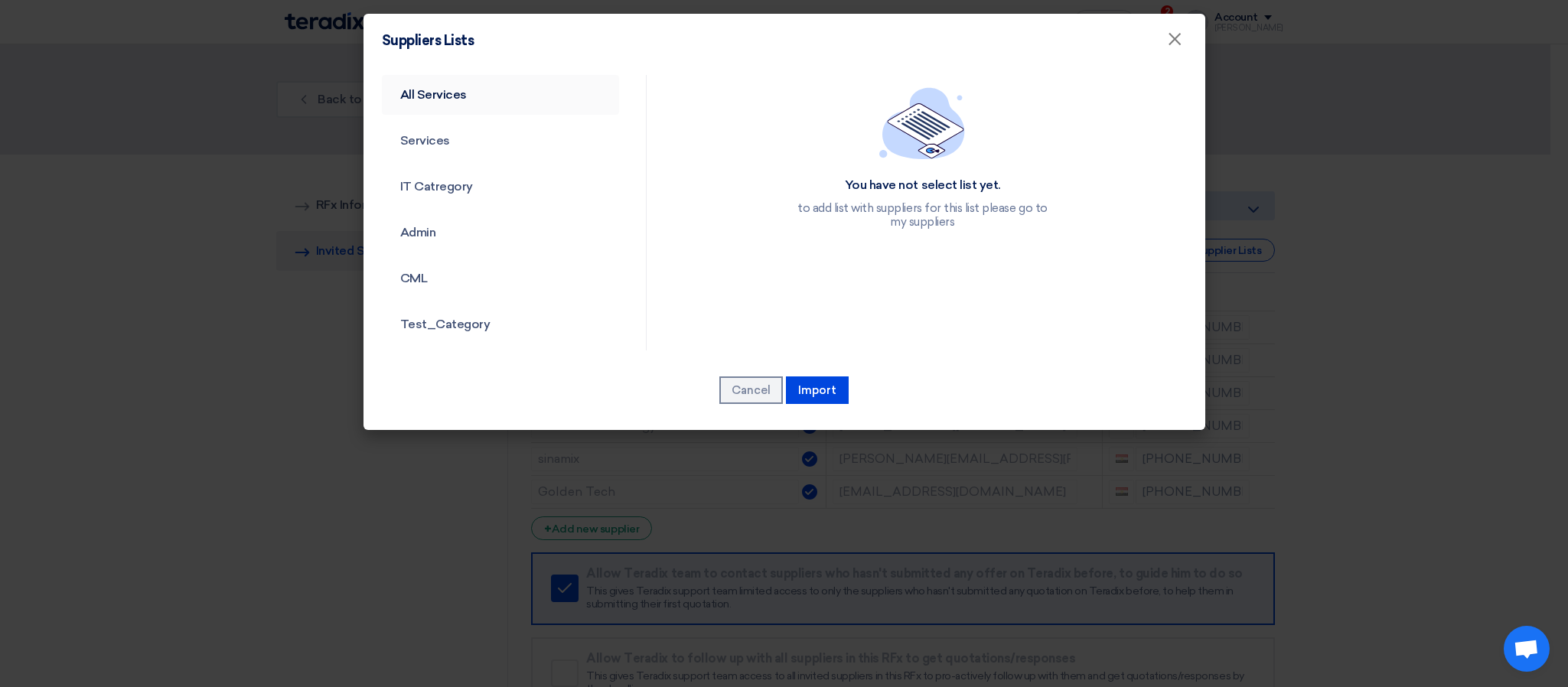
click at [446, 92] on link "All Services" at bounding box center [501, 94] width 238 height 40
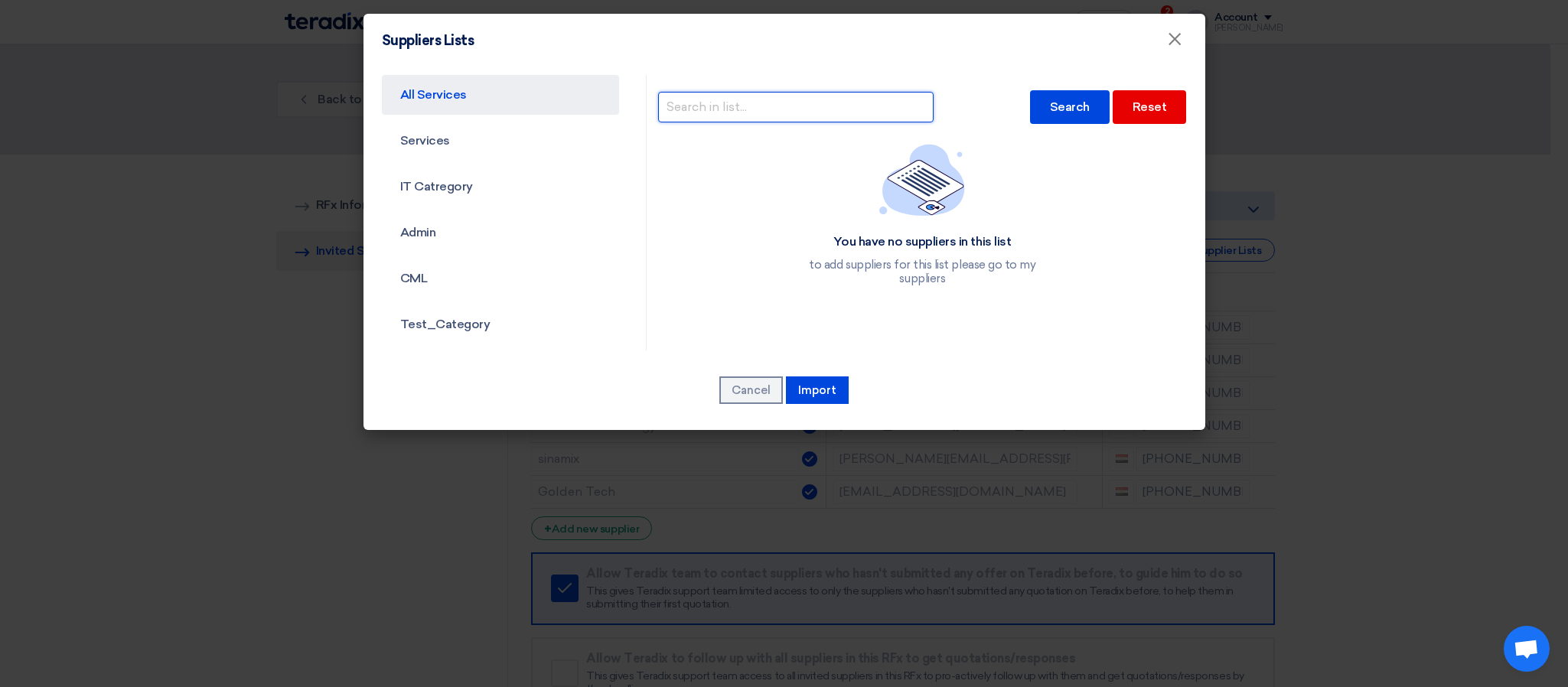
click at [764, 108] on input "text" at bounding box center [796, 107] width 276 height 30
type input "protec"
click at [1080, 114] on div "Search" at bounding box center [1069, 107] width 79 height 33
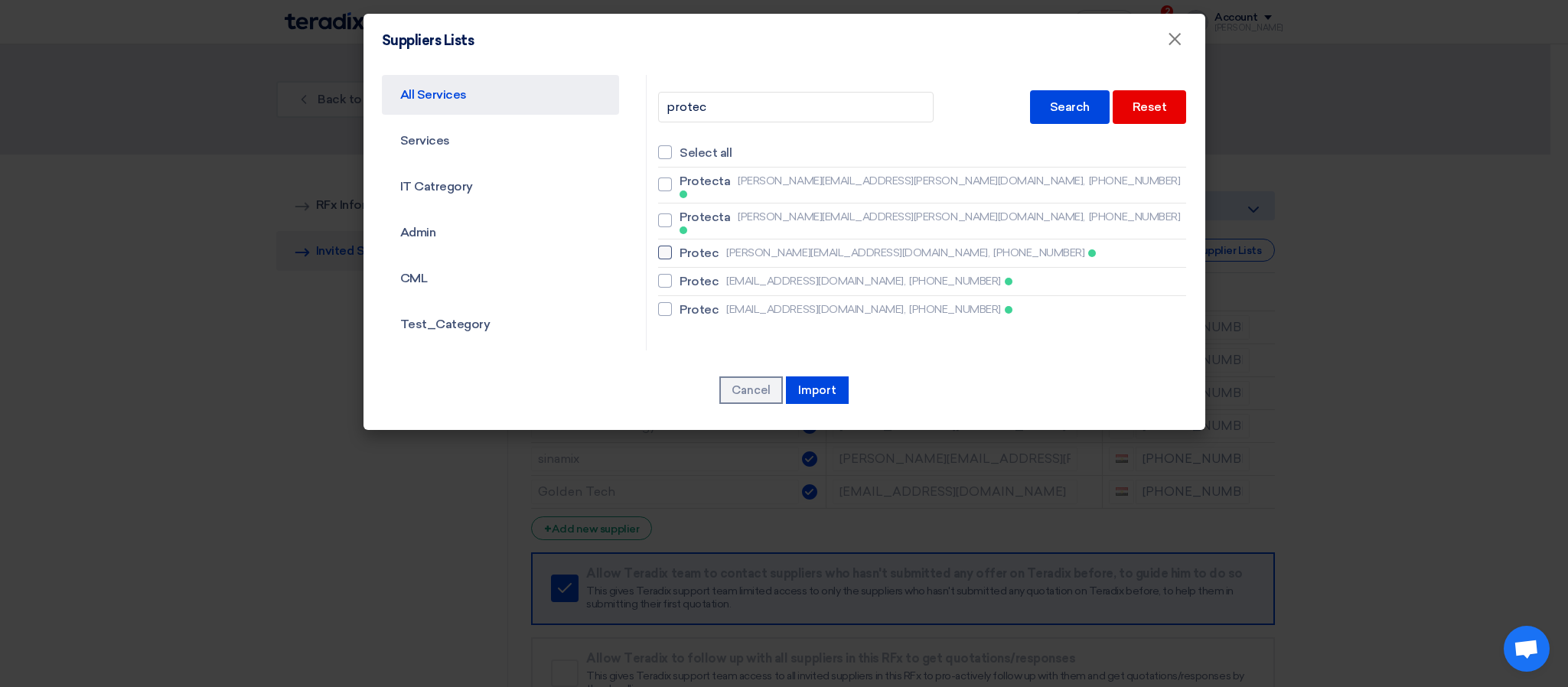
click at [658, 245] on div at bounding box center [665, 252] width 14 height 14
click at [679, 248] on input "Protec [PERSON_NAME][EMAIL_ADDRESS][DOMAIN_NAME], [PHONE_NUMBER]" at bounding box center [684, 252] width 10 height 10
checkbox input "true"
click at [820, 396] on button "Import" at bounding box center [817, 389] width 63 height 27
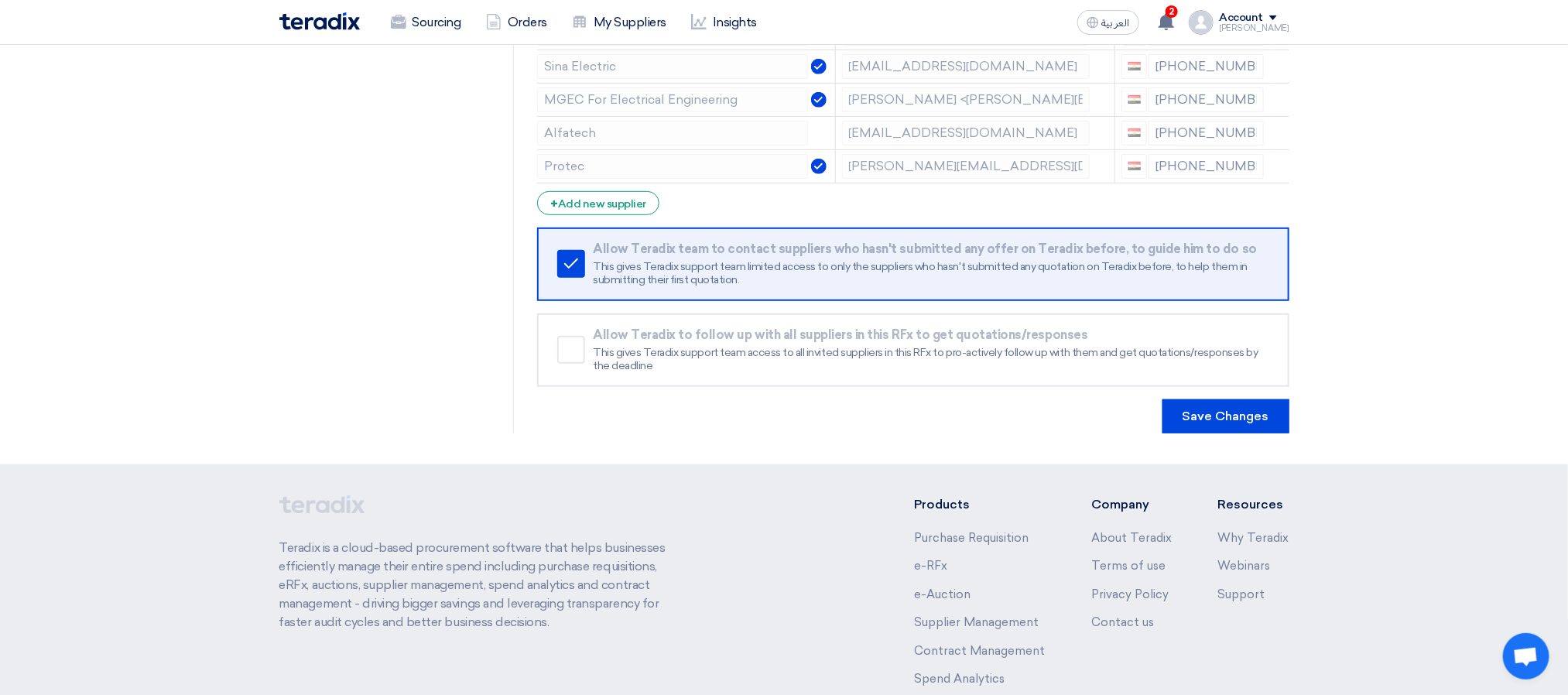
scroll to position [483, 0]
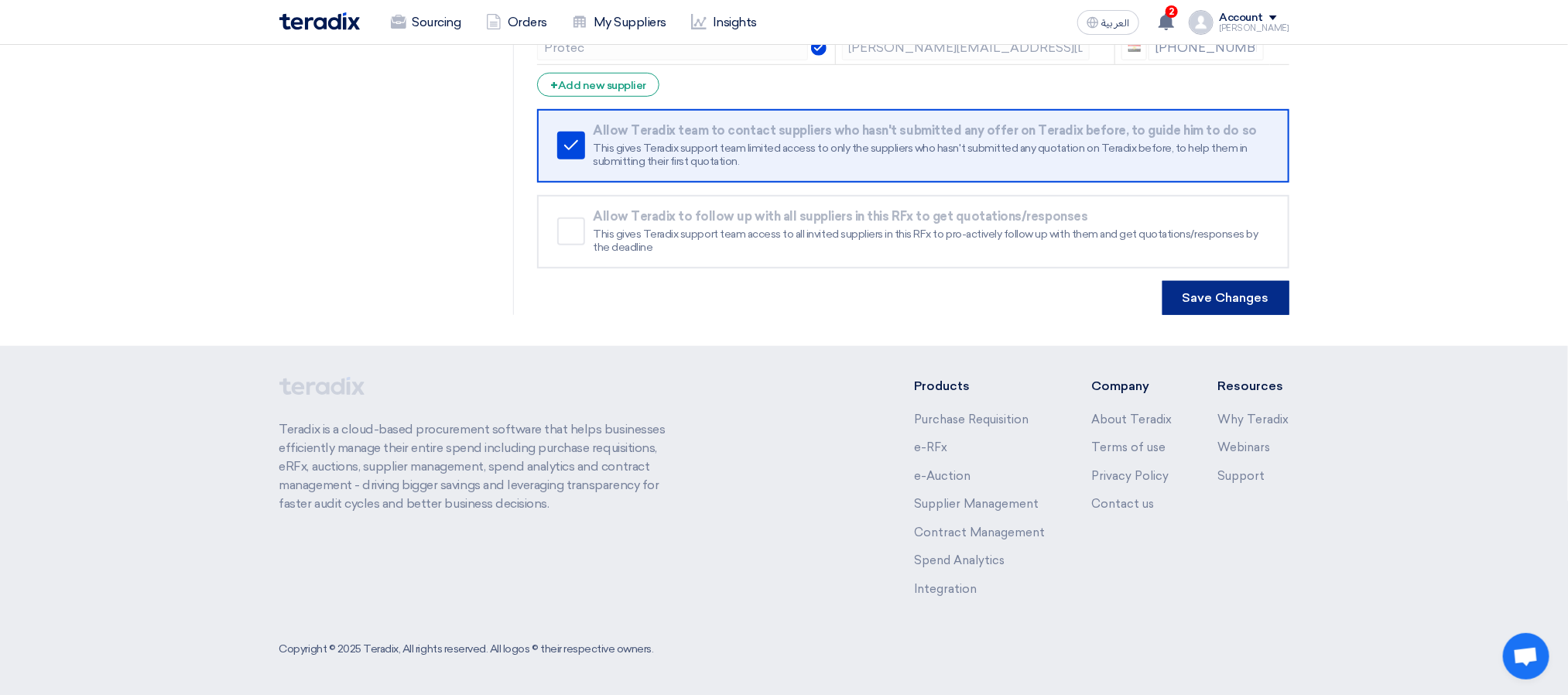
click at [1278, 304] on button "Save Changes" at bounding box center [1226, 298] width 127 height 34
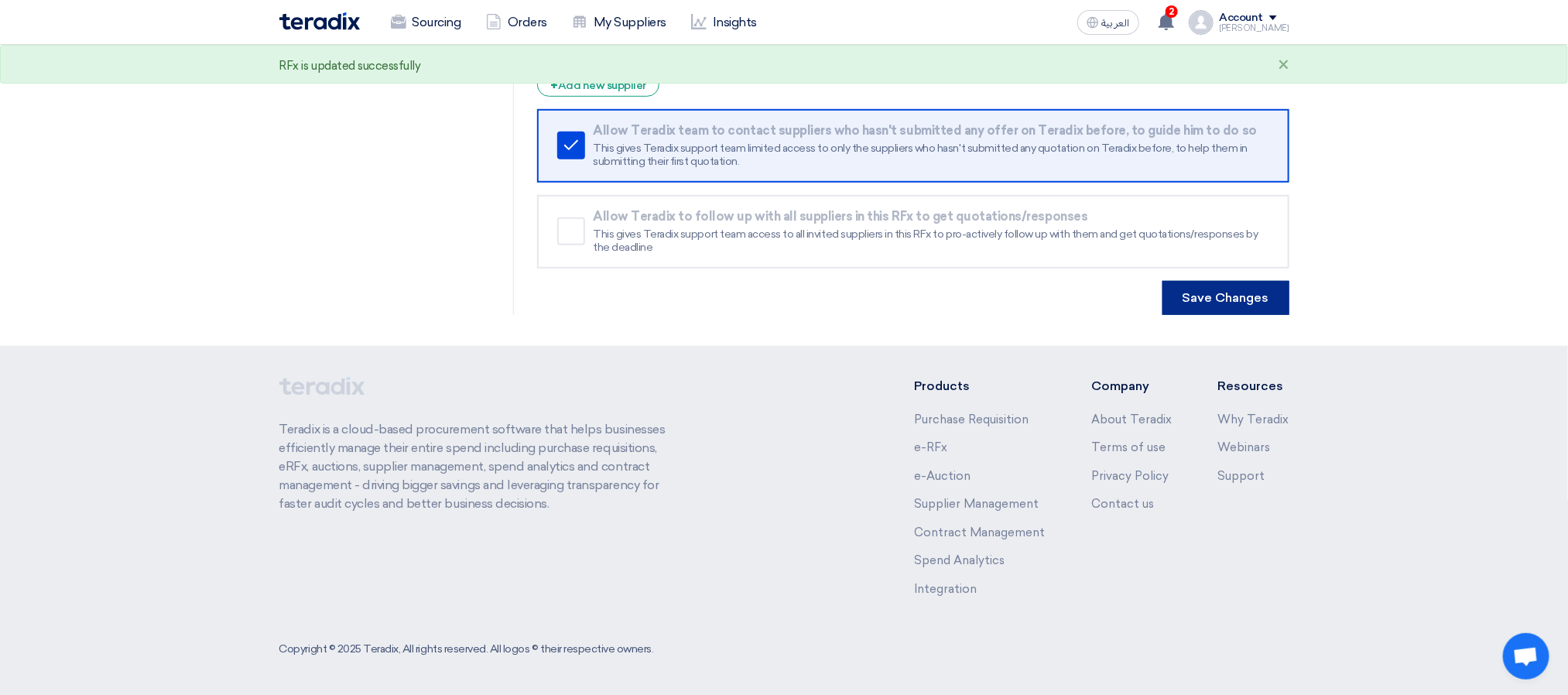
scroll to position [0, 0]
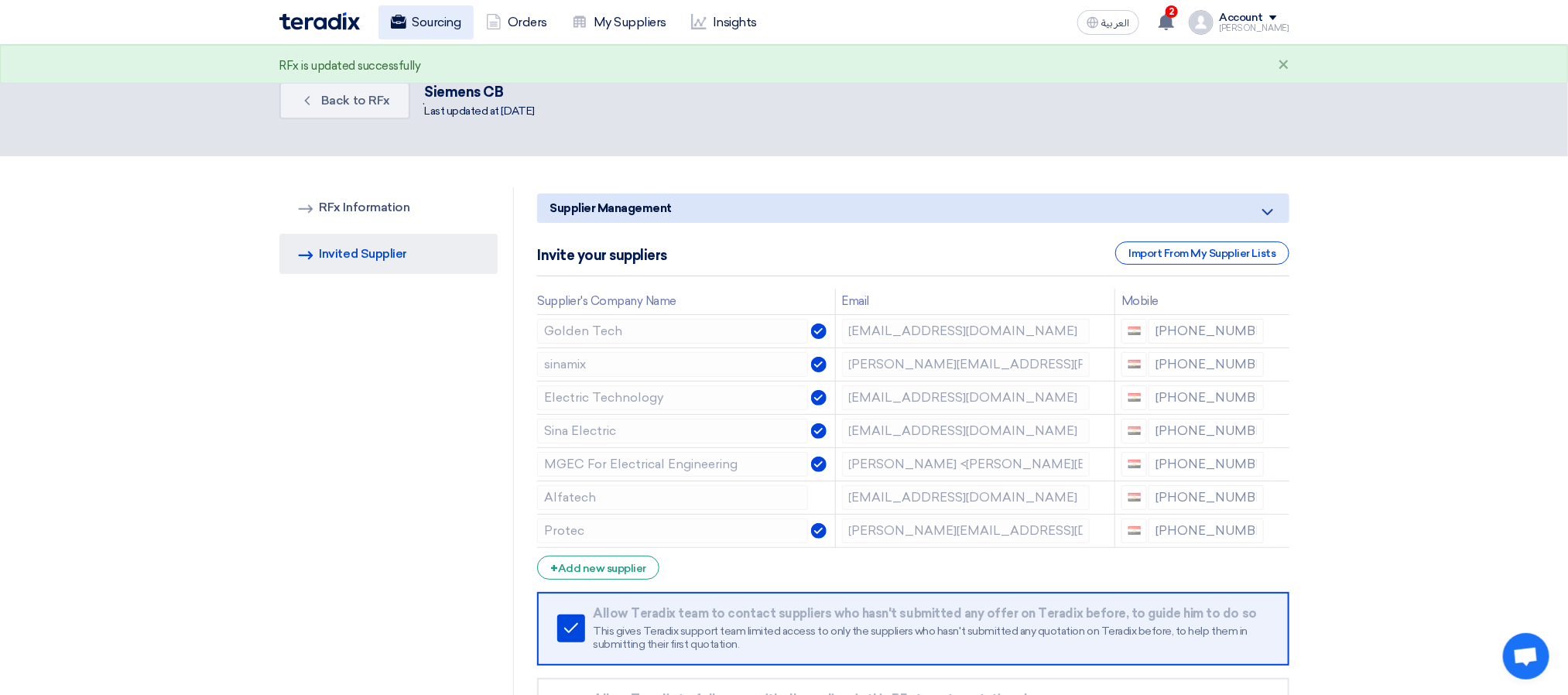
click at [432, 13] on link "Sourcing" at bounding box center [425, 22] width 95 height 34
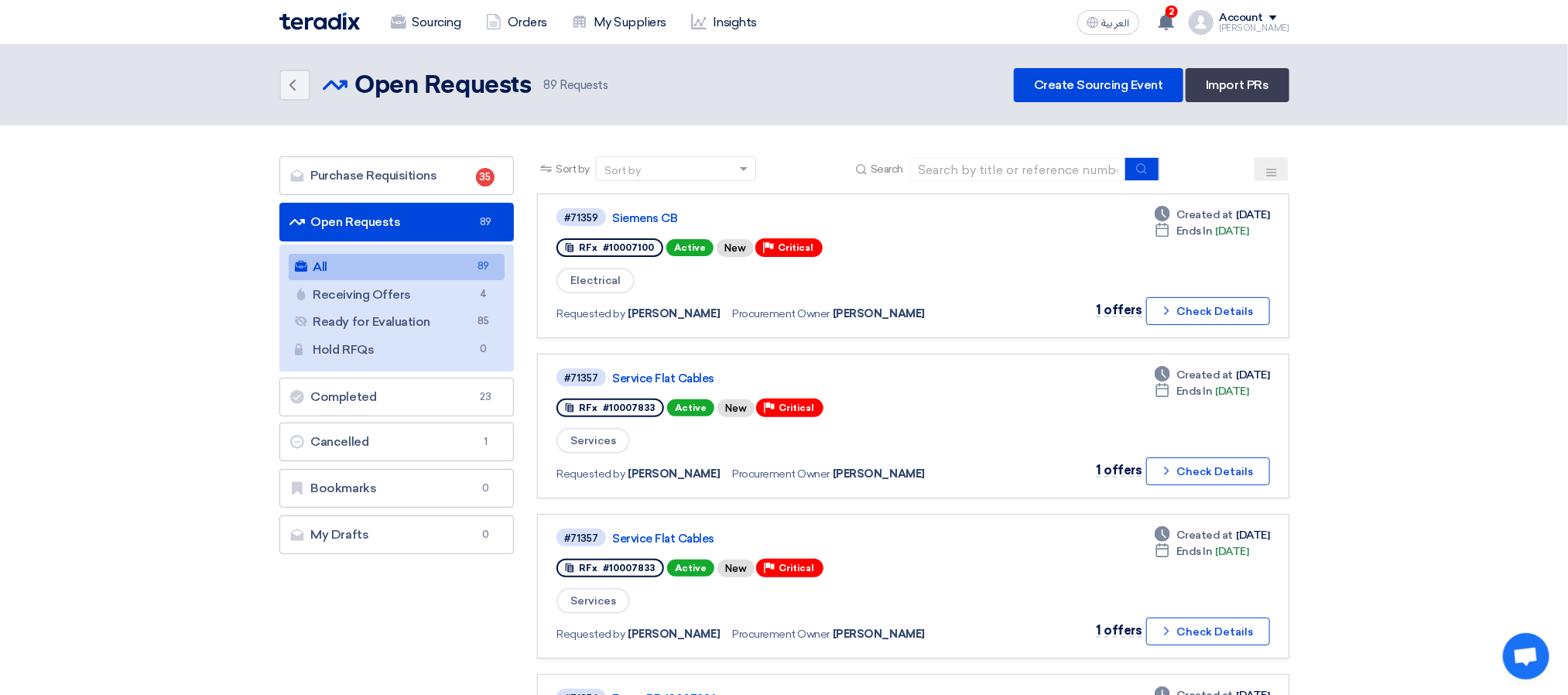
click at [868, 91] on div "Back Open Requests Open Requests 89 Requests Create Sourcing Event Import PRs" at bounding box center [785, 84] width 1010 height 34
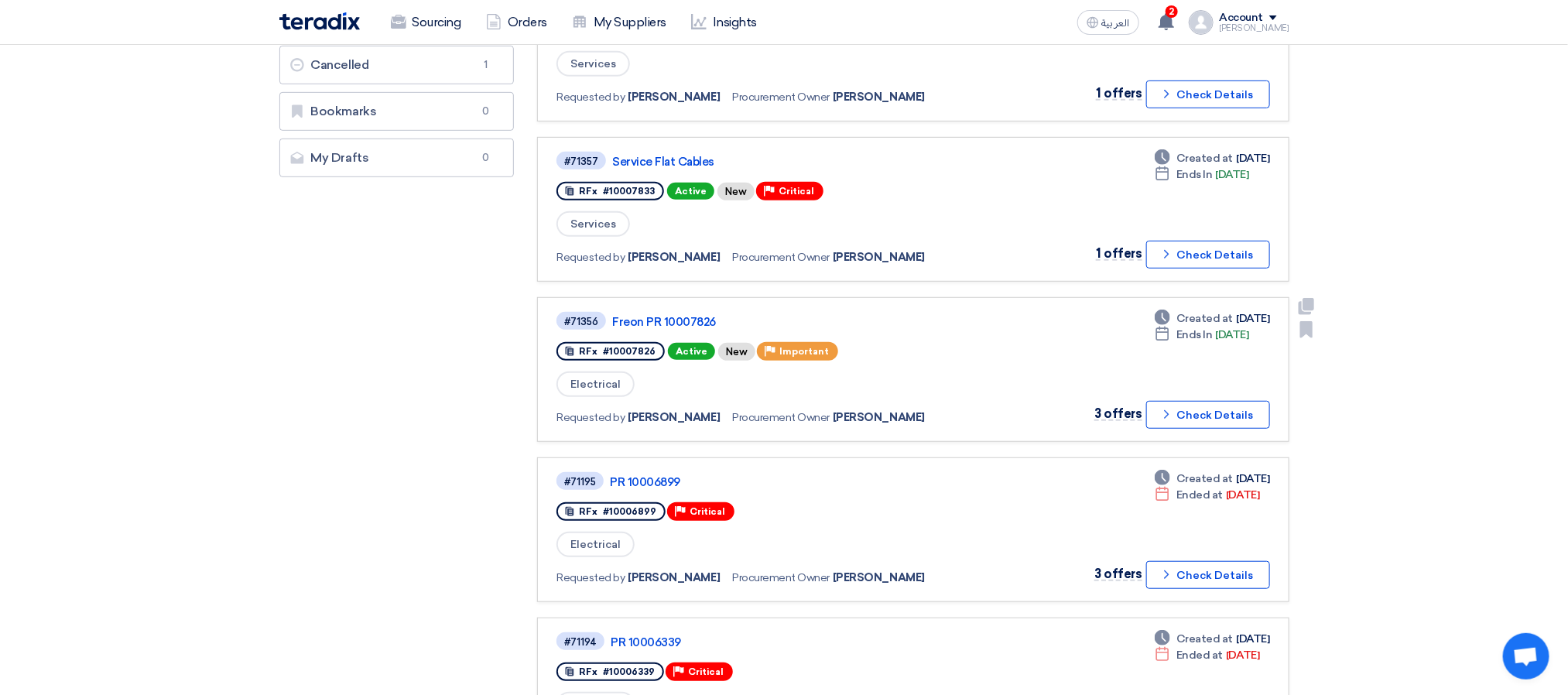
scroll to position [464, 0]
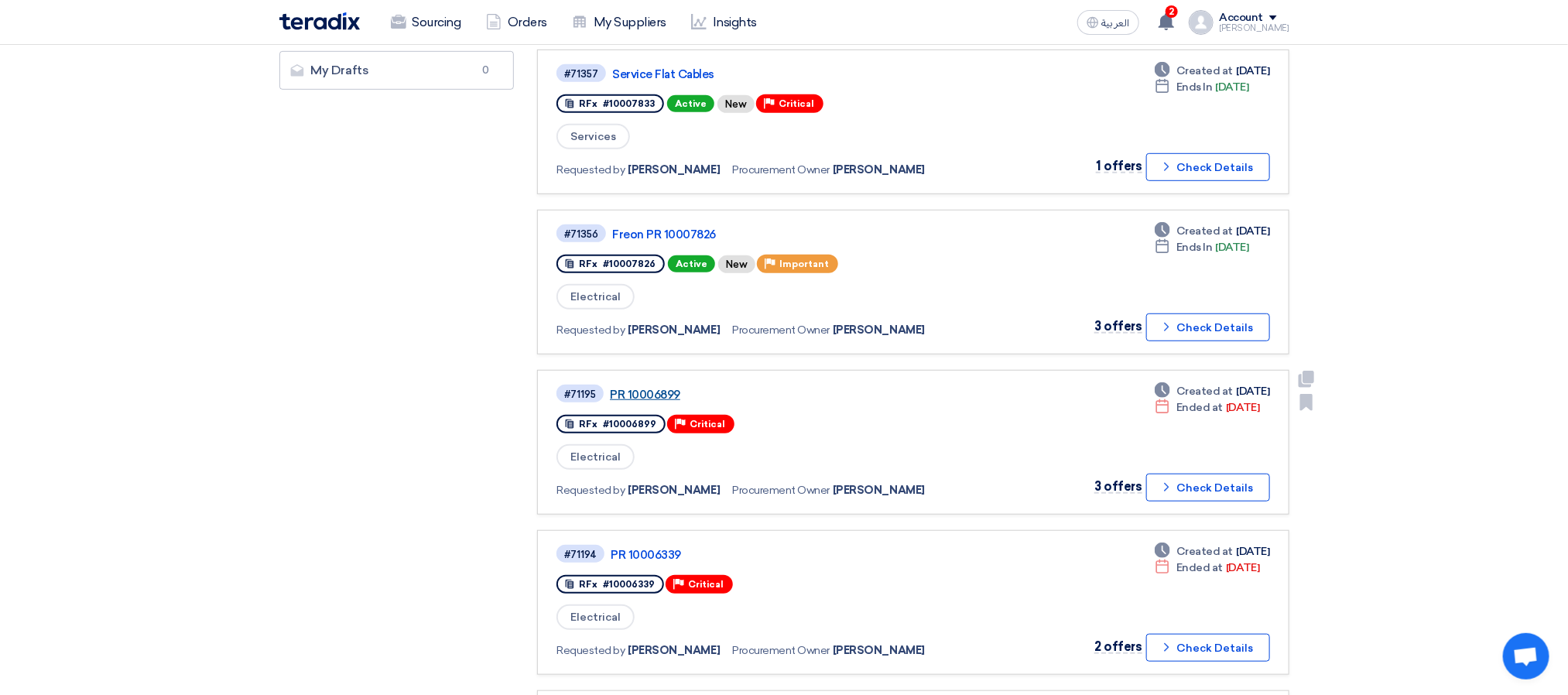
click at [655, 388] on link "PR 10006899" at bounding box center [803, 395] width 387 height 14
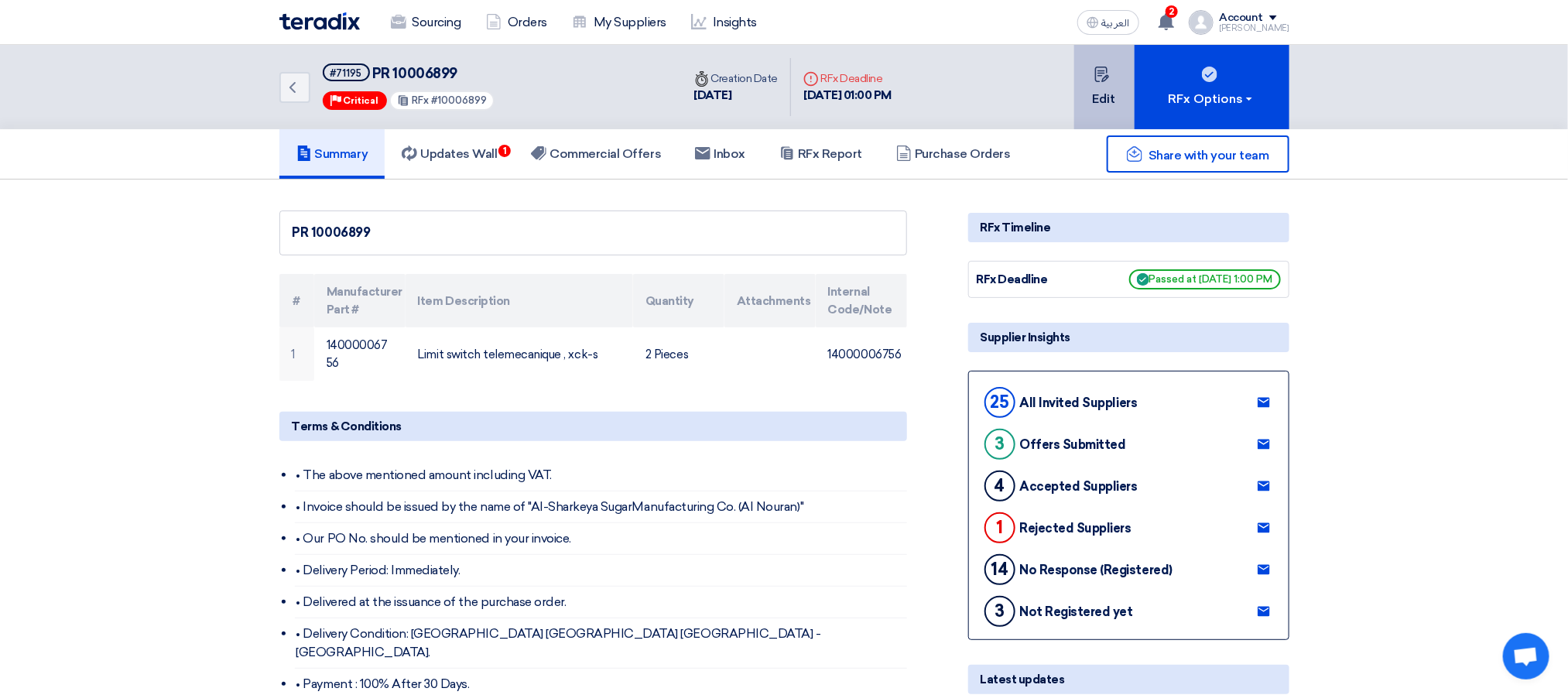
click at [1080, 111] on button "Edit" at bounding box center [1105, 87] width 61 height 84
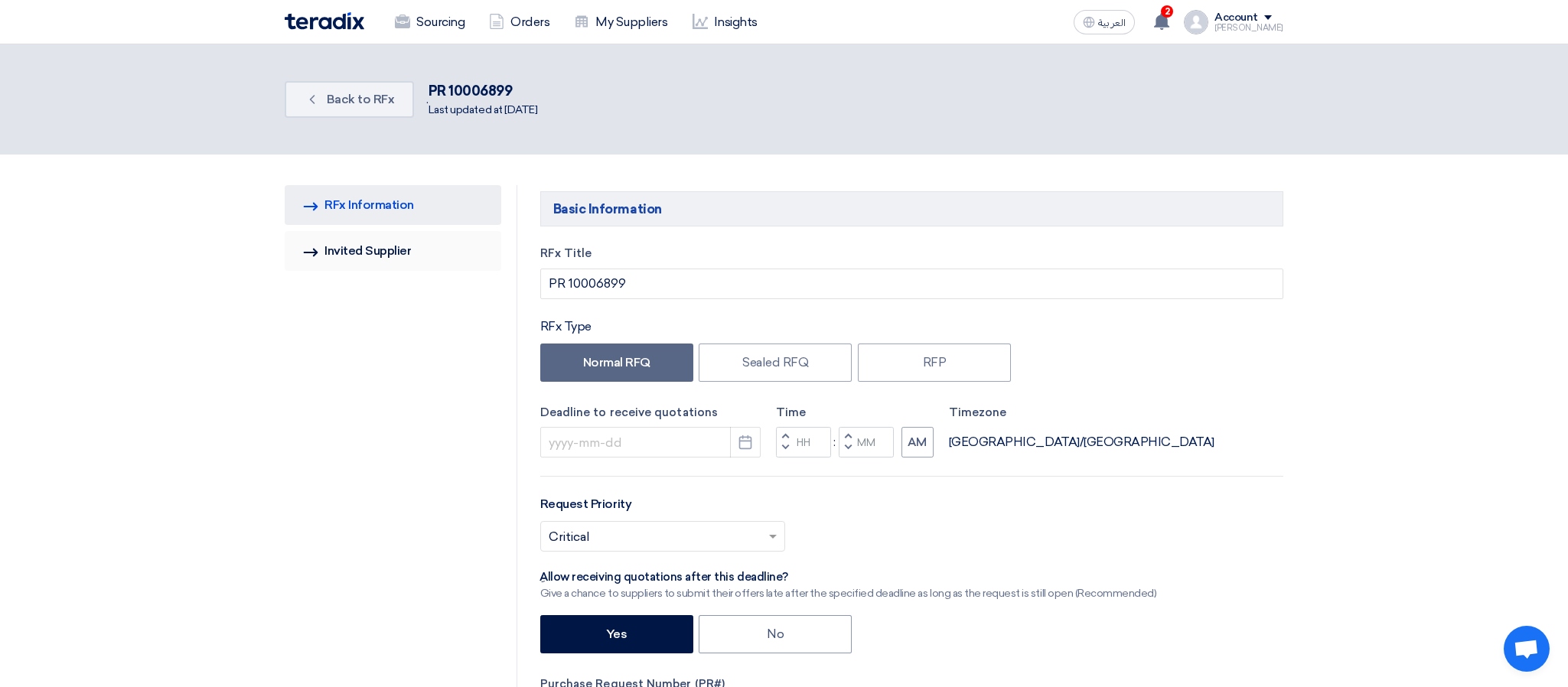
type input "[DATE]"
type input "01"
type input "00"
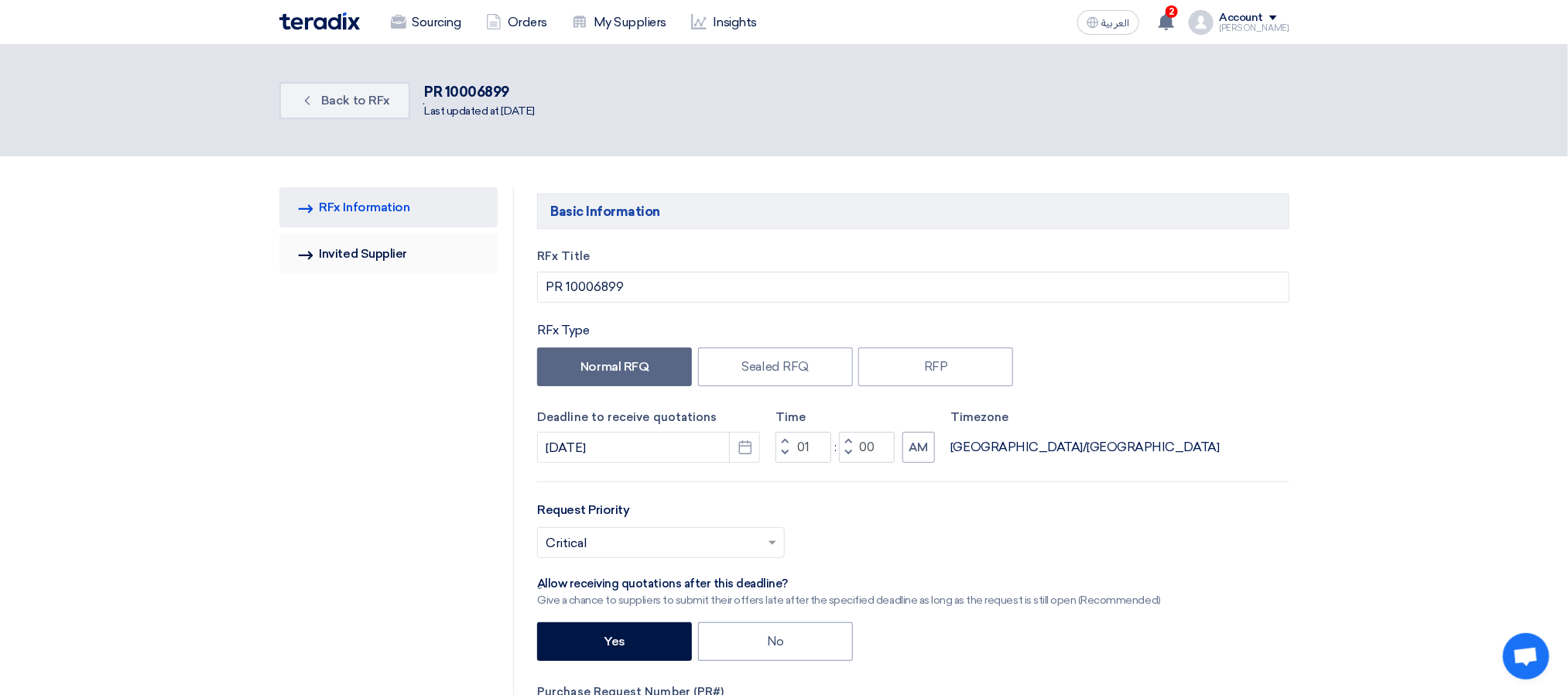
click at [392, 253] on link "Invited Suppliers Invited Supplier" at bounding box center [389, 254] width 219 height 40
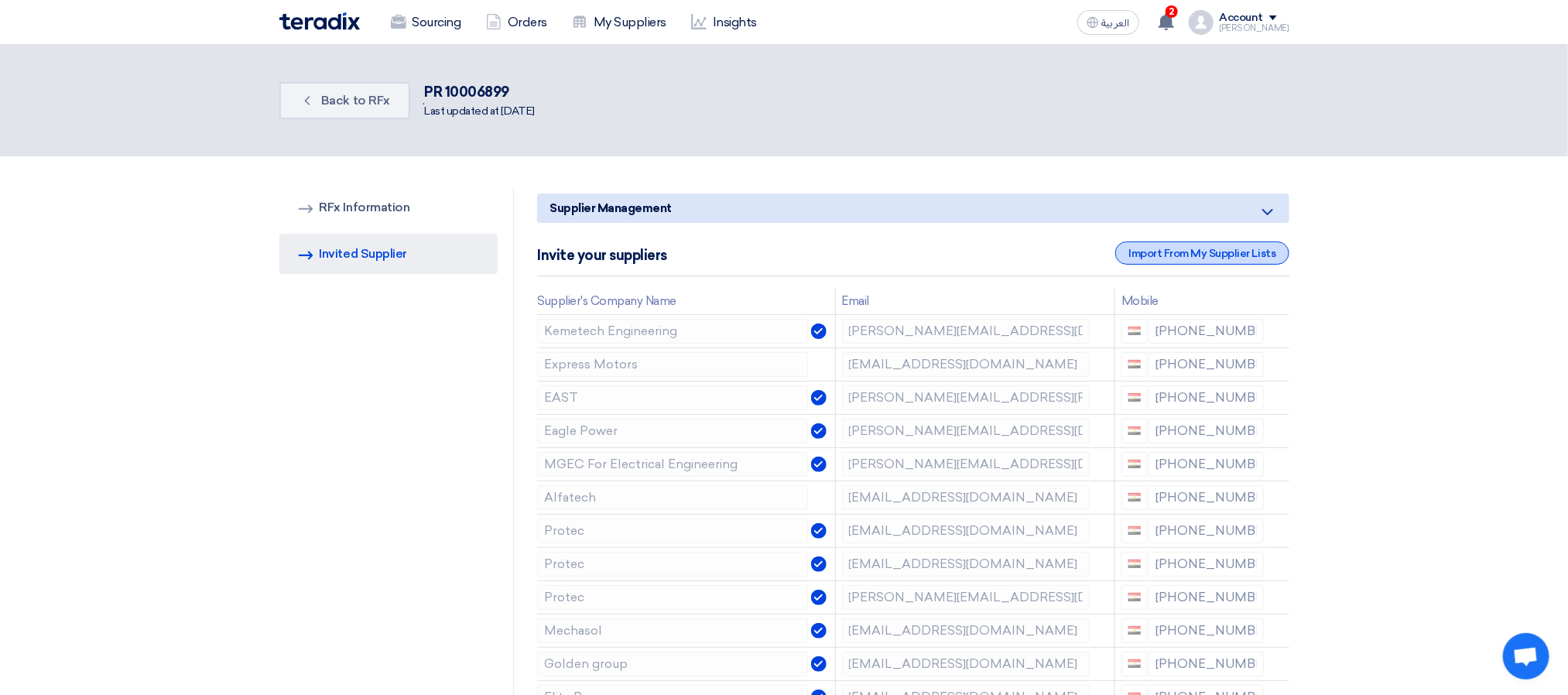
click at [1155, 265] on div "Import From My Supplier Lists" at bounding box center [1202, 253] width 173 height 23
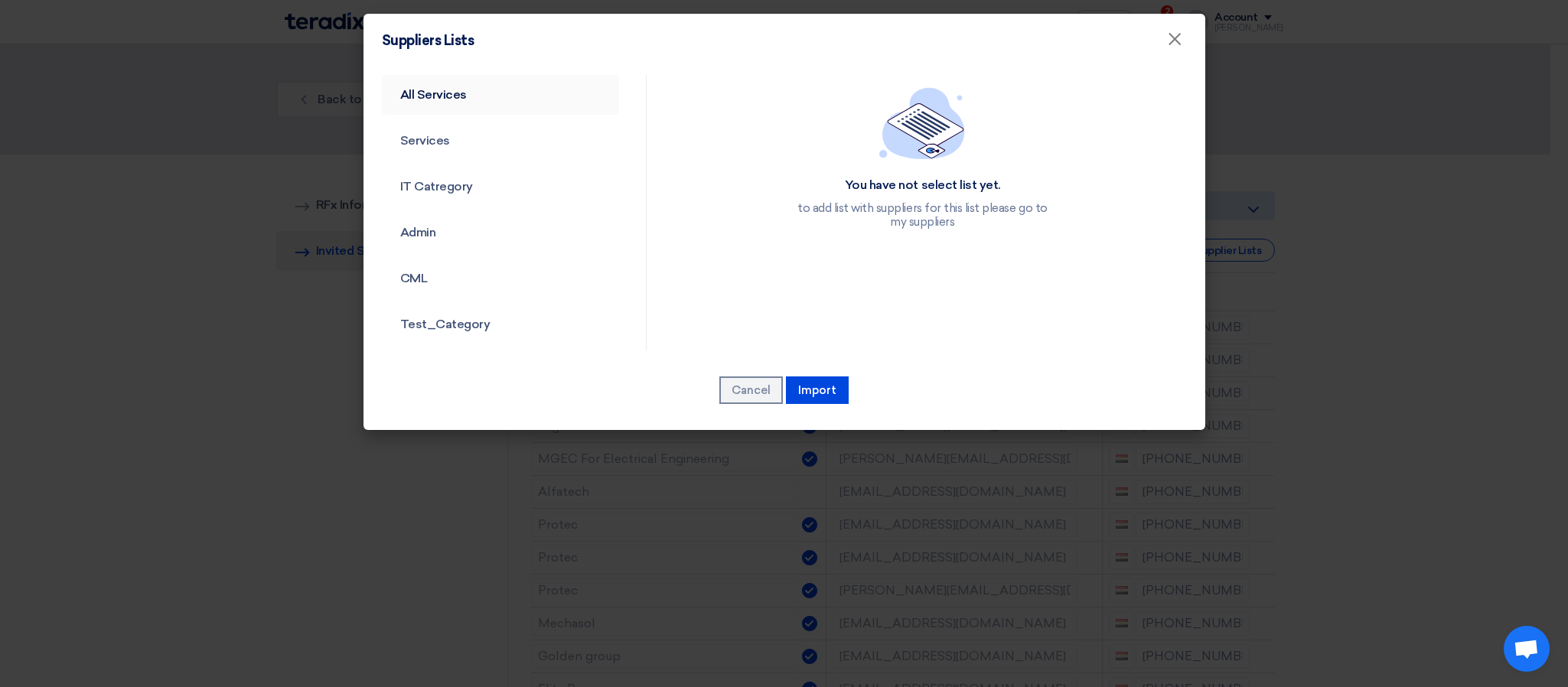
click at [436, 94] on link "All Services" at bounding box center [501, 94] width 238 height 40
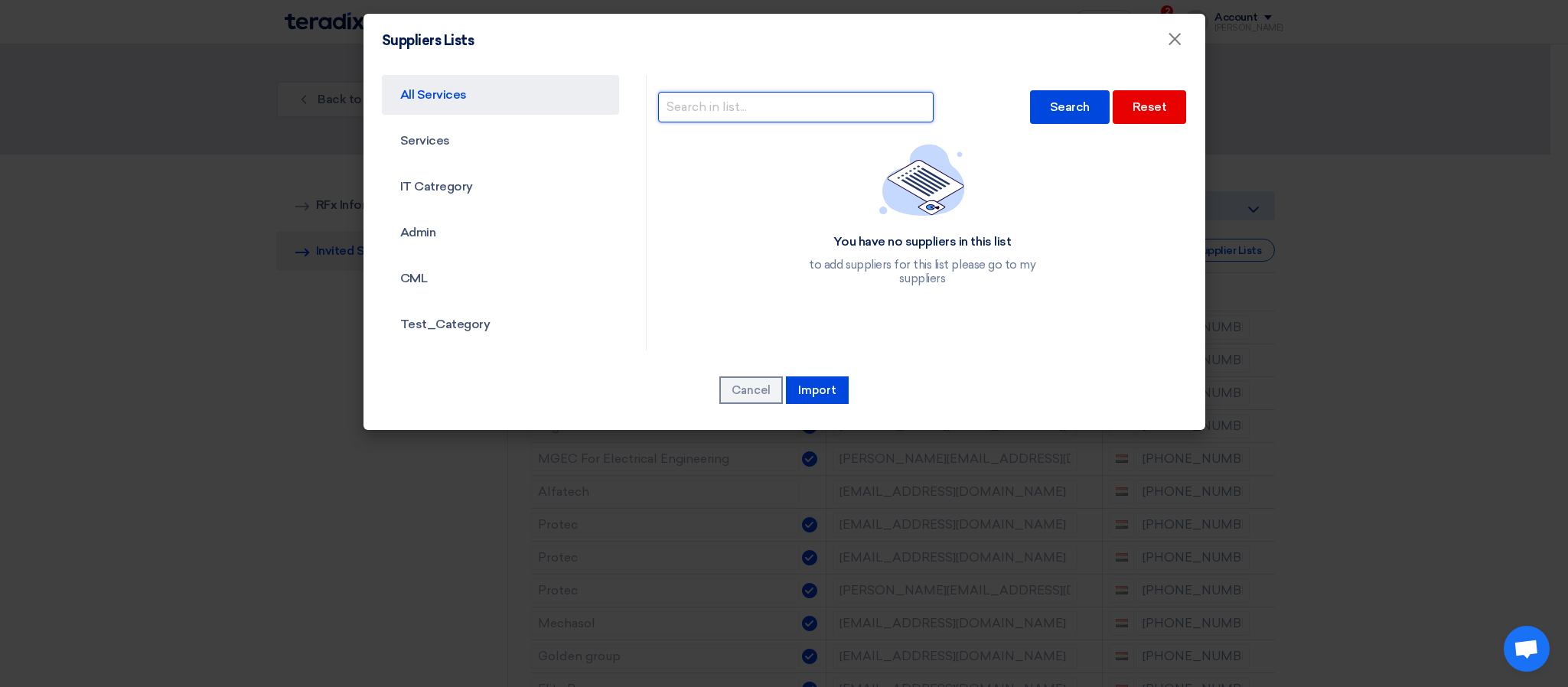
click at [841, 110] on input "text" at bounding box center [796, 107] width 276 height 30
type input "protec"
click at [1038, 111] on div "Search" at bounding box center [1069, 107] width 79 height 33
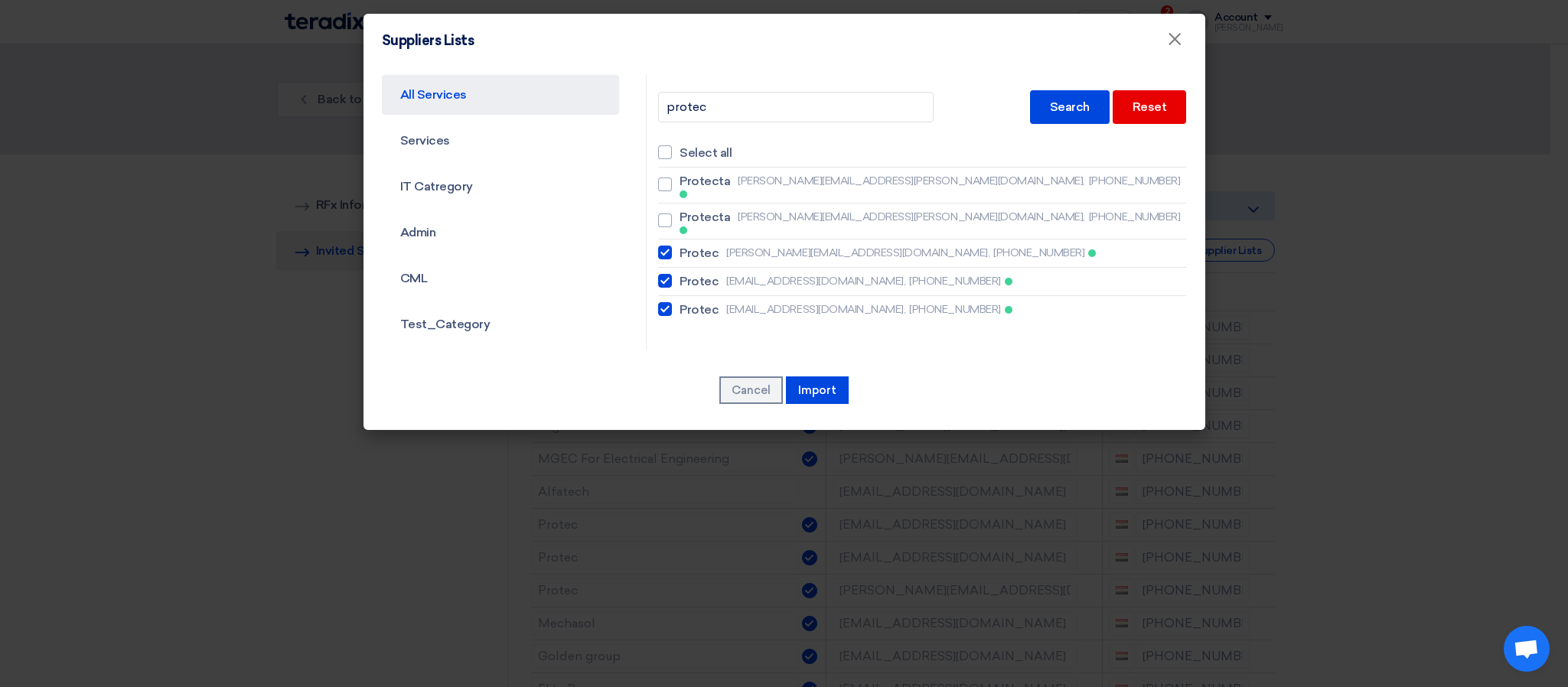
click at [658, 274] on div at bounding box center [665, 281] width 14 height 14
click at [679, 277] on input "Protec [EMAIL_ADDRESS][DOMAIN_NAME], [PHONE_NUMBER]" at bounding box center [684, 281] width 10 height 10
checkbox input "false"
click at [660, 302] on div at bounding box center [665, 309] width 14 height 14
click at [679, 305] on input "Protec [EMAIL_ADDRESS][DOMAIN_NAME], [PHONE_NUMBER]" at bounding box center [684, 309] width 10 height 10
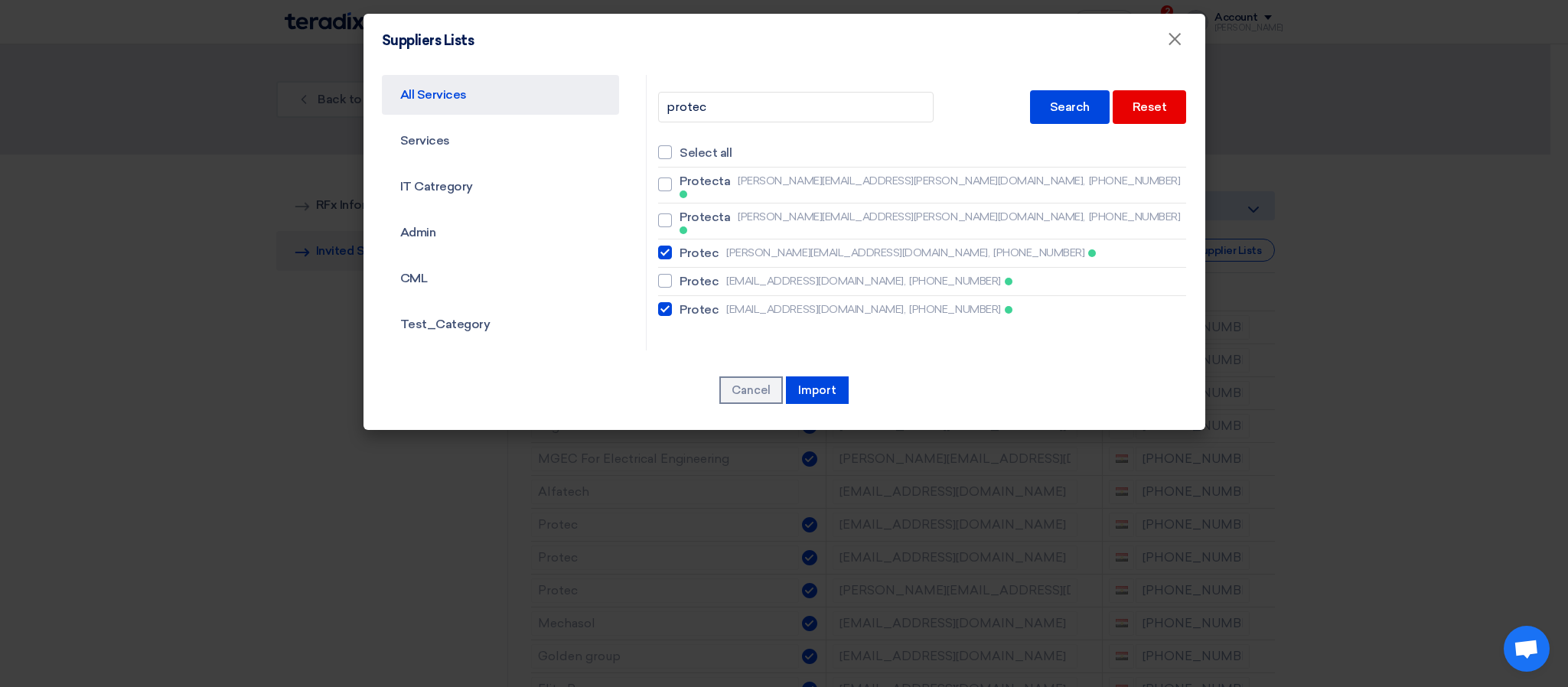
checkbox input "false"
click at [798, 383] on button "Import" at bounding box center [817, 389] width 63 height 27
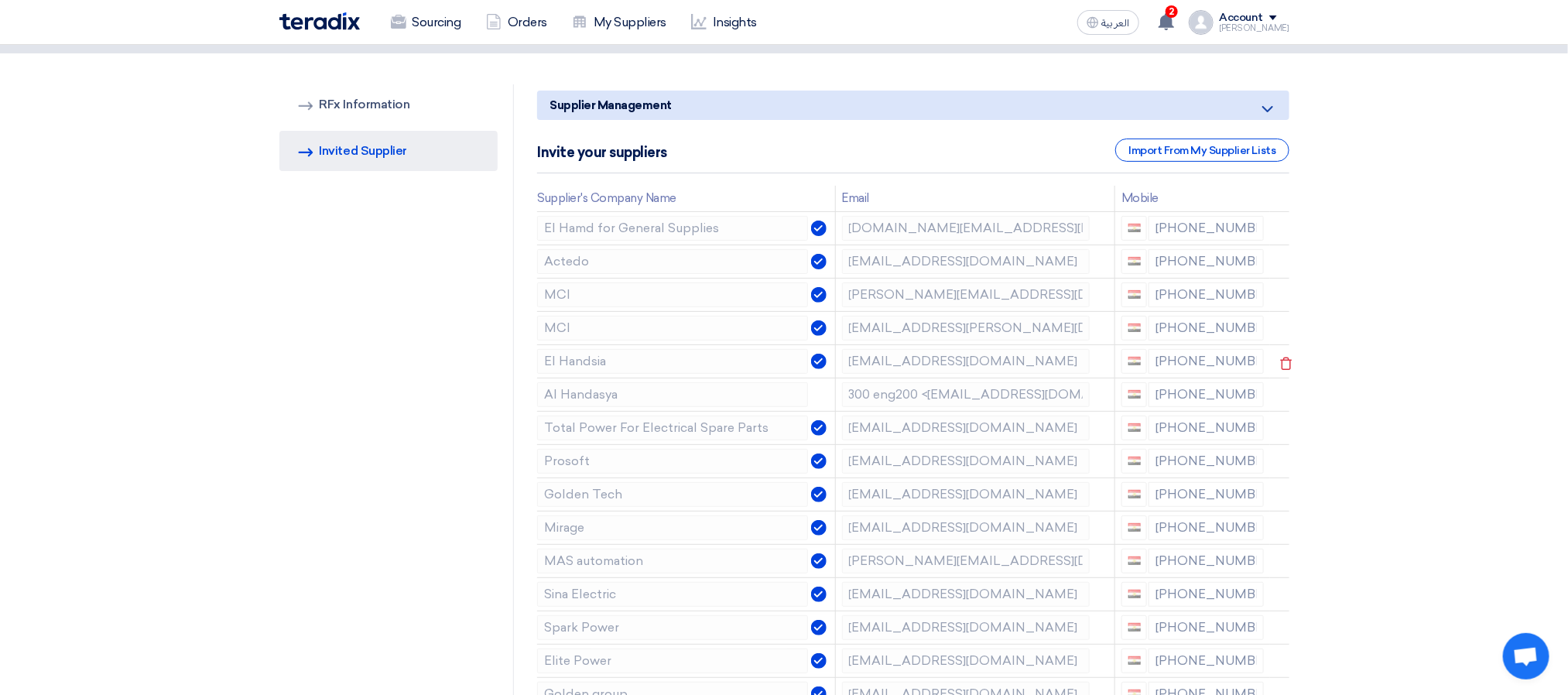
scroll to position [929, 0]
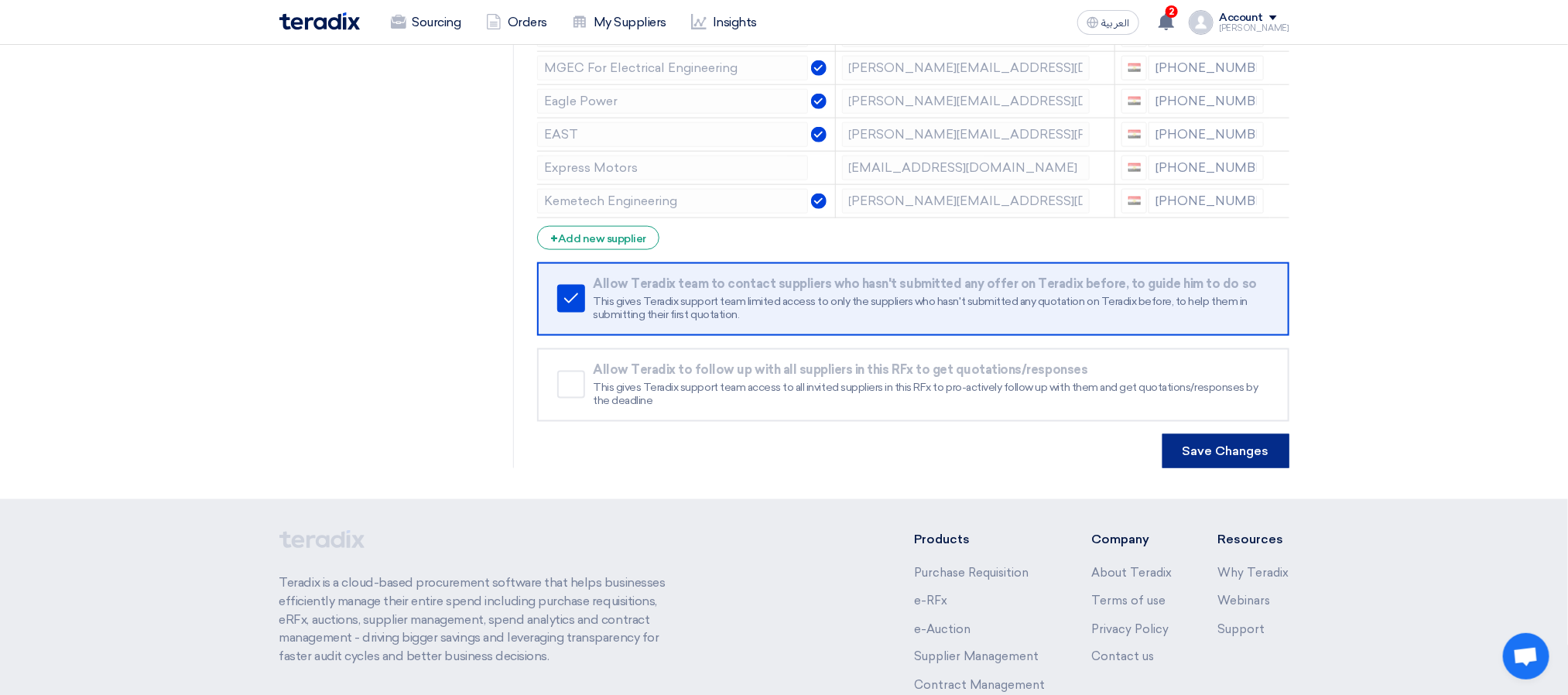
click at [1234, 453] on button "Save Changes" at bounding box center [1226, 451] width 127 height 34
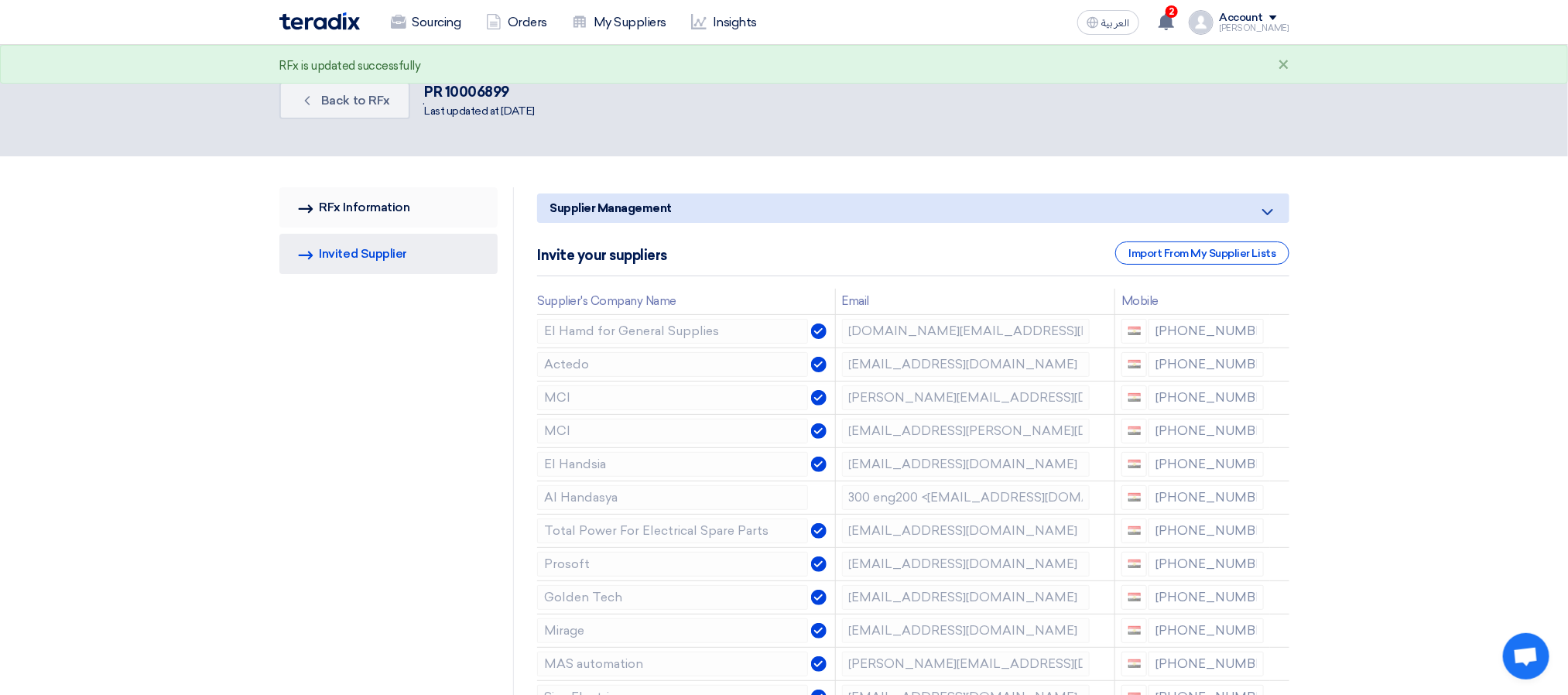
click at [377, 214] on link "RFQ Information RFx Information" at bounding box center [389, 207] width 219 height 40
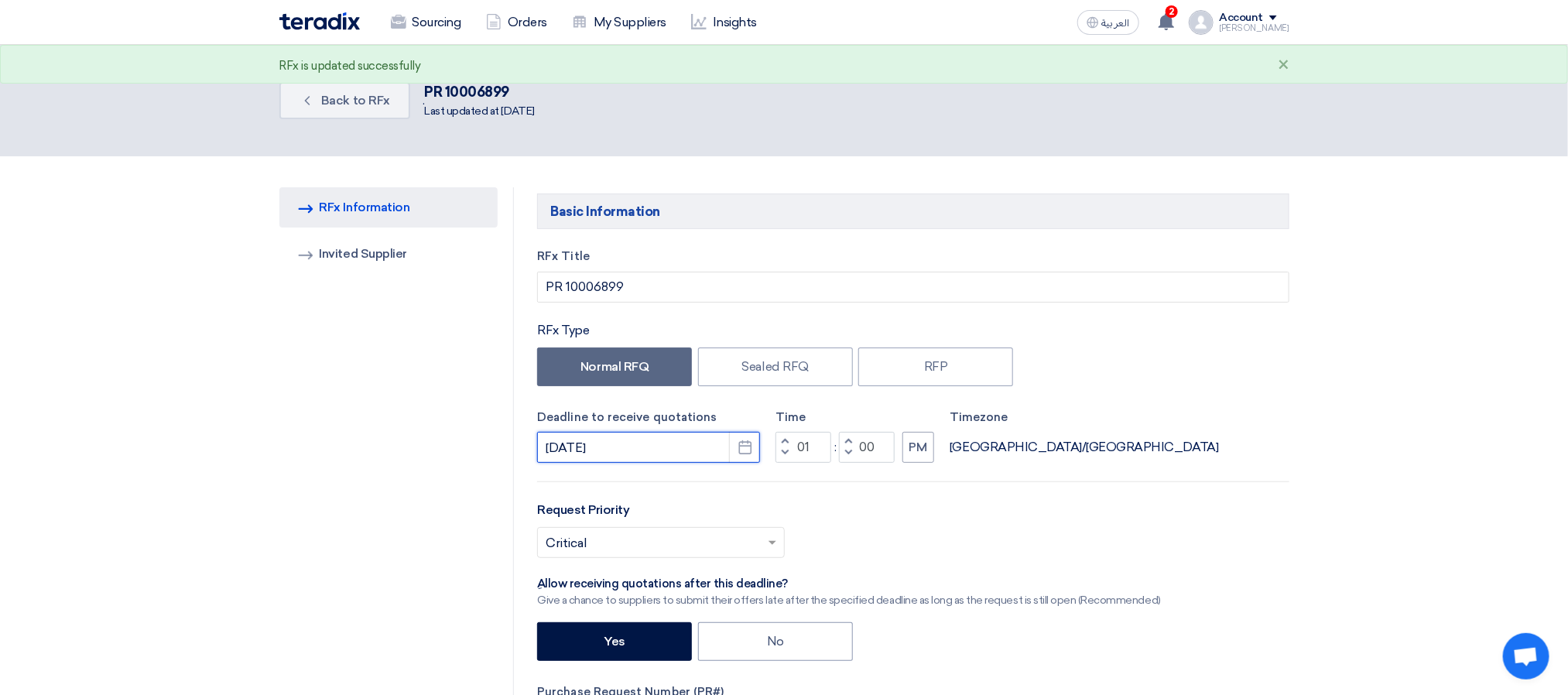
click at [725, 453] on input "[DATE]" at bounding box center [648, 447] width 223 height 31
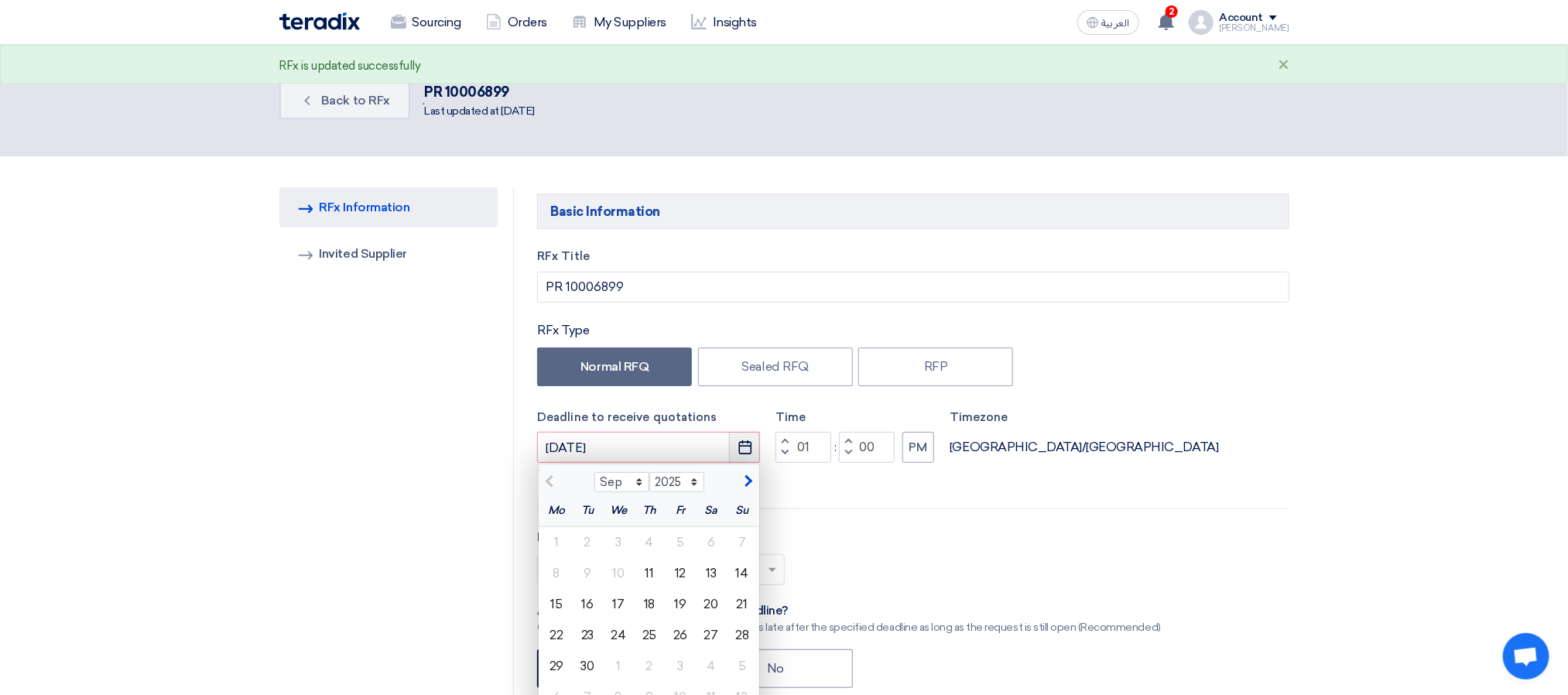
click at [734, 452] on button "Pick a date" at bounding box center [744, 447] width 31 height 31
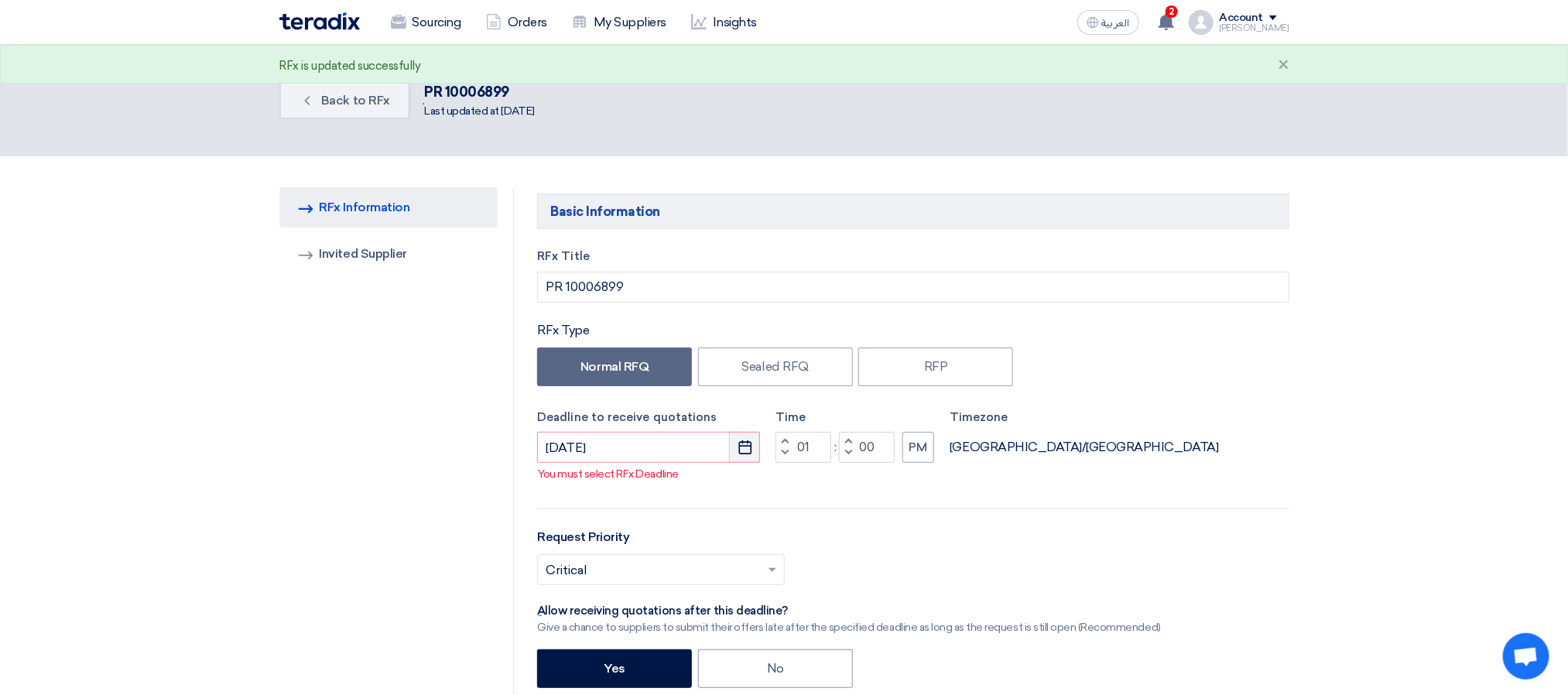
click at [734, 452] on button "Pick a date" at bounding box center [744, 447] width 31 height 31
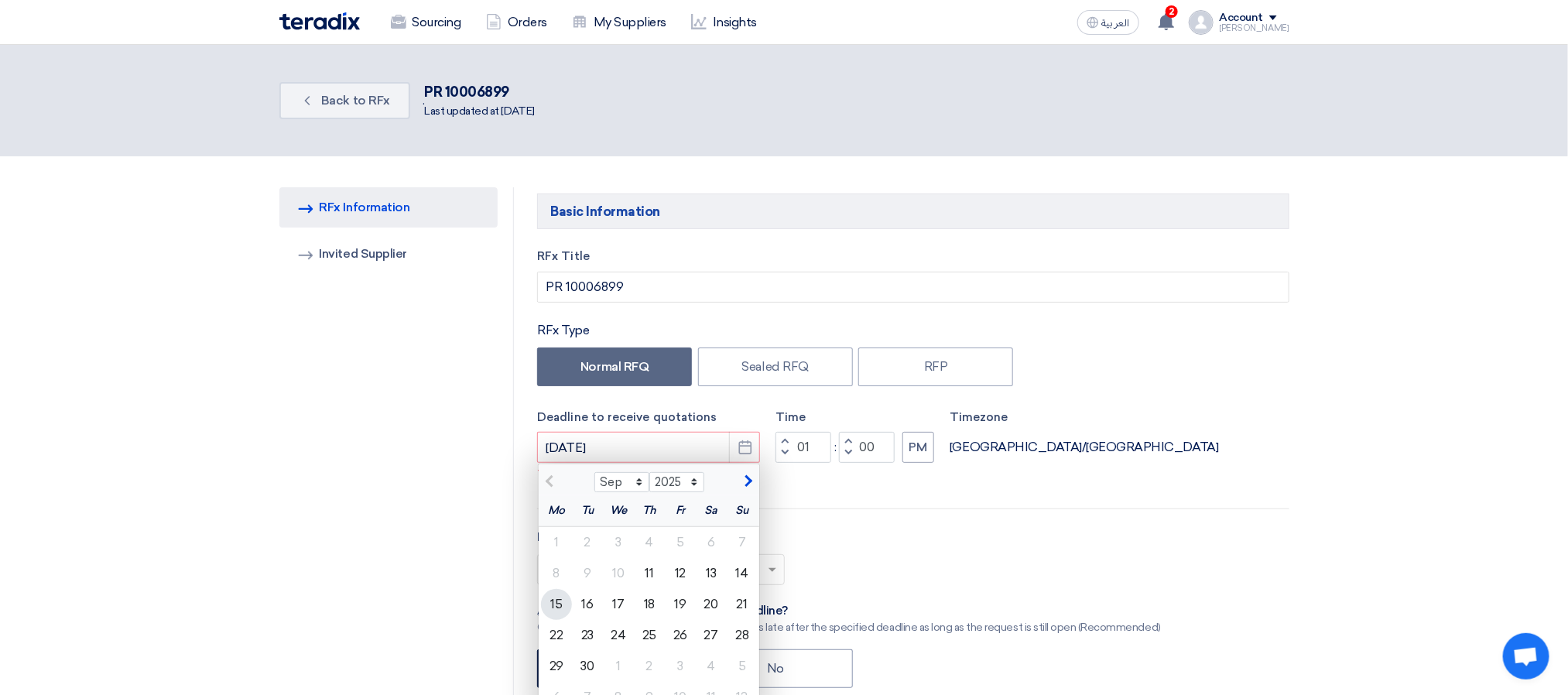
click at [563, 606] on div "15" at bounding box center [556, 604] width 31 height 31
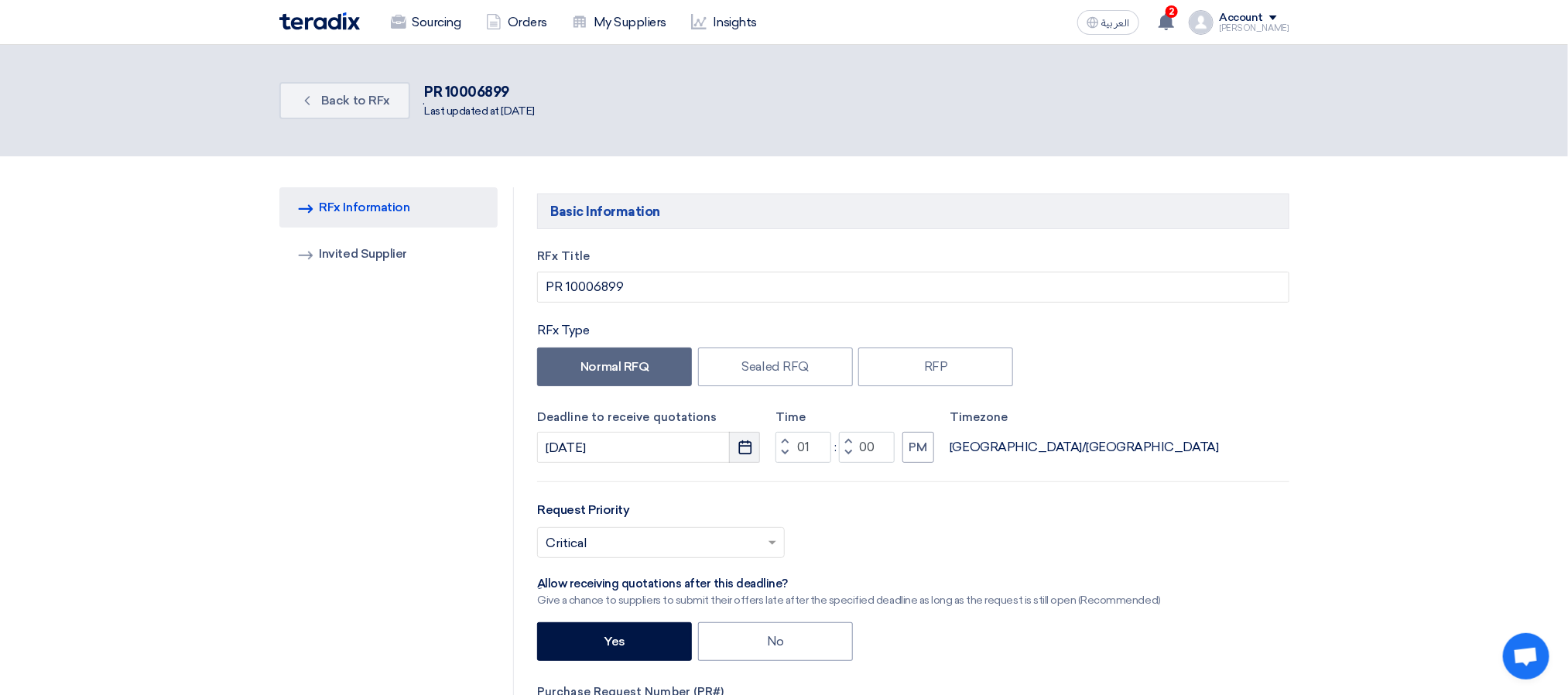
click at [741, 454] on icon "Pick a date" at bounding box center [745, 448] width 16 height 16
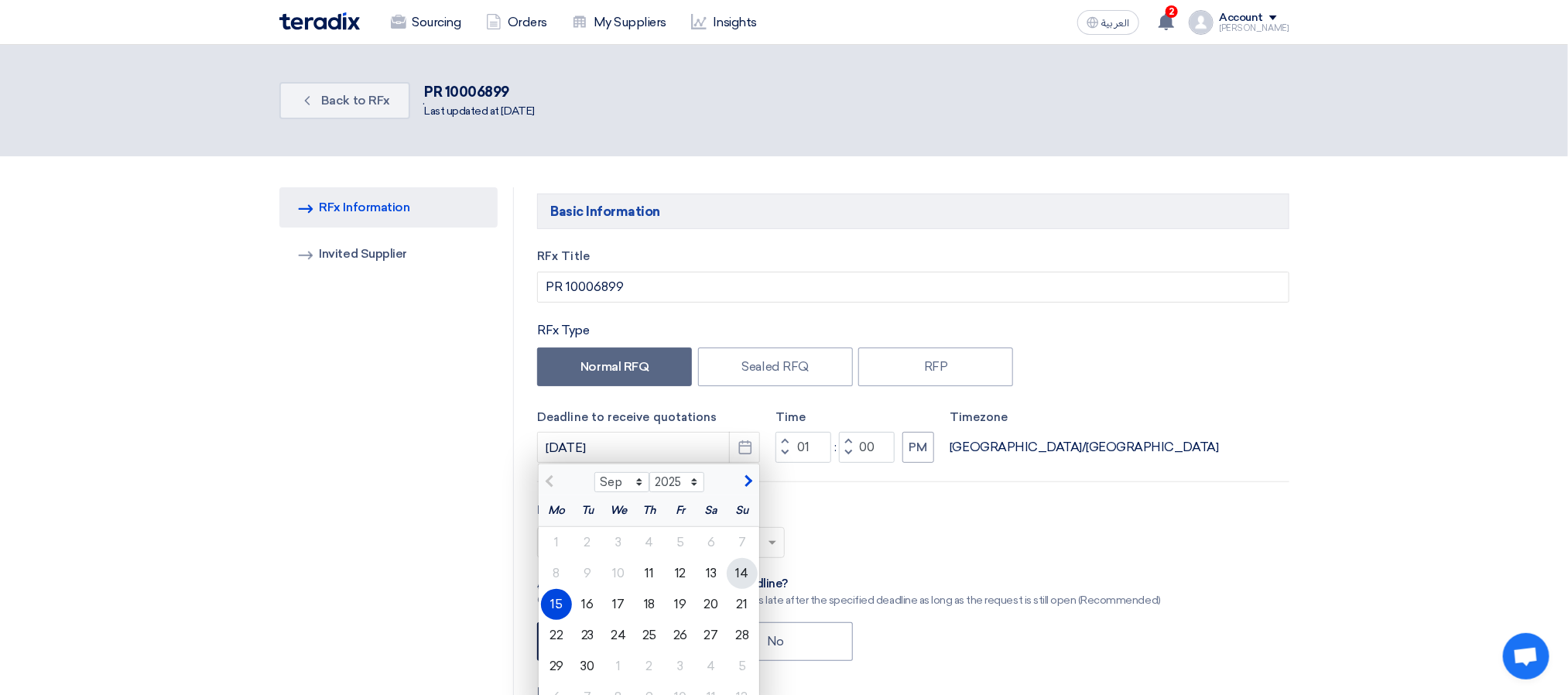
click at [746, 578] on div "14" at bounding box center [742, 573] width 31 height 31
type input "[DATE]"
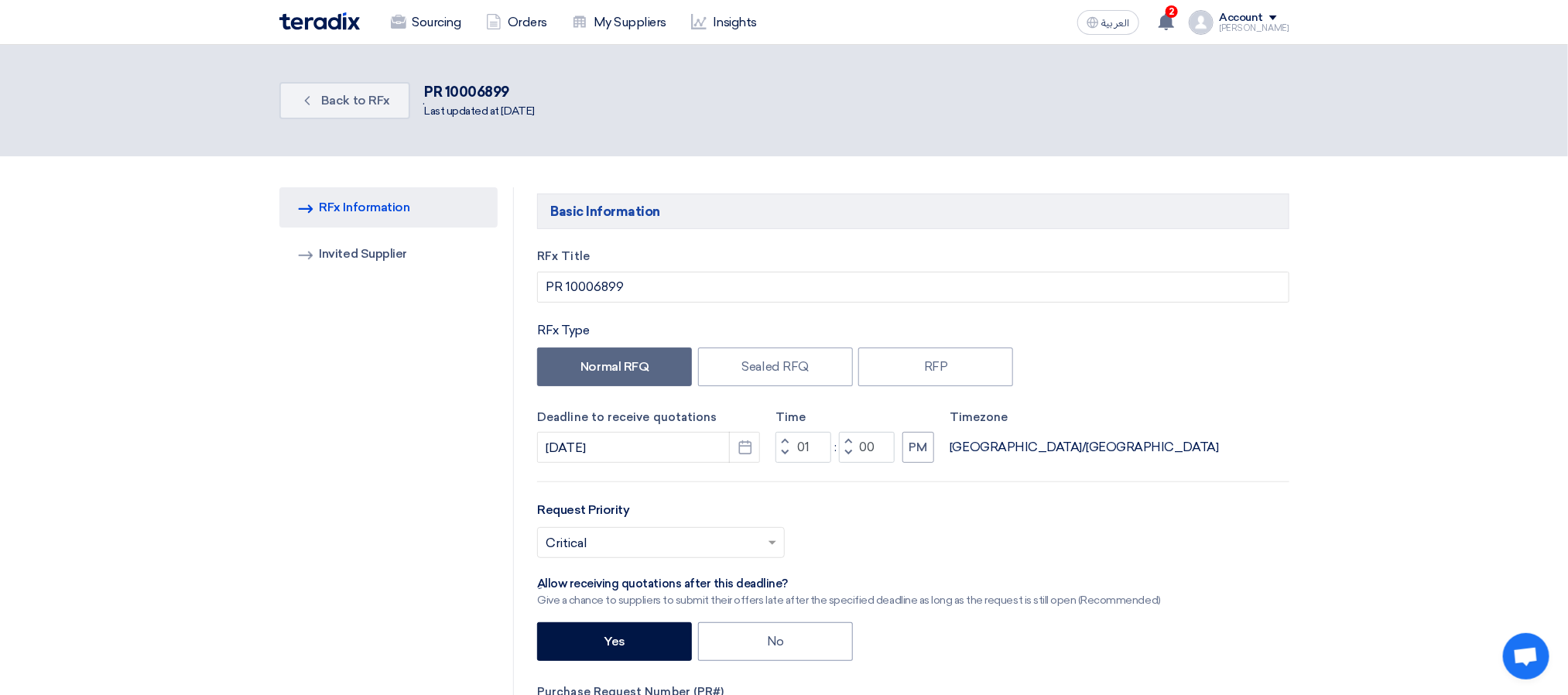
click at [846, 518] on div "Request Priority Select priority... × Critical ×" at bounding box center [913, 536] width 752 height 69
click at [788, 459] on button "Decrement hours" at bounding box center [785, 454] width 19 height 20
type input "10"
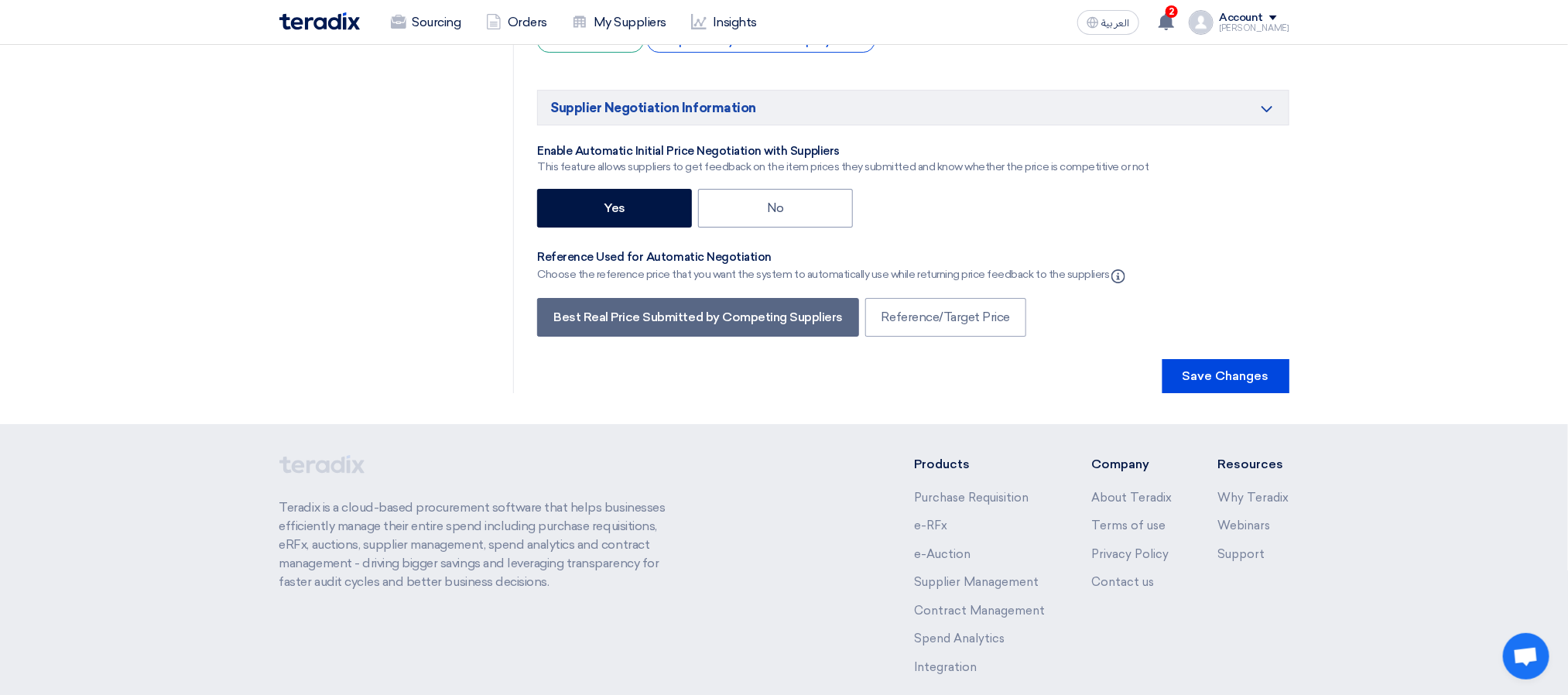
scroll to position [2871, 0]
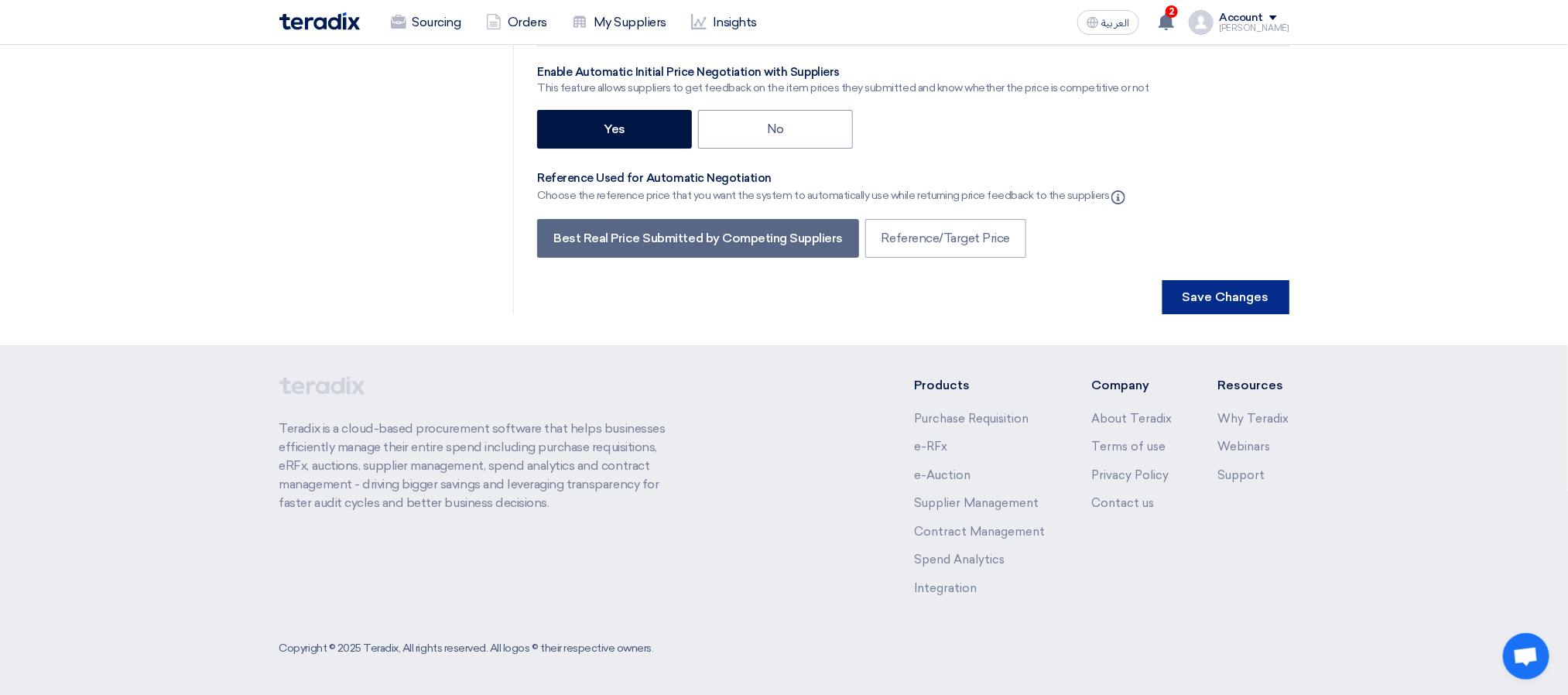
click at [1261, 314] on button "Save Changes" at bounding box center [1226, 297] width 127 height 34
click at [1255, 298] on button "Save Changes" at bounding box center [1226, 297] width 127 height 34
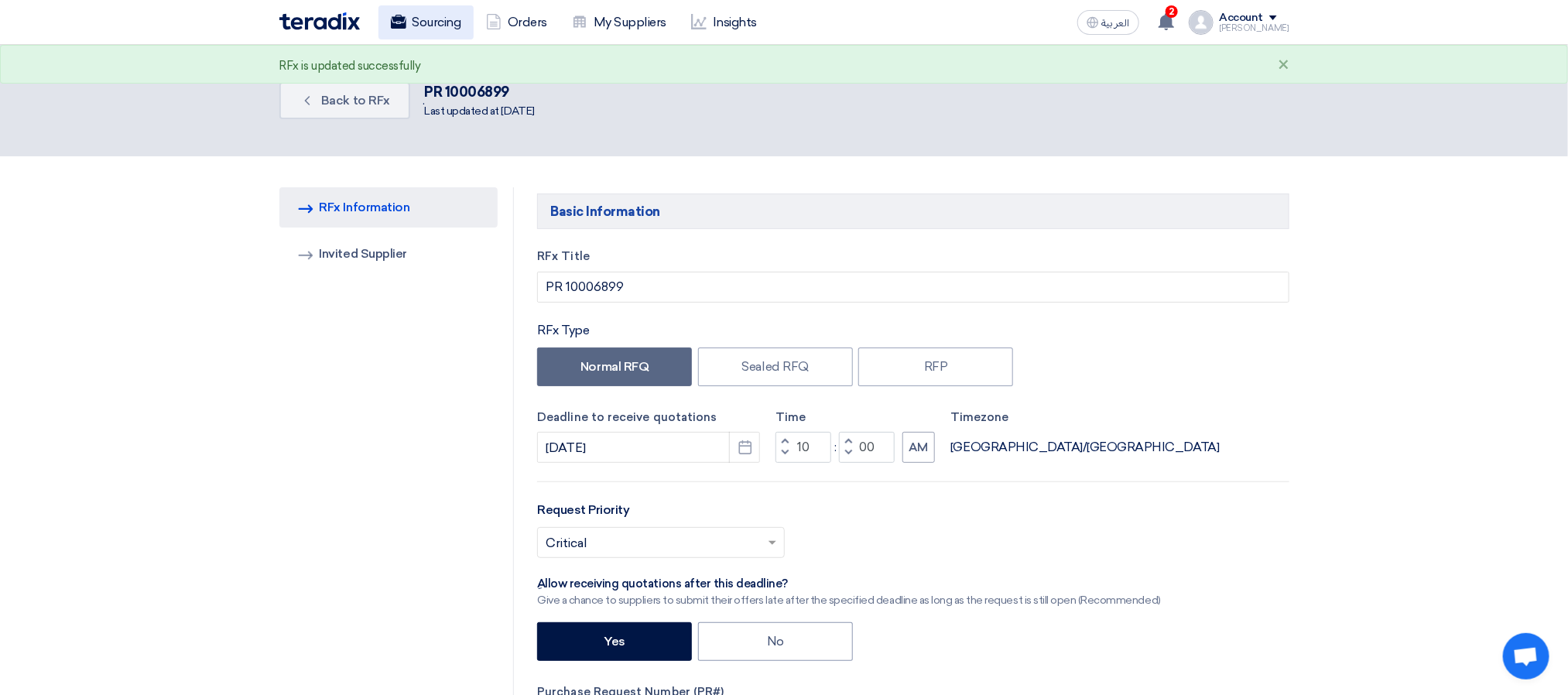
click at [425, 17] on link "Sourcing" at bounding box center [425, 22] width 95 height 34
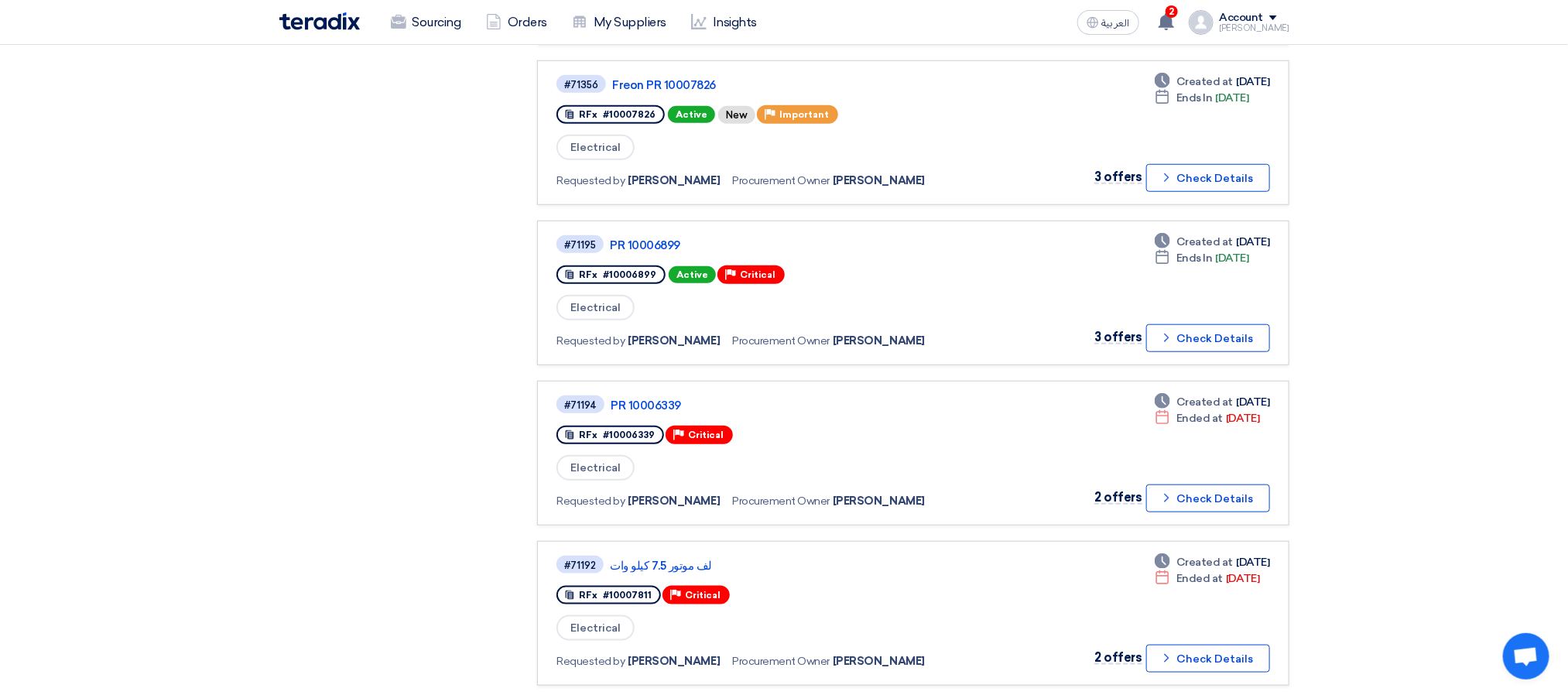
scroll to position [697, 0]
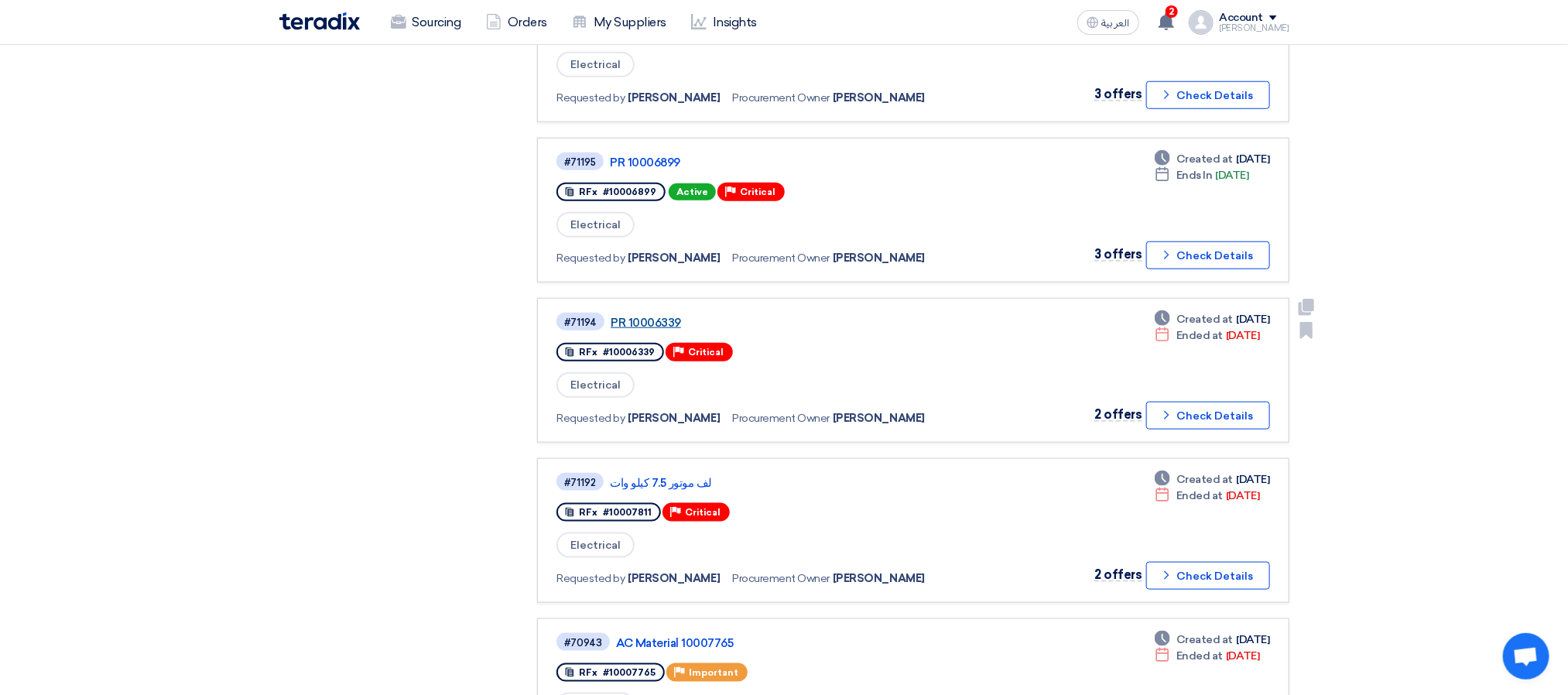
click at [660, 316] on link "PR 10006339" at bounding box center [804, 323] width 387 height 14
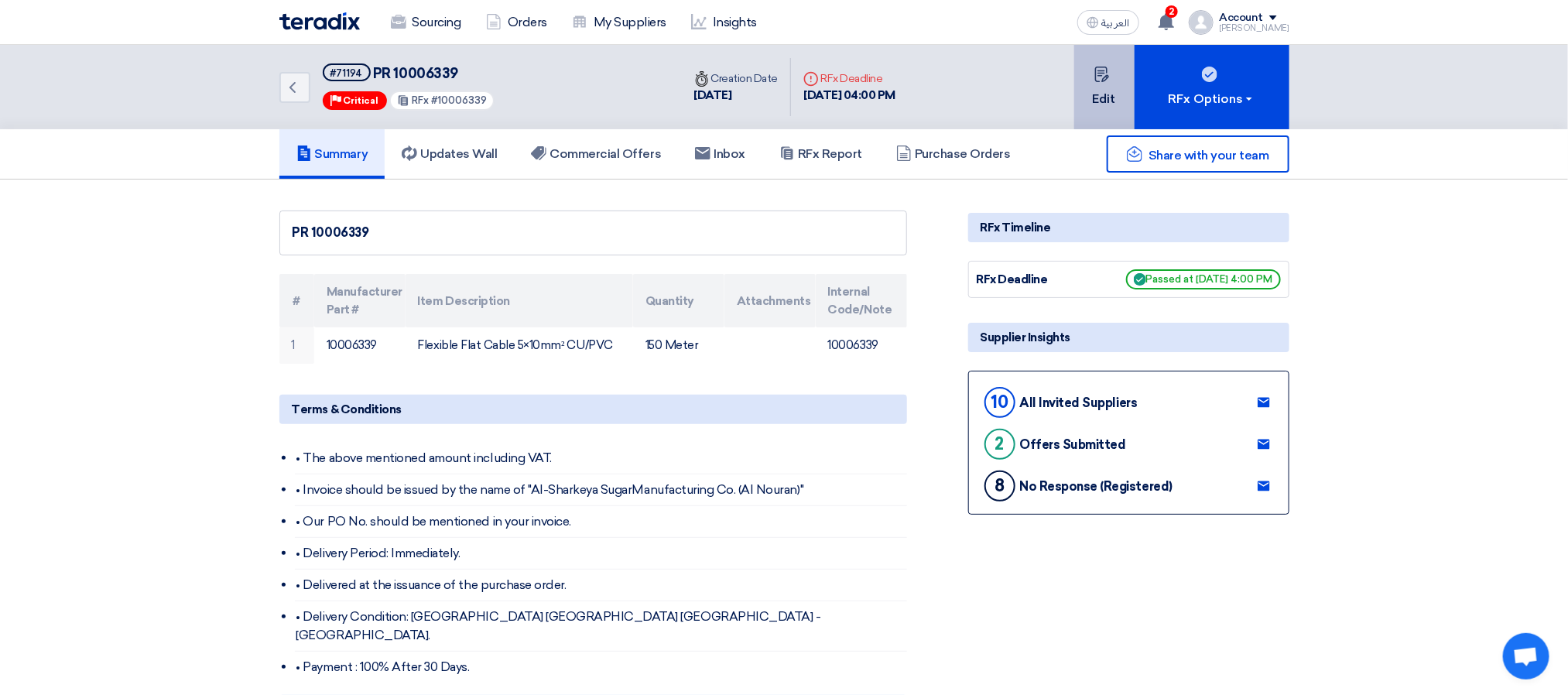
click at [1103, 98] on button "Edit" at bounding box center [1105, 87] width 61 height 84
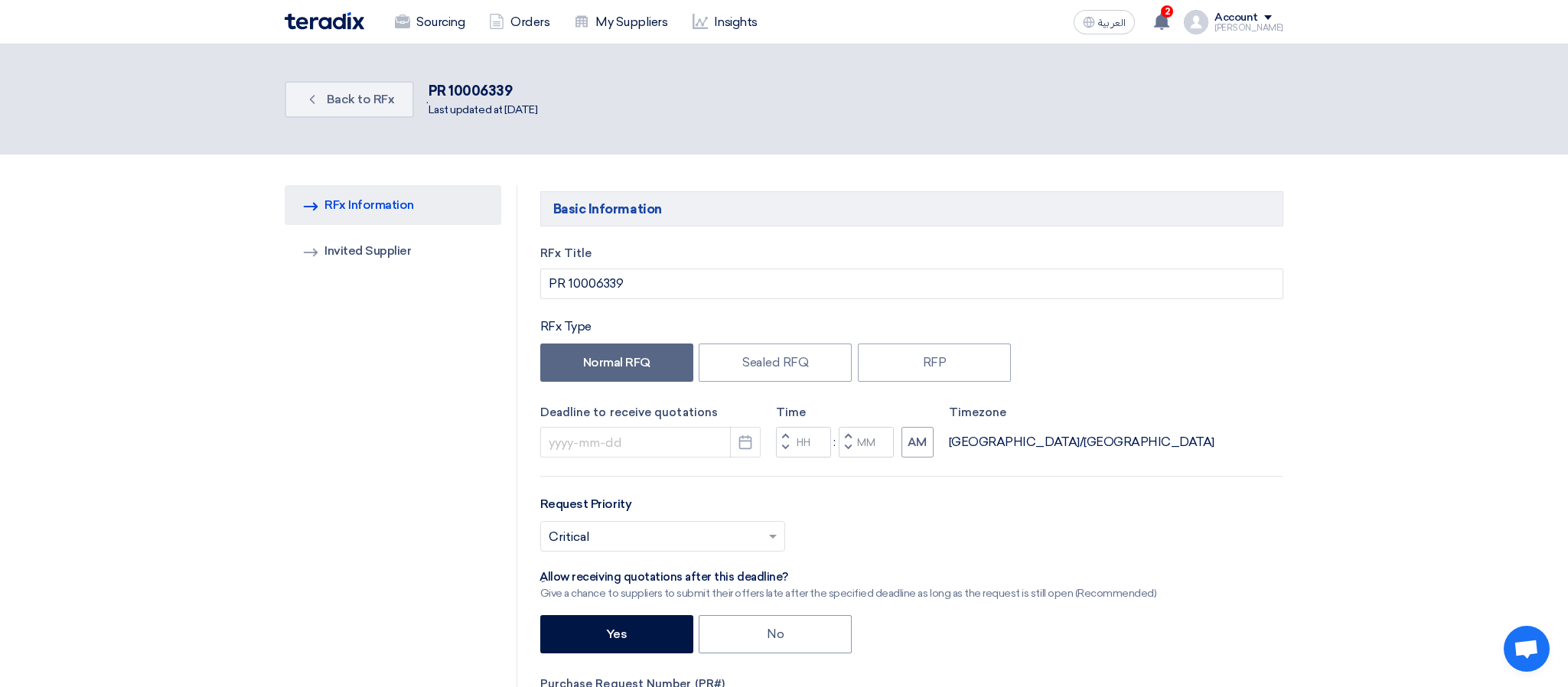
type input "[DATE]"
type input "04"
type input "00"
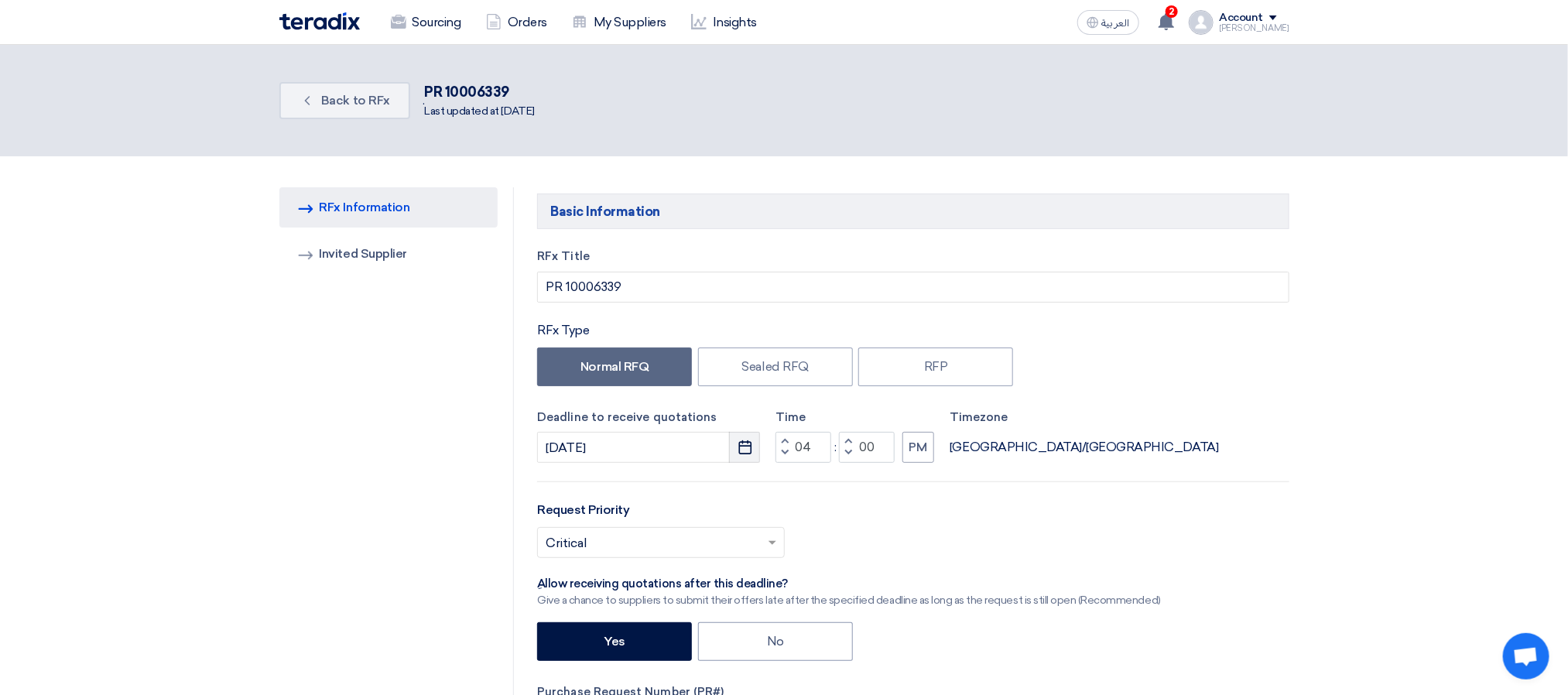
click at [732, 451] on button "Pick a date" at bounding box center [744, 447] width 31 height 31
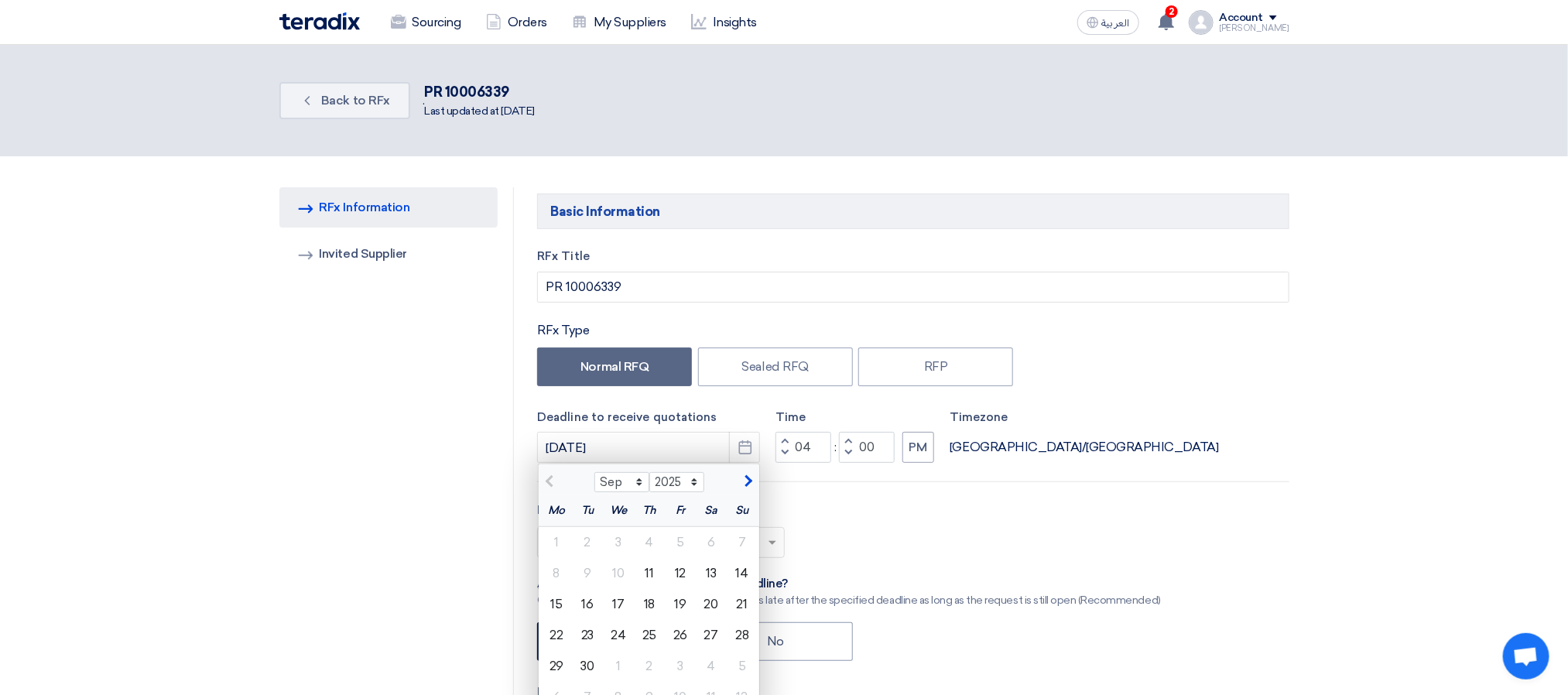
click at [736, 574] on div "14" at bounding box center [742, 573] width 31 height 31
type input "[DATE]"
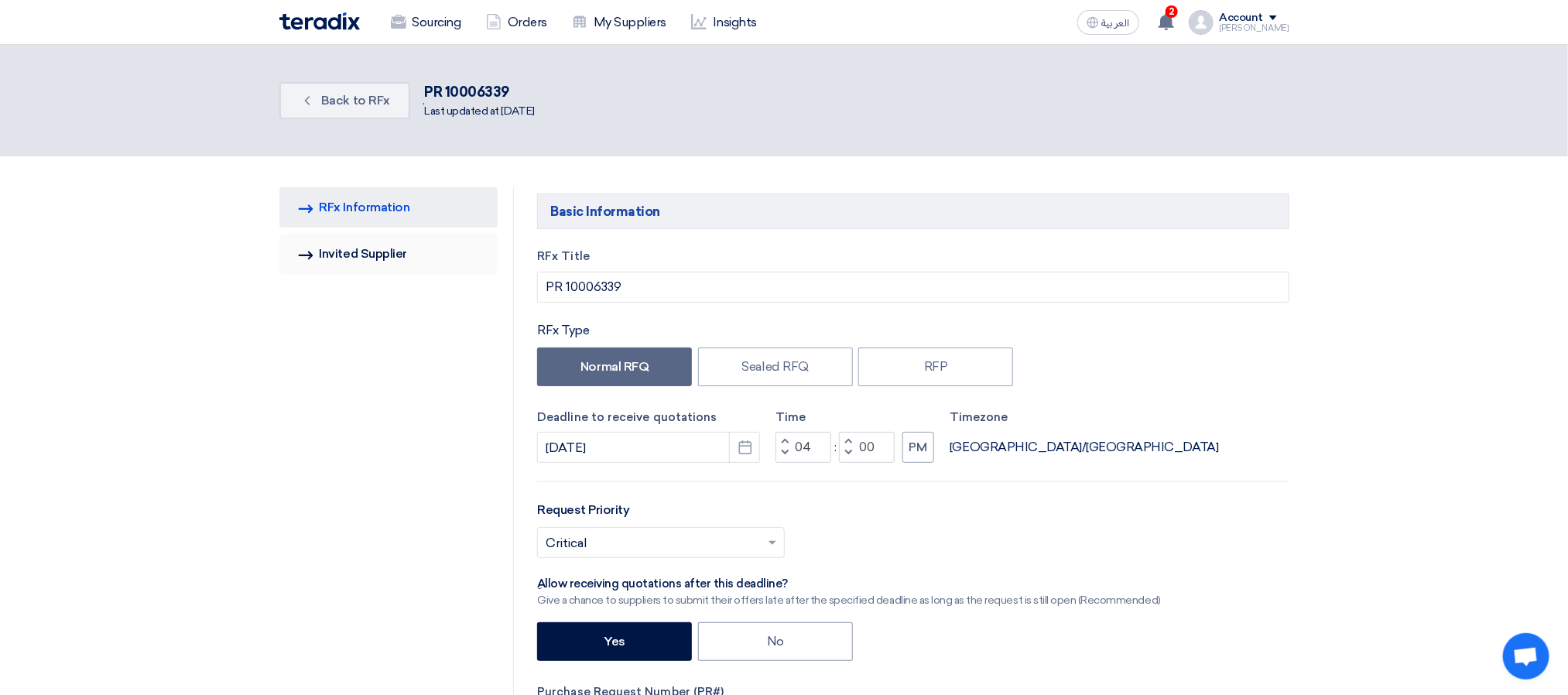
click at [407, 253] on link "Invited Suppliers Invited Supplier" at bounding box center [389, 254] width 219 height 40
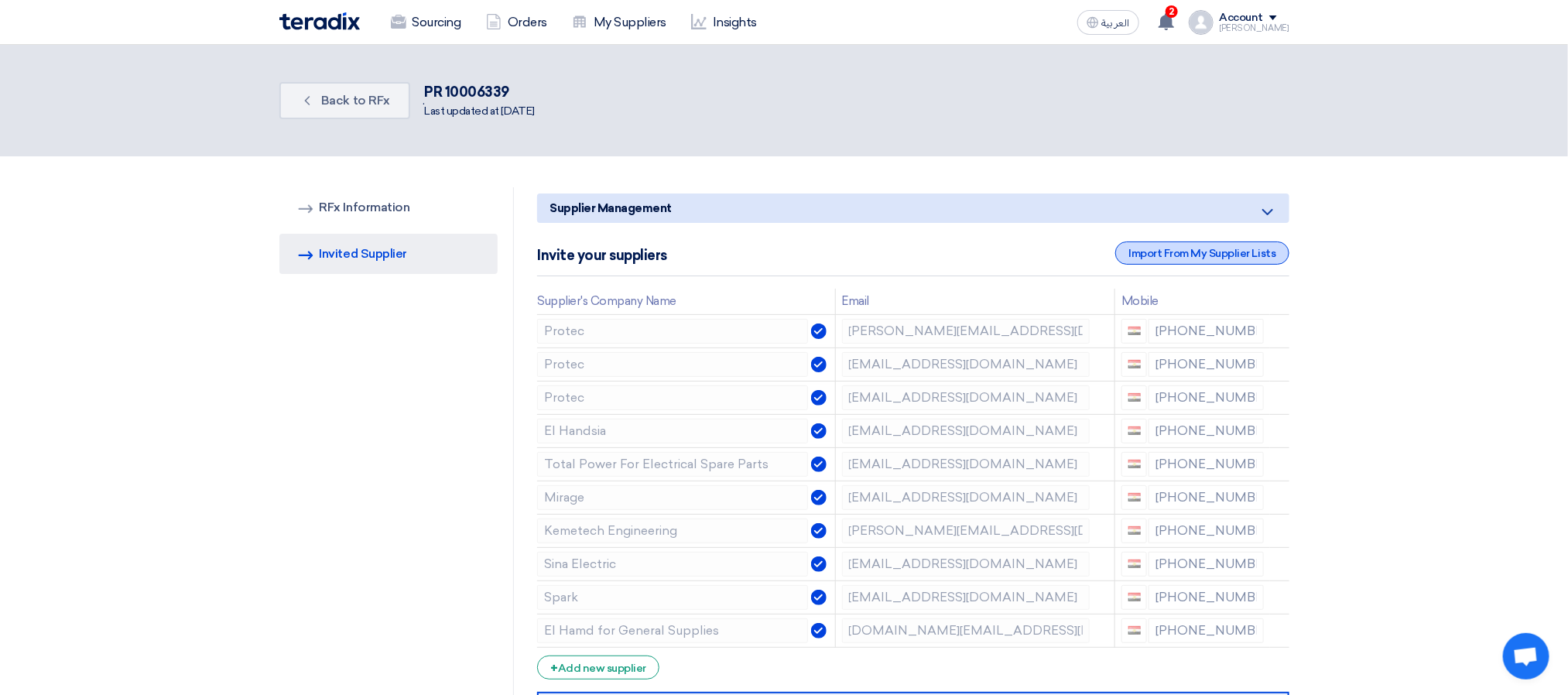
click at [1189, 251] on div "Import From My Supplier Lists" at bounding box center [1202, 253] width 173 height 23
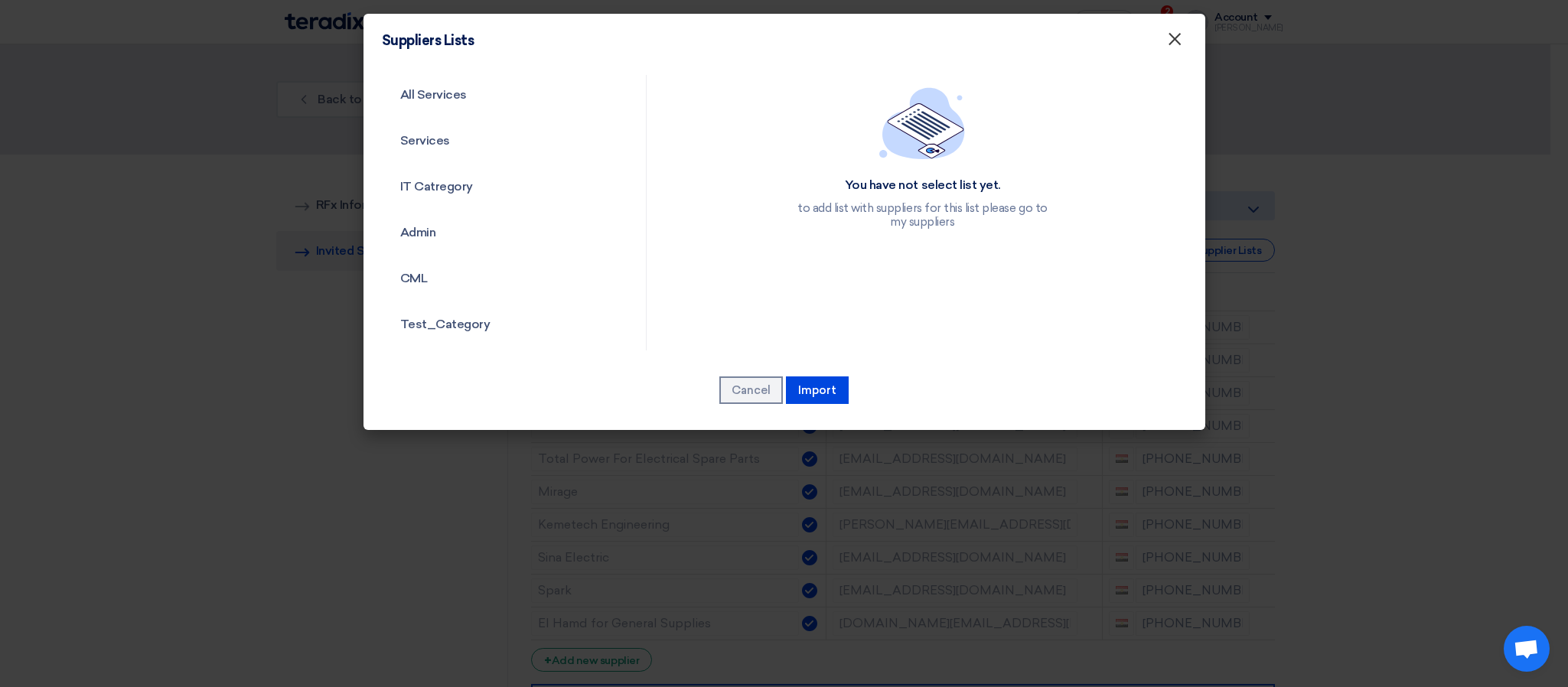
click at [1173, 47] on span "×" at bounding box center [1175, 42] width 16 height 30
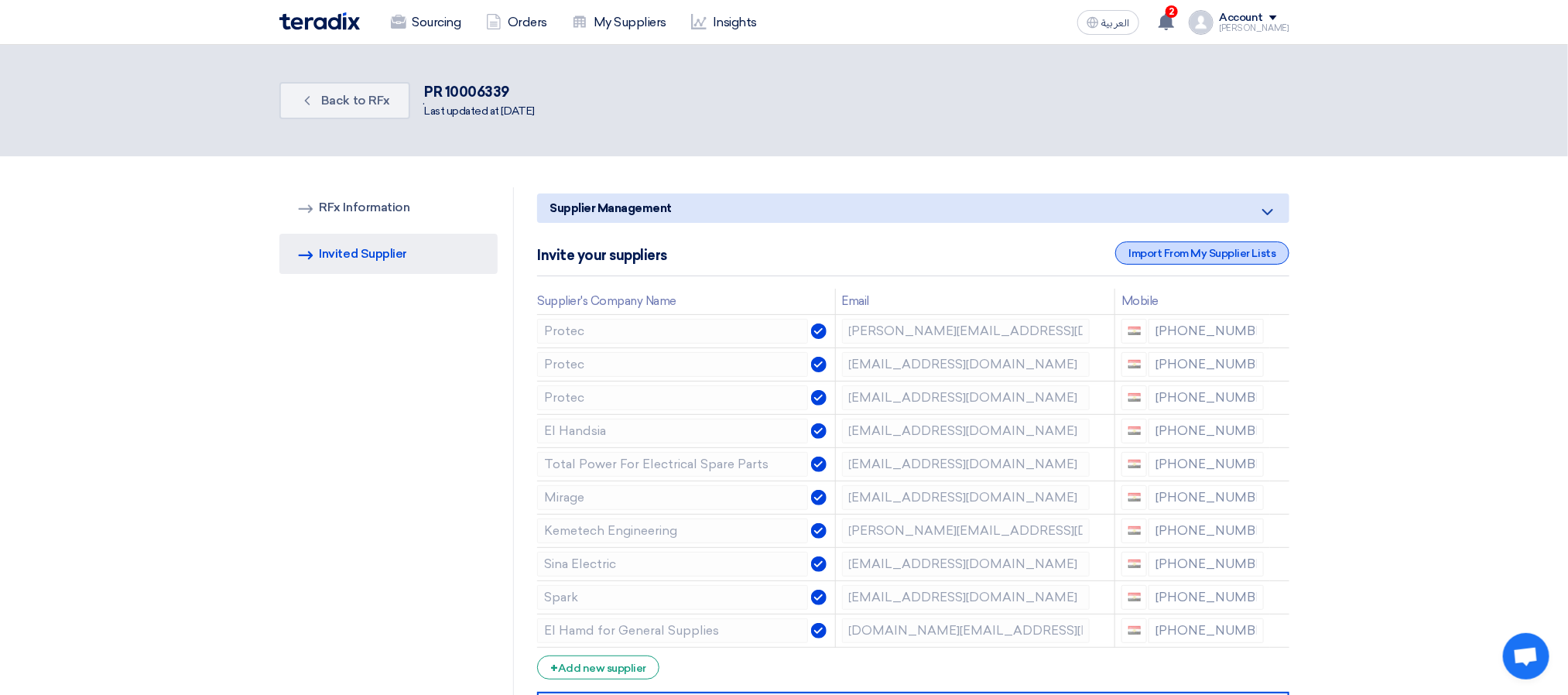
click at [1143, 254] on div "Import From My Supplier Lists" at bounding box center [1202, 253] width 173 height 23
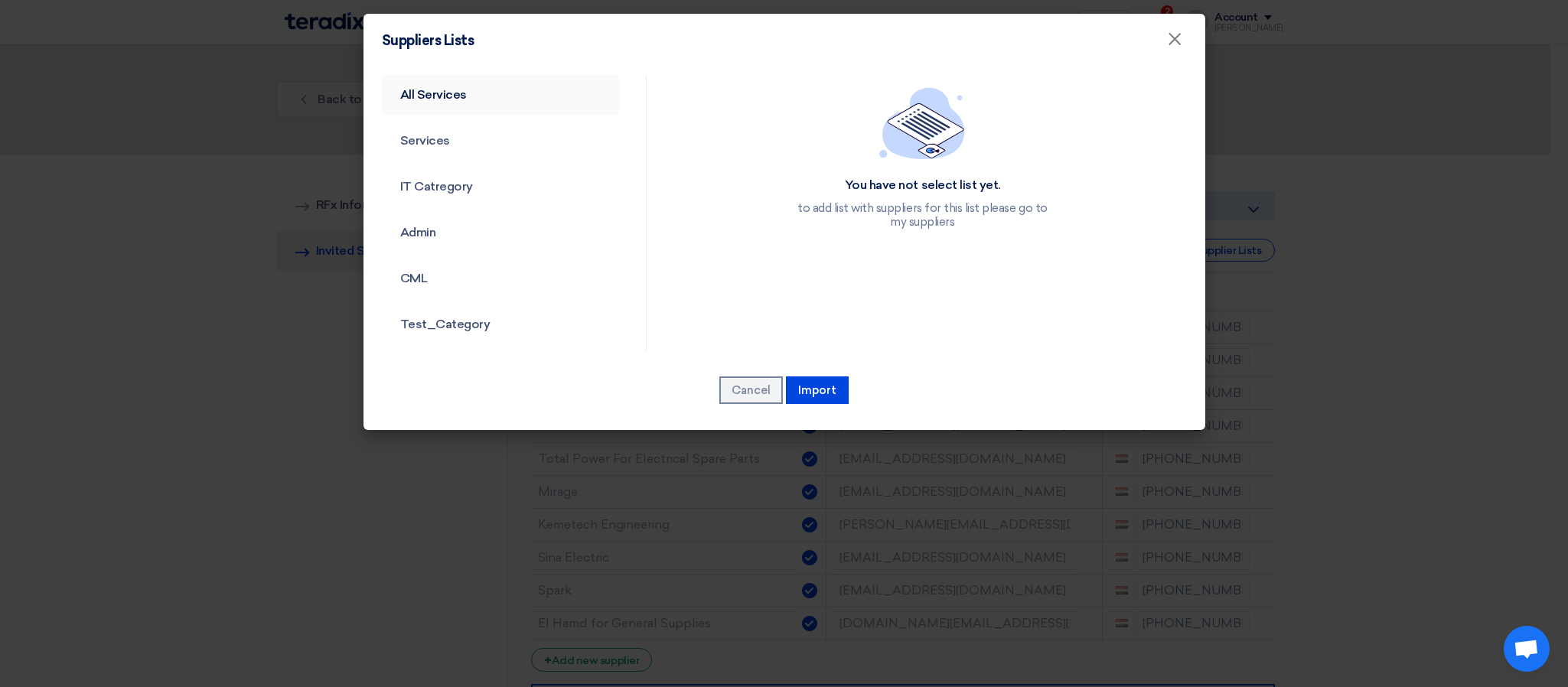
click at [462, 106] on link "All Services" at bounding box center [501, 94] width 238 height 40
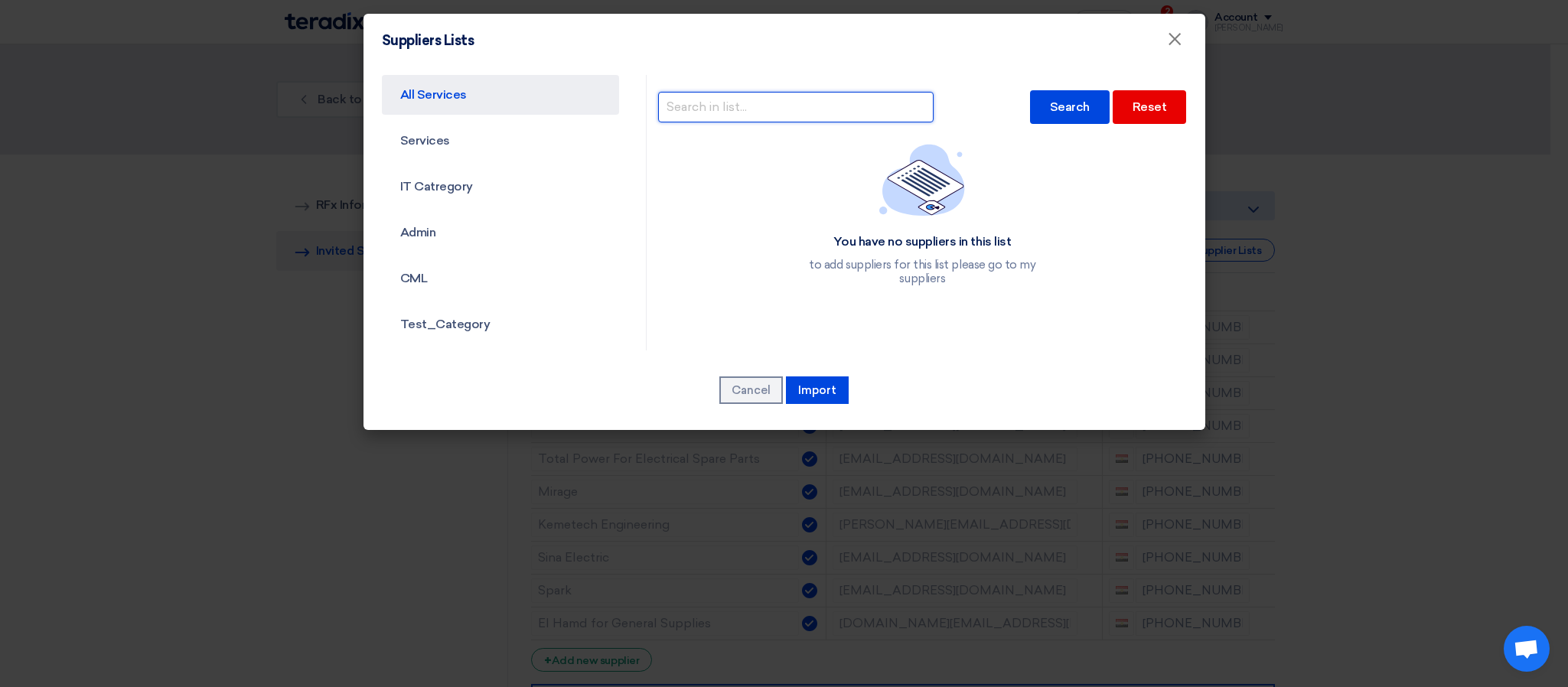
click at [810, 106] on input "text" at bounding box center [796, 107] width 276 height 30
type input "protec"
click at [1036, 108] on div "Search" at bounding box center [1069, 107] width 79 height 33
click at [1048, 113] on div "Search" at bounding box center [1069, 107] width 79 height 33
click at [779, 107] on input "protec" at bounding box center [796, 107] width 276 height 30
